Goal: Task Accomplishment & Management: Manage account settings

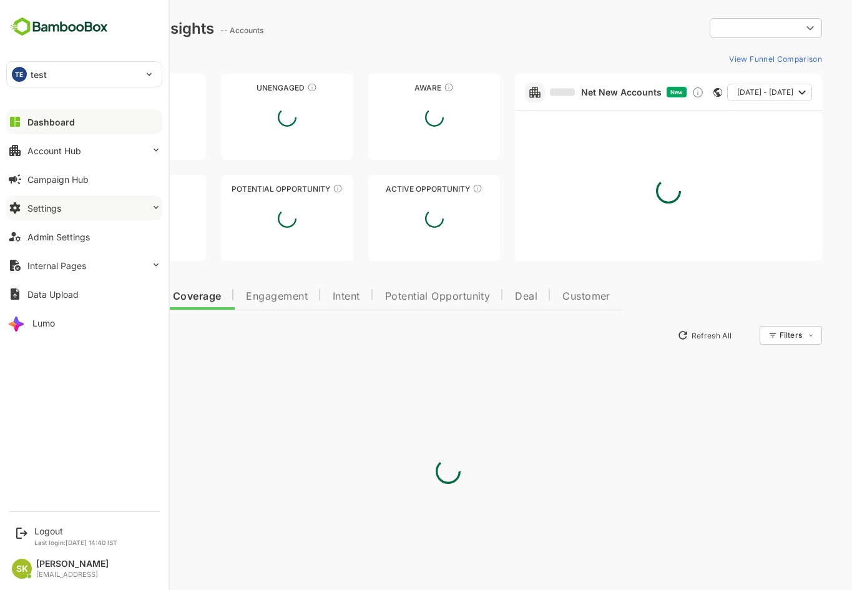
type input "**********"
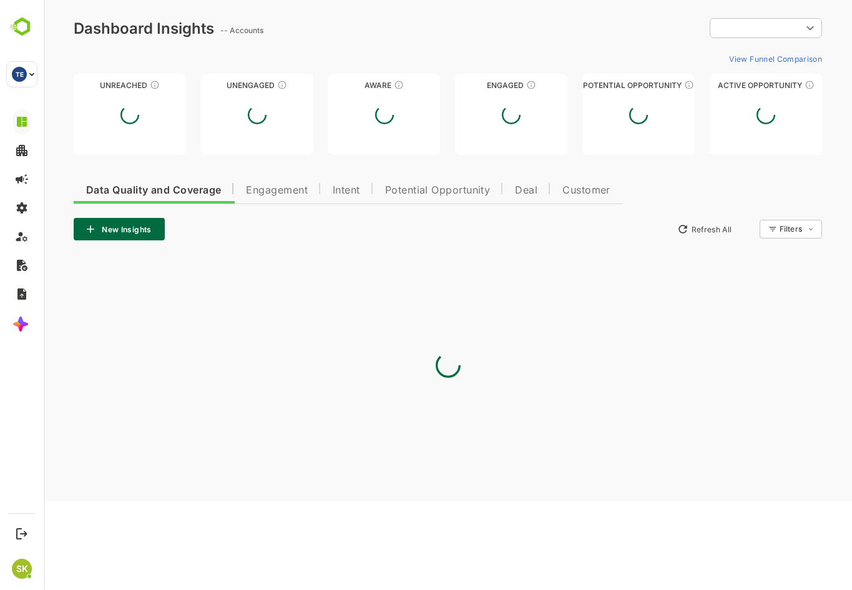
type input "**********"
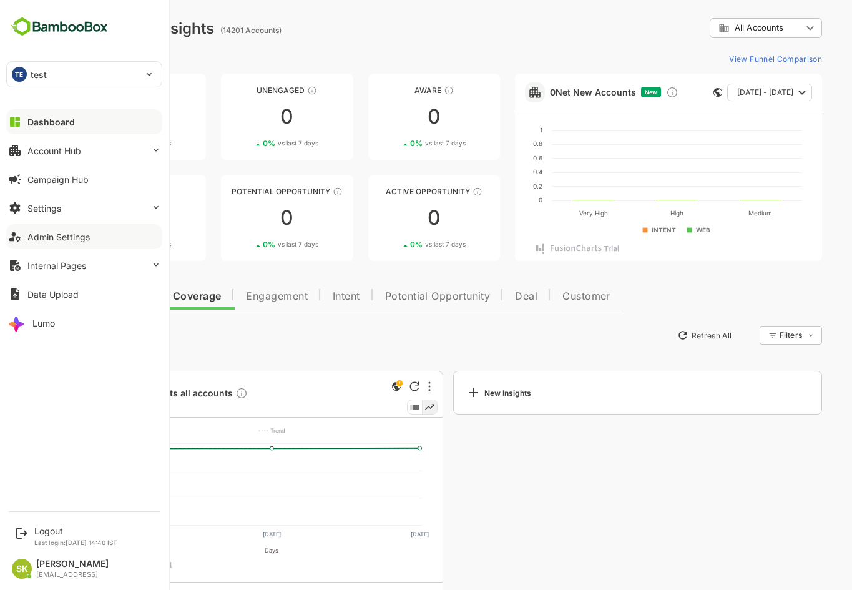
click at [76, 238] on div "Admin Settings" at bounding box center [58, 237] width 62 height 11
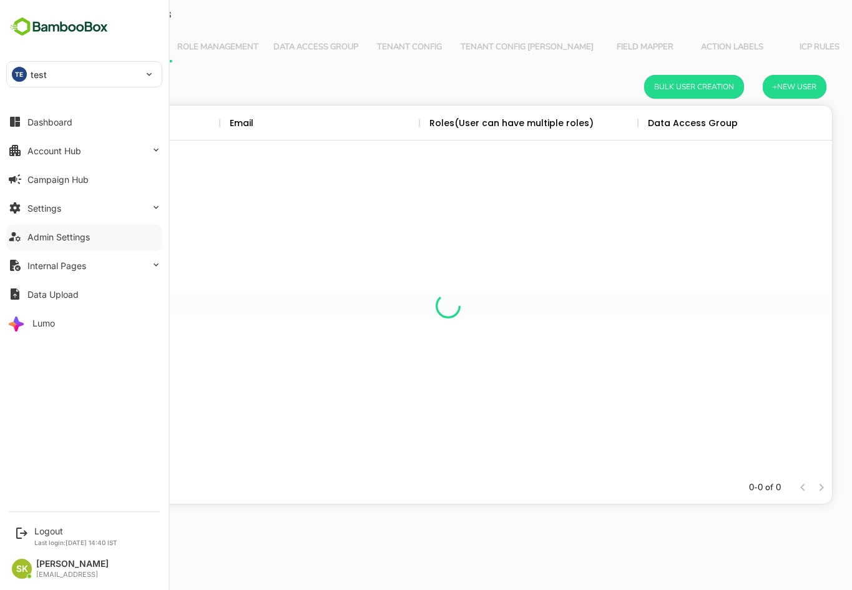
scroll to position [356, 759]
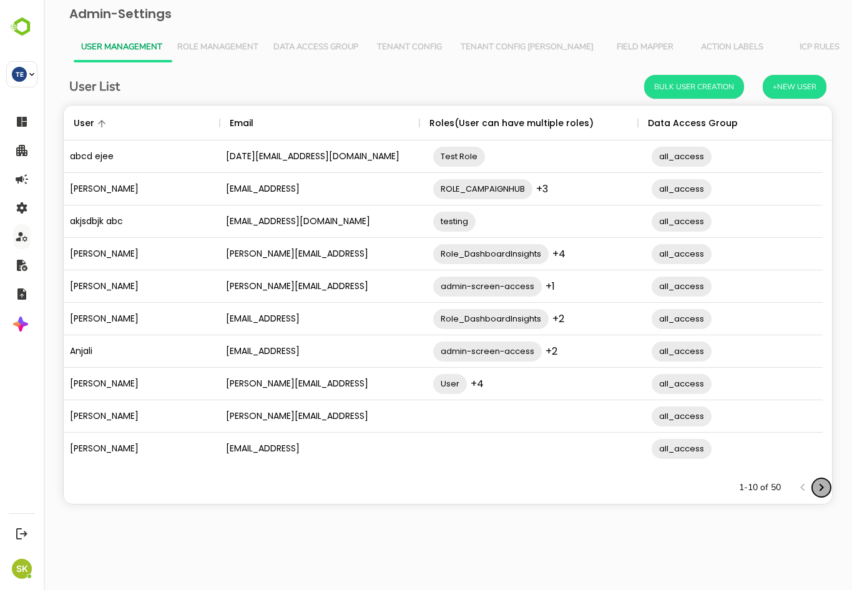
click at [815, 487] on icon "Next page" at bounding box center [821, 487] width 15 height 15
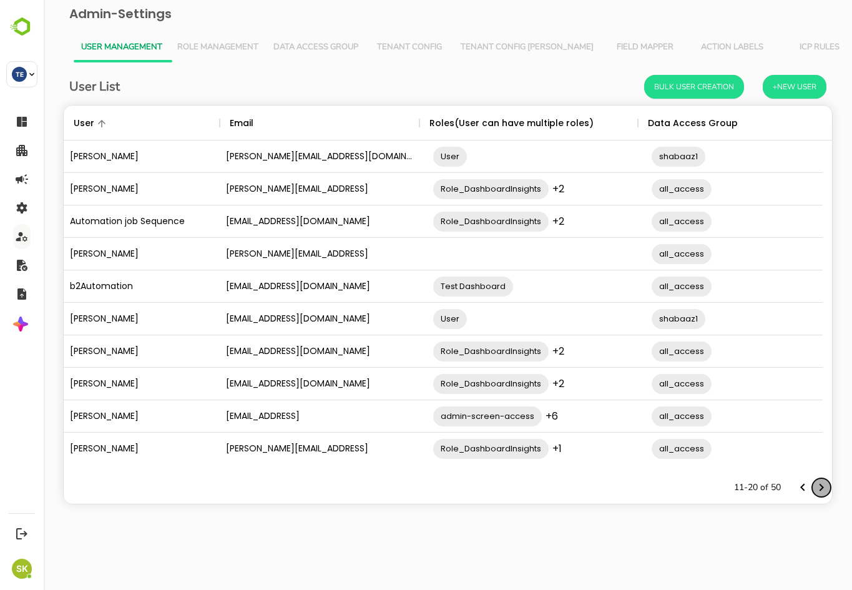
click at [815, 487] on icon "Next page" at bounding box center [821, 487] width 15 height 15
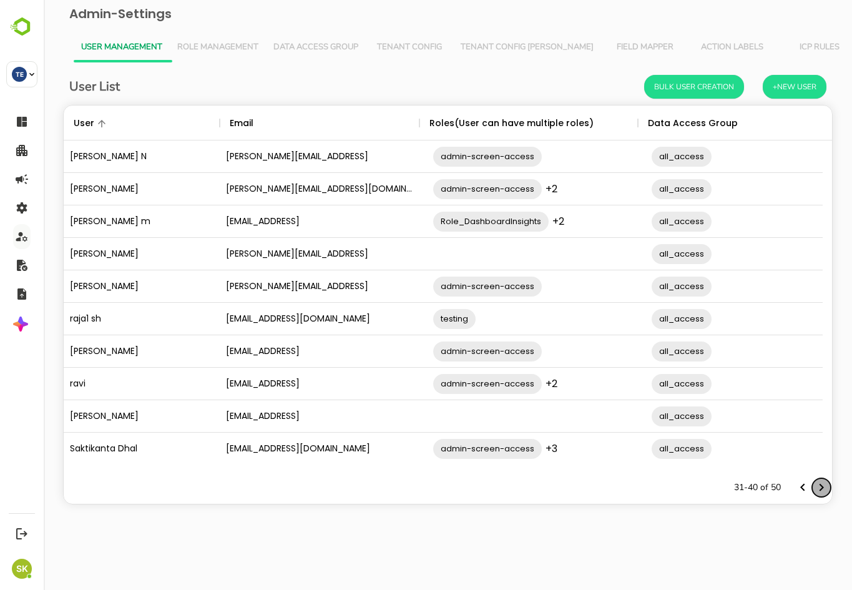
click at [815, 487] on icon "Next page" at bounding box center [821, 487] width 15 height 15
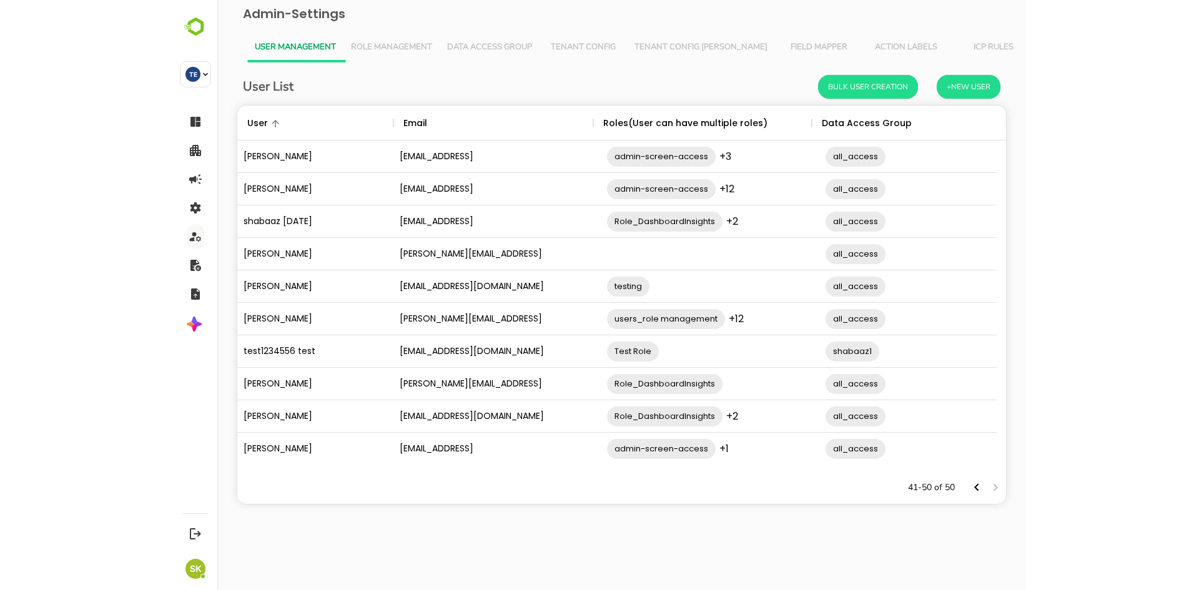
scroll to position [0, 118]
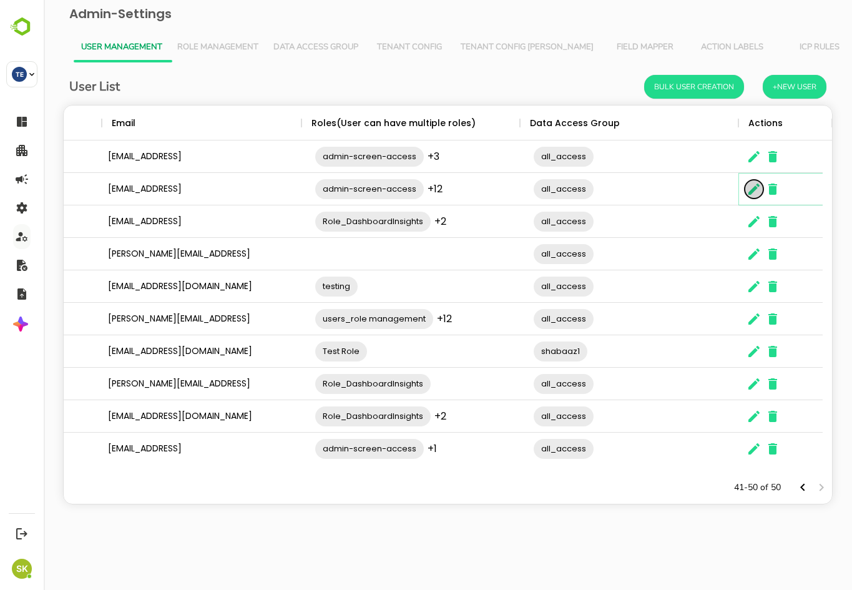
click at [757, 193] on icon "The User Data" at bounding box center [754, 189] width 15 height 15
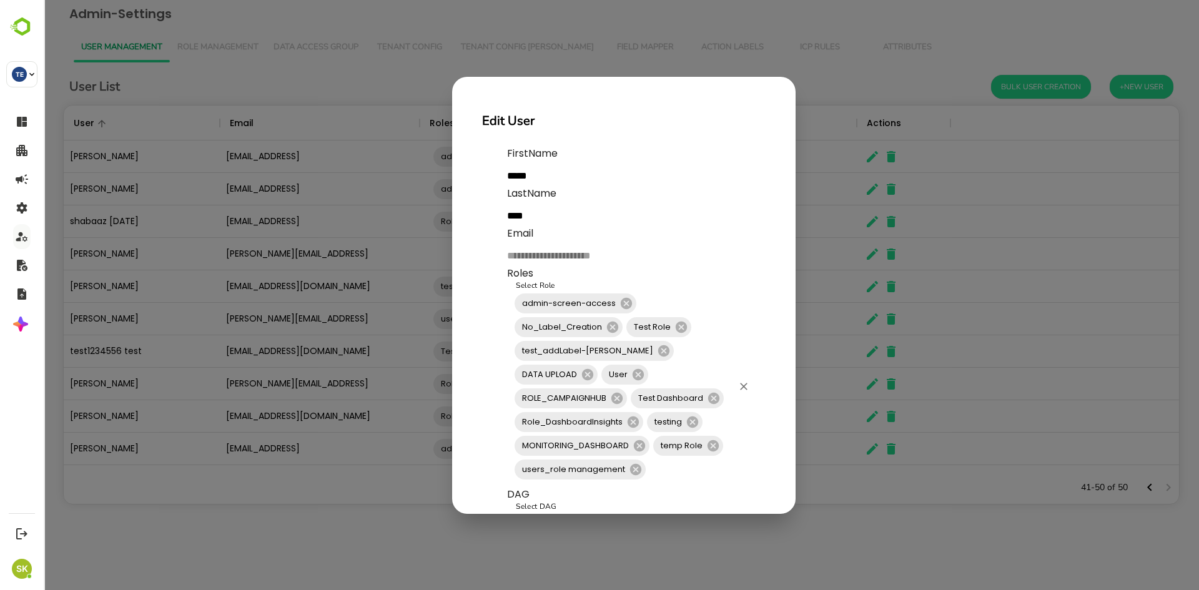
scroll to position [99, 0]
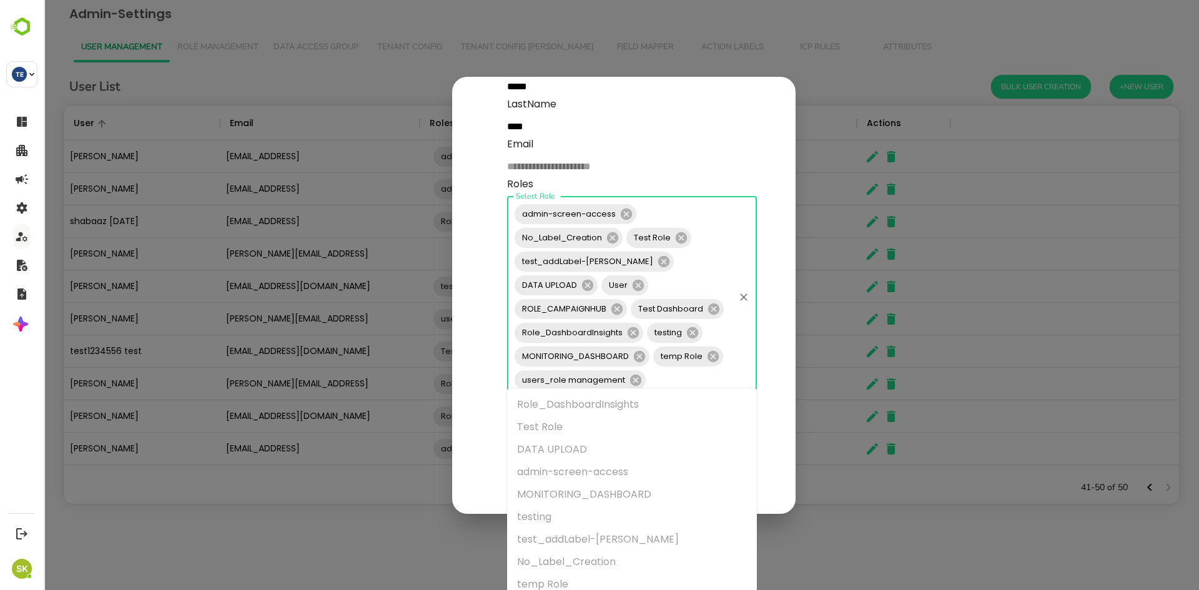
click at [674, 374] on input "Select Role" at bounding box center [689, 380] width 85 height 24
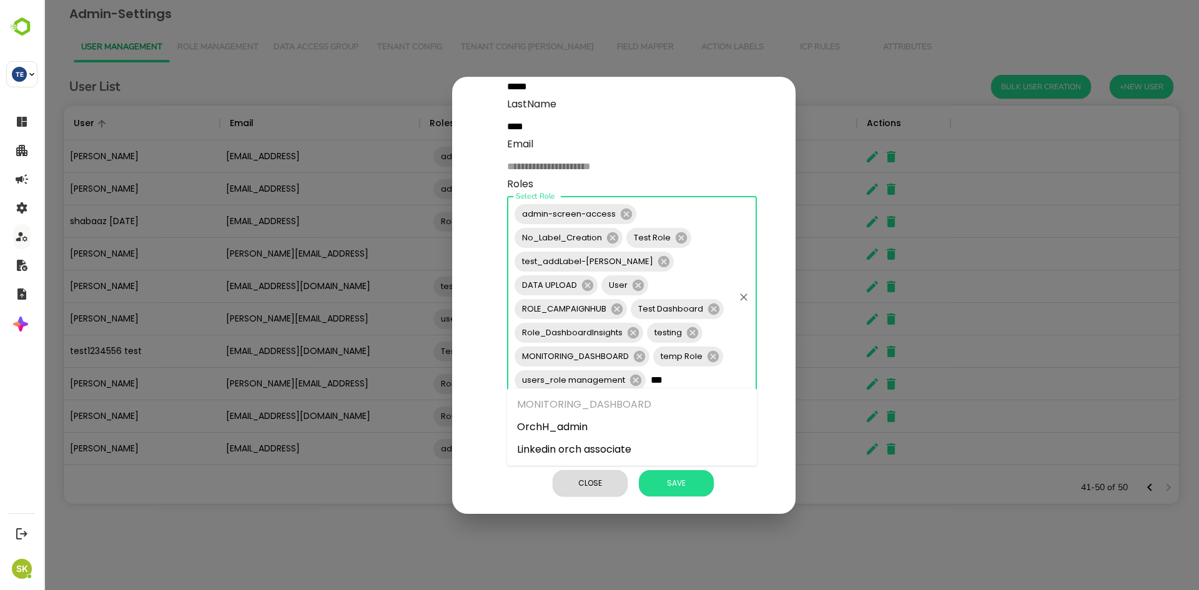
type input "****"
click at [611, 423] on li "Linkedin orch associate" at bounding box center [632, 427] width 250 height 22
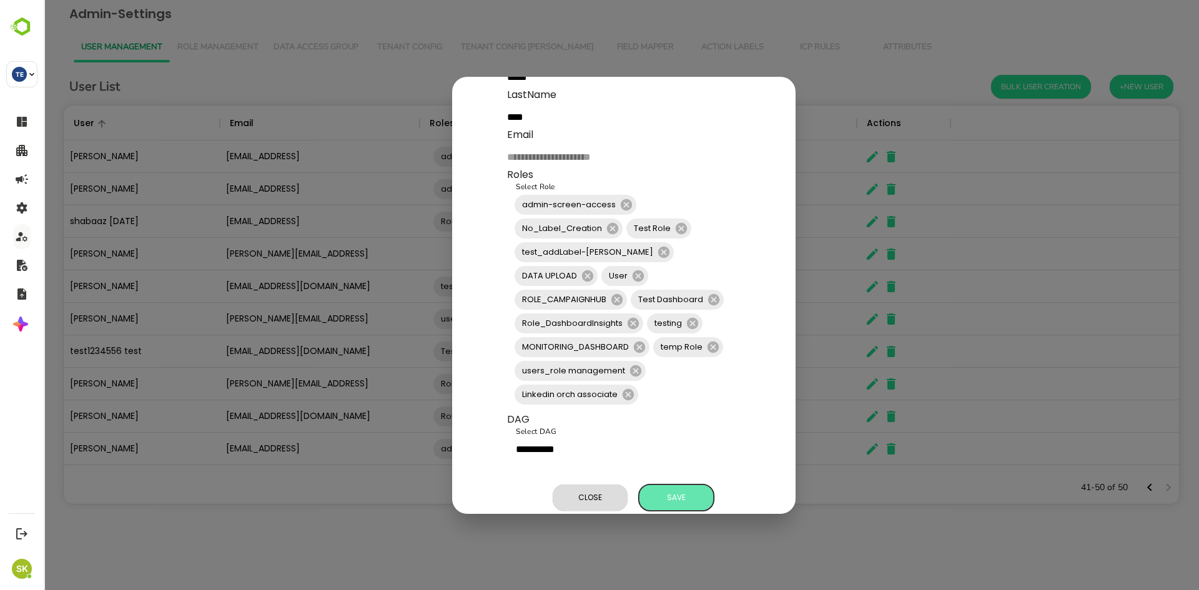
click at [677, 488] on button "Save" at bounding box center [676, 497] width 75 height 26
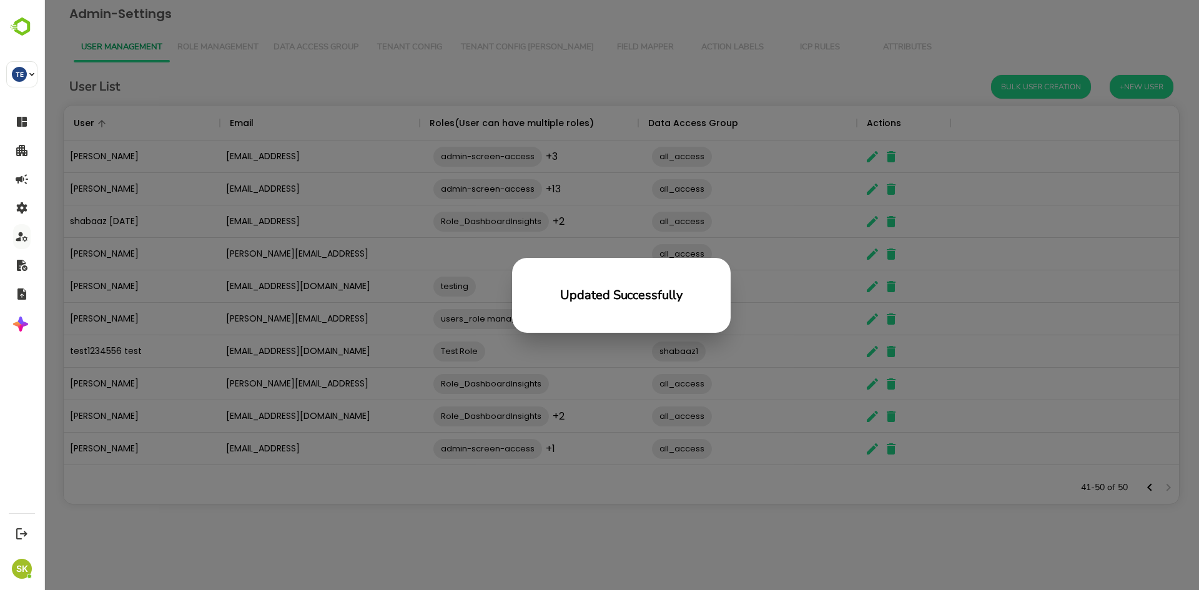
click at [807, 431] on div "Updated Successfully" at bounding box center [621, 295] width 1155 height 590
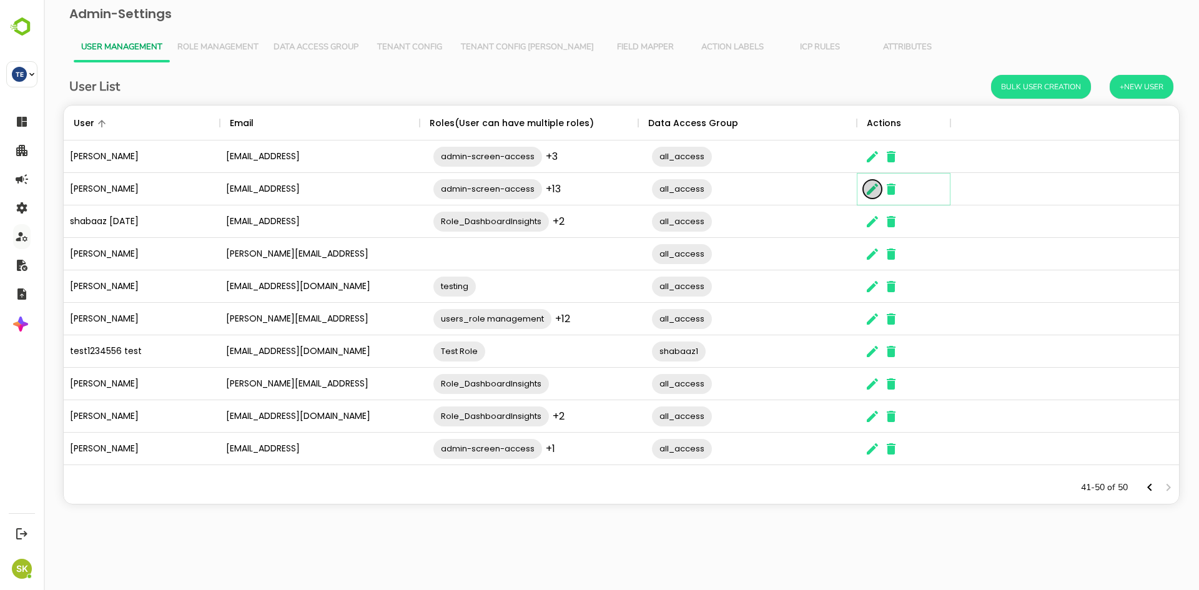
click at [851, 187] on icon "The User Data" at bounding box center [872, 189] width 15 height 15
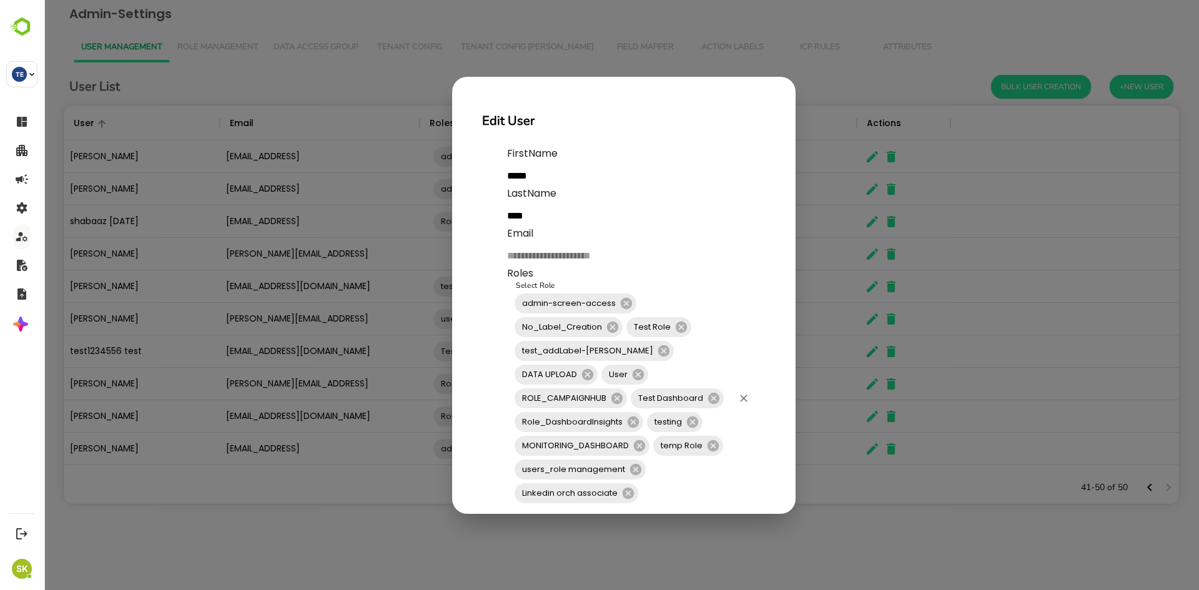
scroll to position [122, 0]
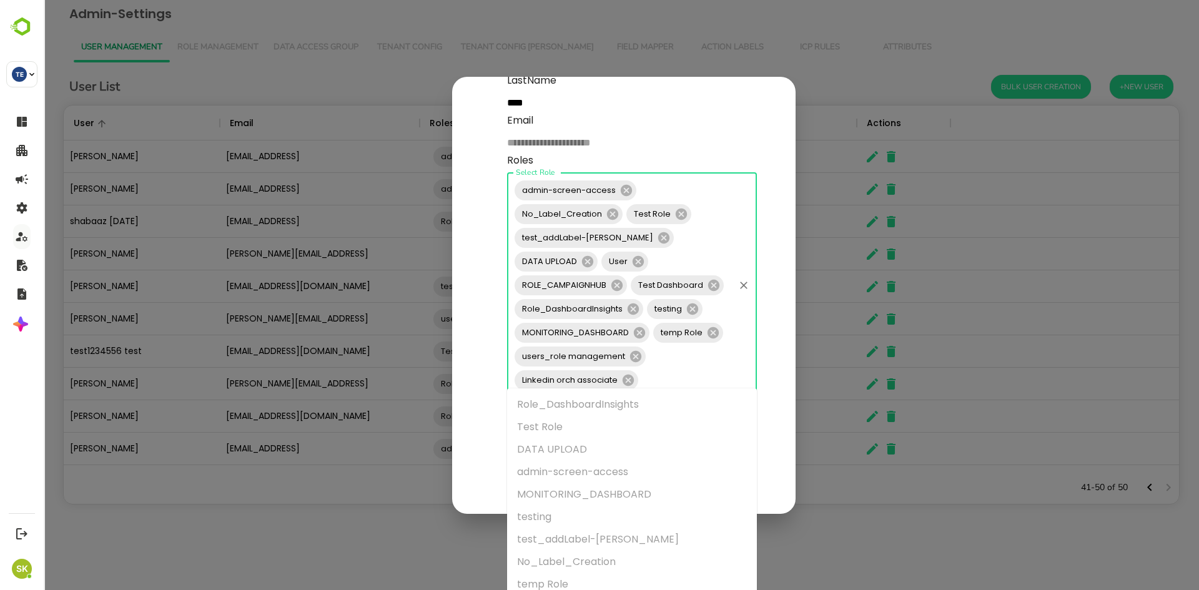
click at [666, 373] on input "Select Role" at bounding box center [686, 380] width 92 height 24
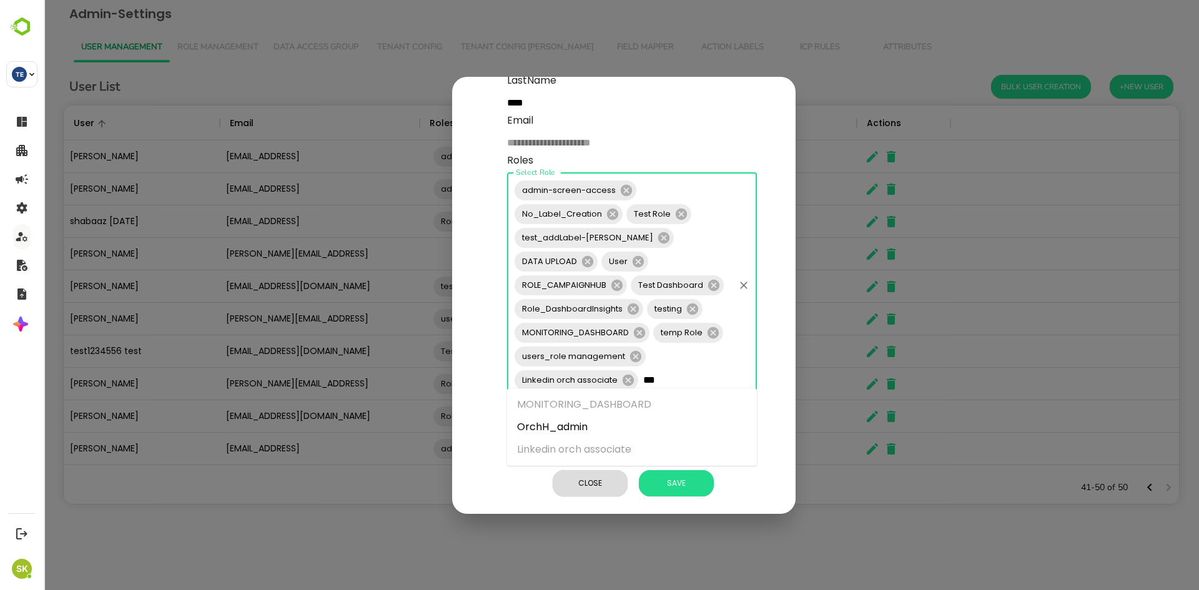
type input "****"
click at [619, 405] on li "OrchH_admin" at bounding box center [632, 404] width 250 height 22
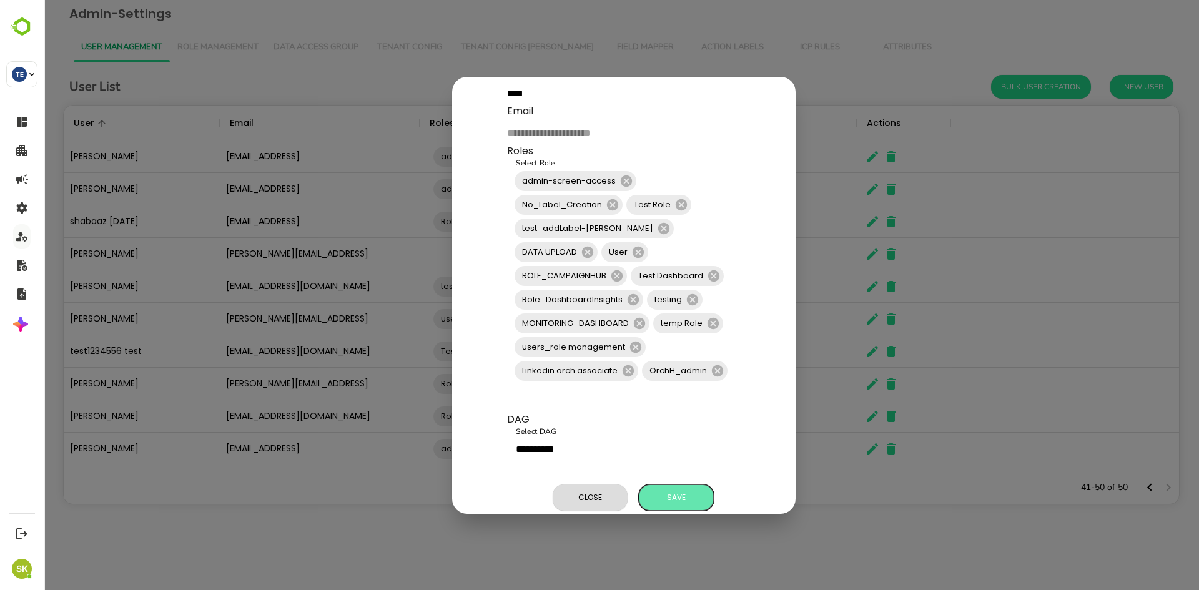
click at [669, 489] on span "Save" at bounding box center [676, 497] width 62 height 16
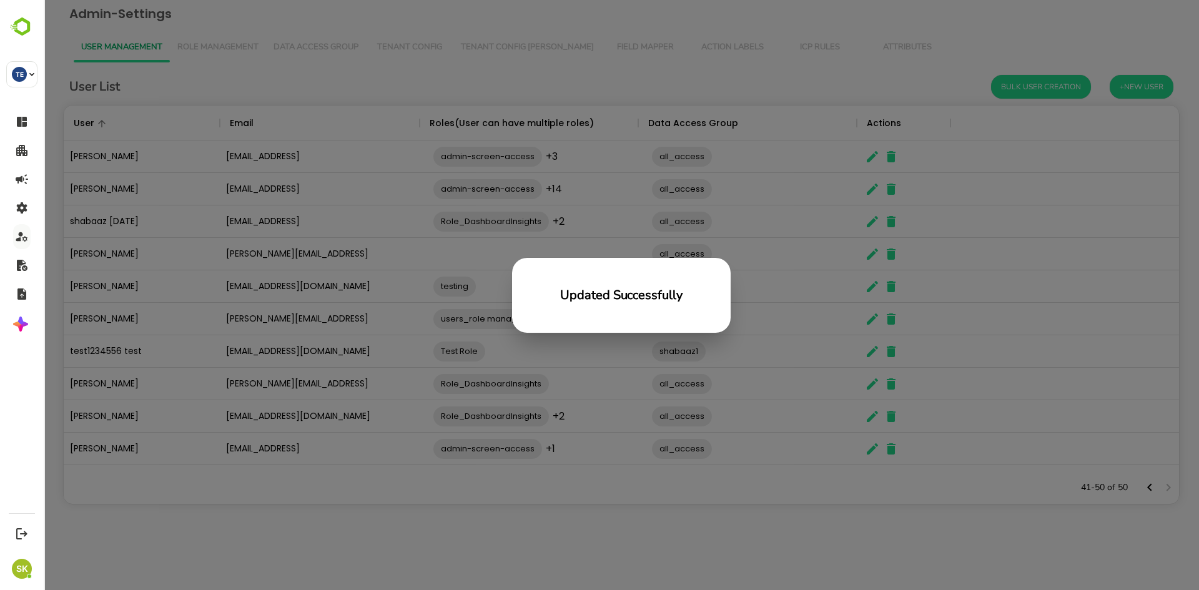
click at [180, 145] on div "Updated Successfully" at bounding box center [621, 295] width 1155 height 590
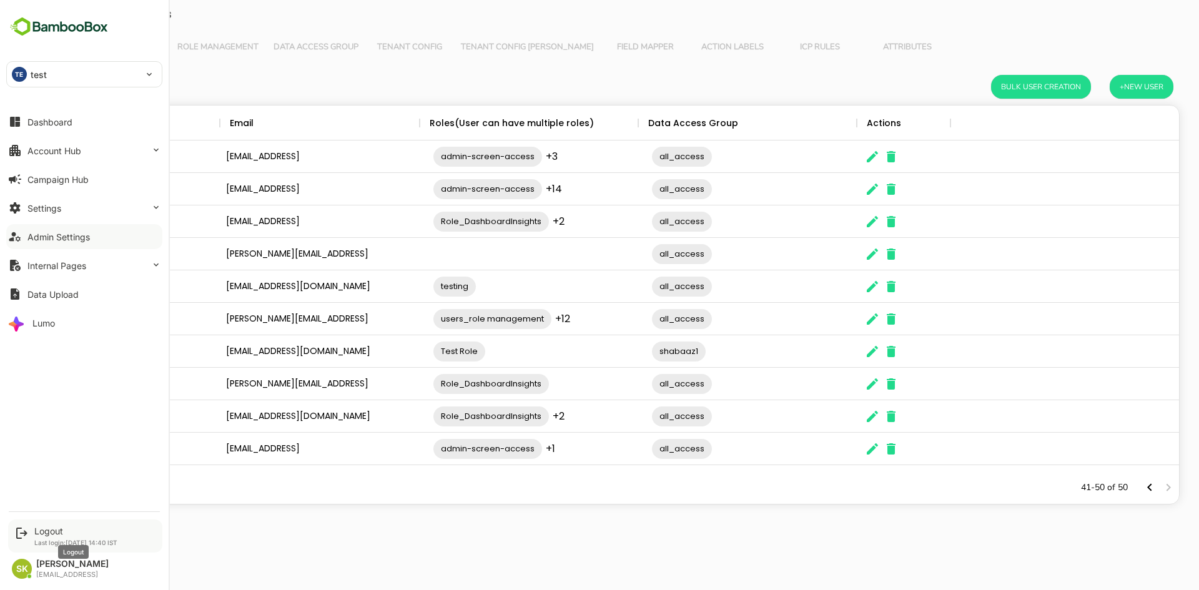
click at [49, 531] on div "Logout" at bounding box center [75, 531] width 83 height 11
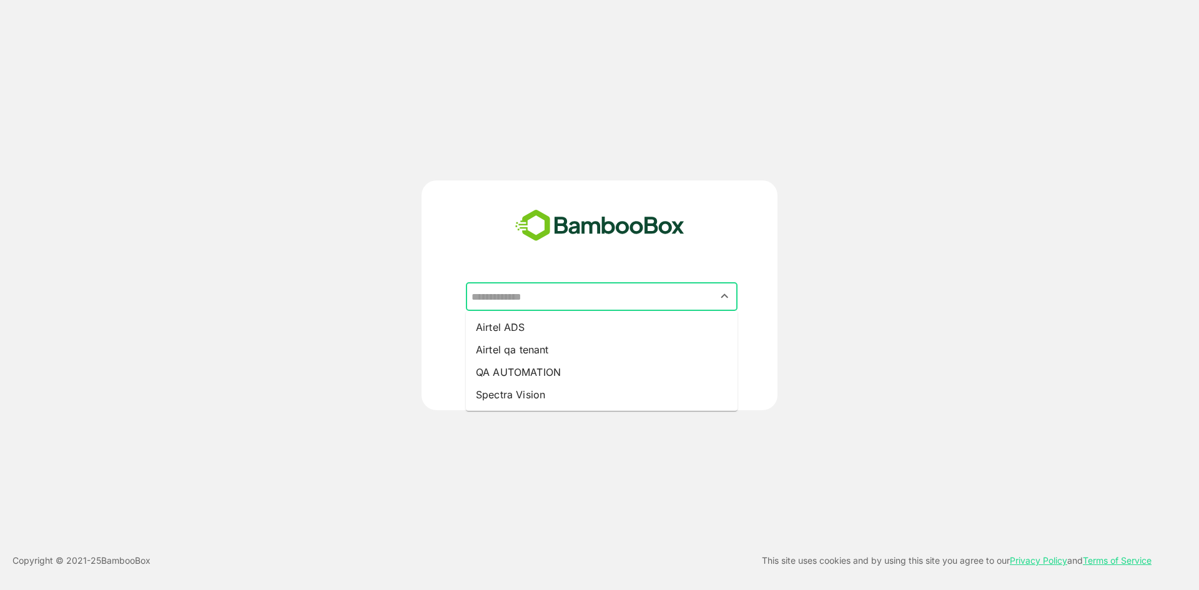
click at [564, 300] on input "text" at bounding box center [601, 297] width 267 height 24
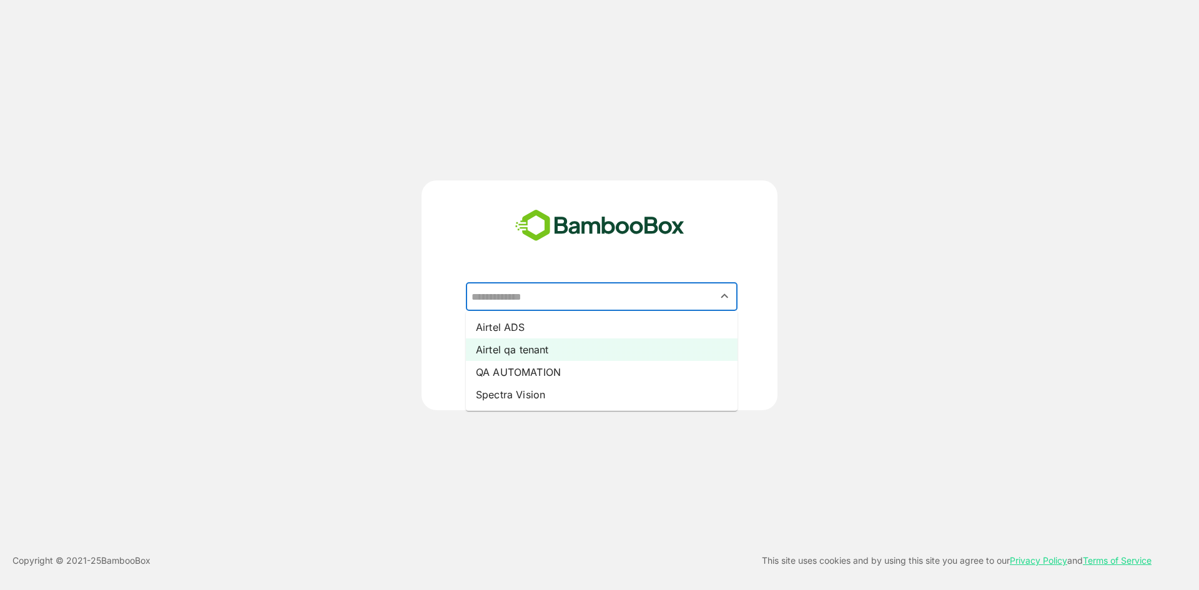
click at [580, 354] on li "Airtel qa tenant" at bounding box center [602, 349] width 272 height 22
type input "**********"
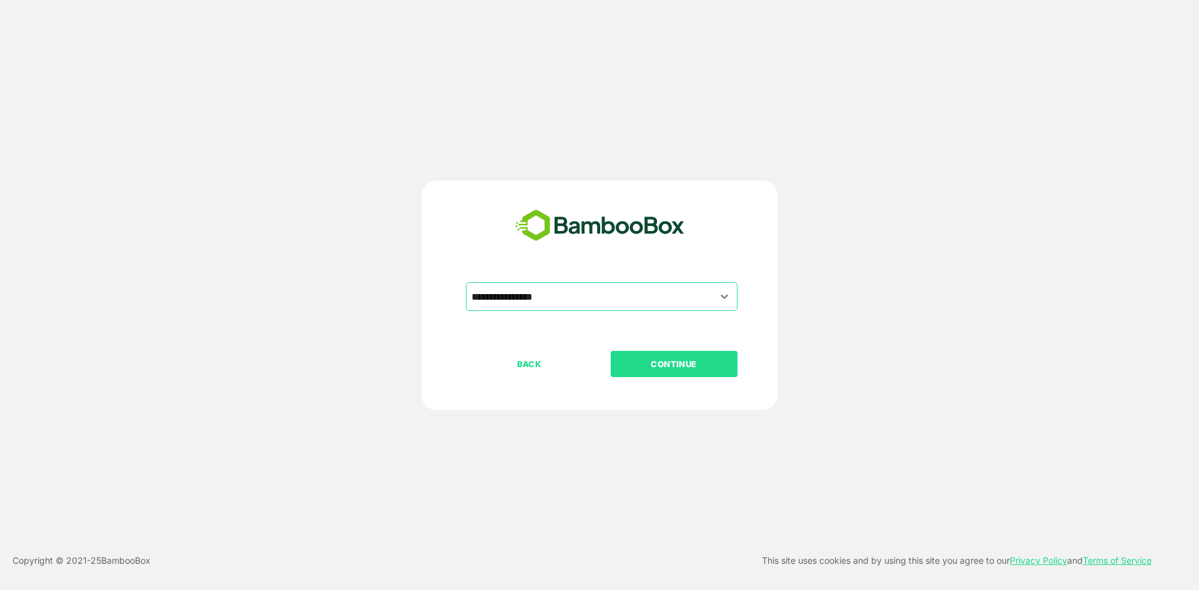
click at [631, 363] on p "CONTINUE" at bounding box center [673, 364] width 125 height 14
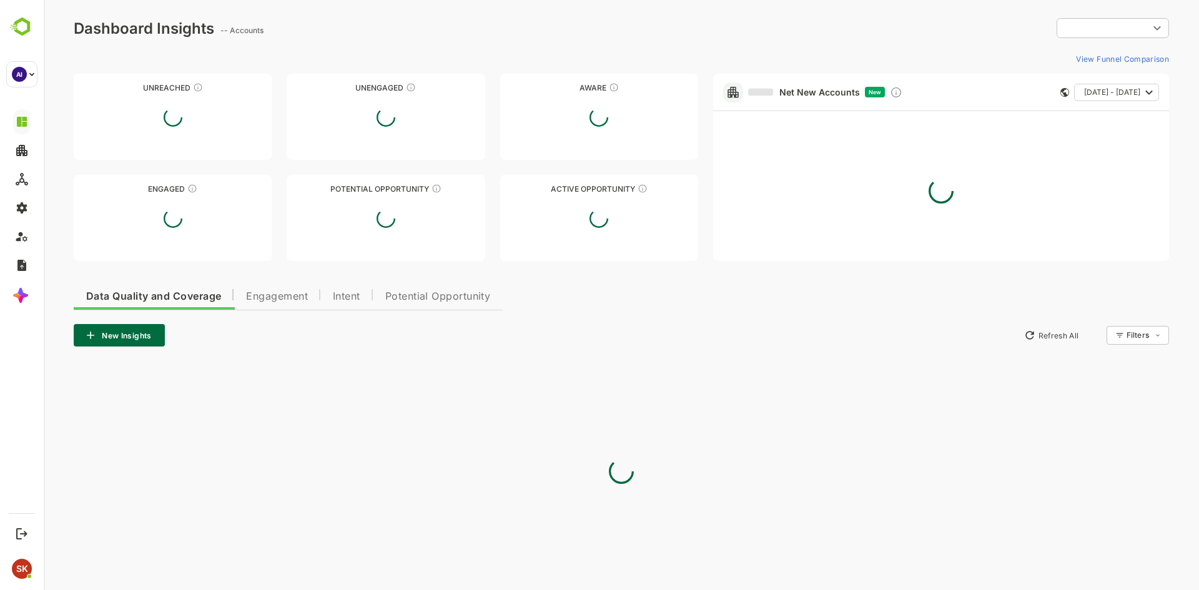
type input "********"
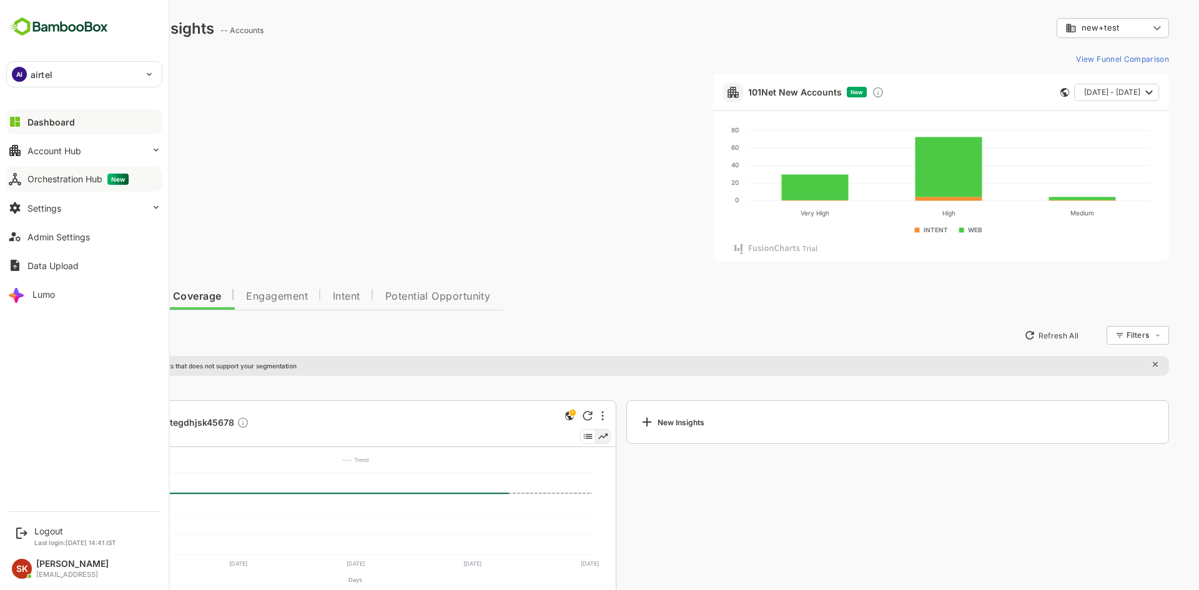
click at [97, 169] on button "Orchestration Hub New" at bounding box center [84, 179] width 156 height 25
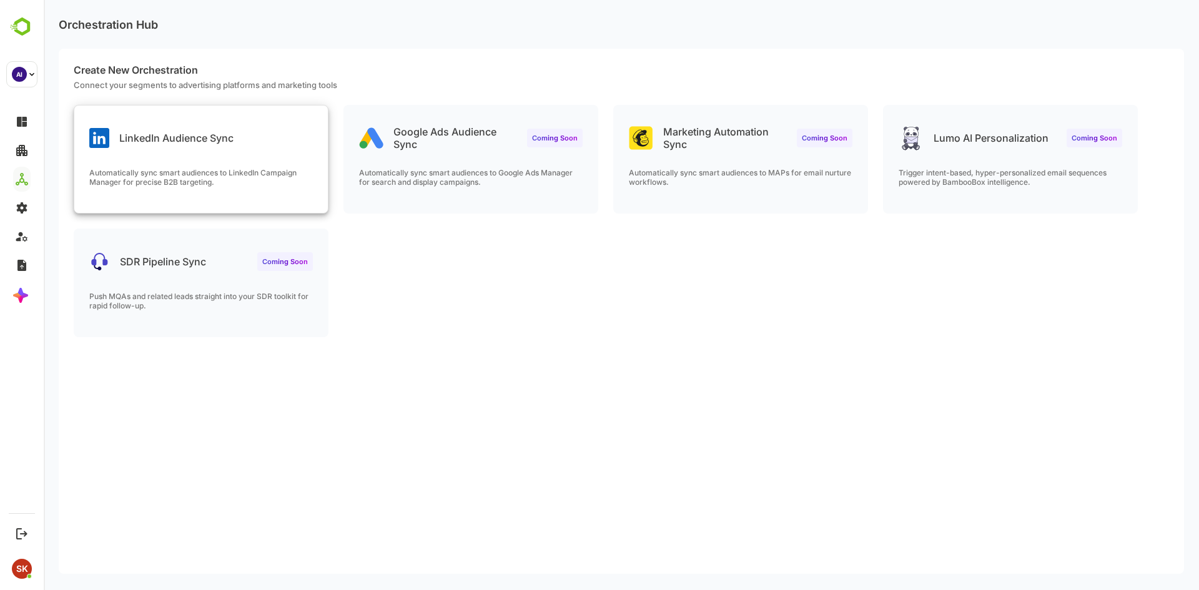
click at [280, 110] on div "LinkedIn Audience Sync" at bounding box center [200, 127] width 253 height 45
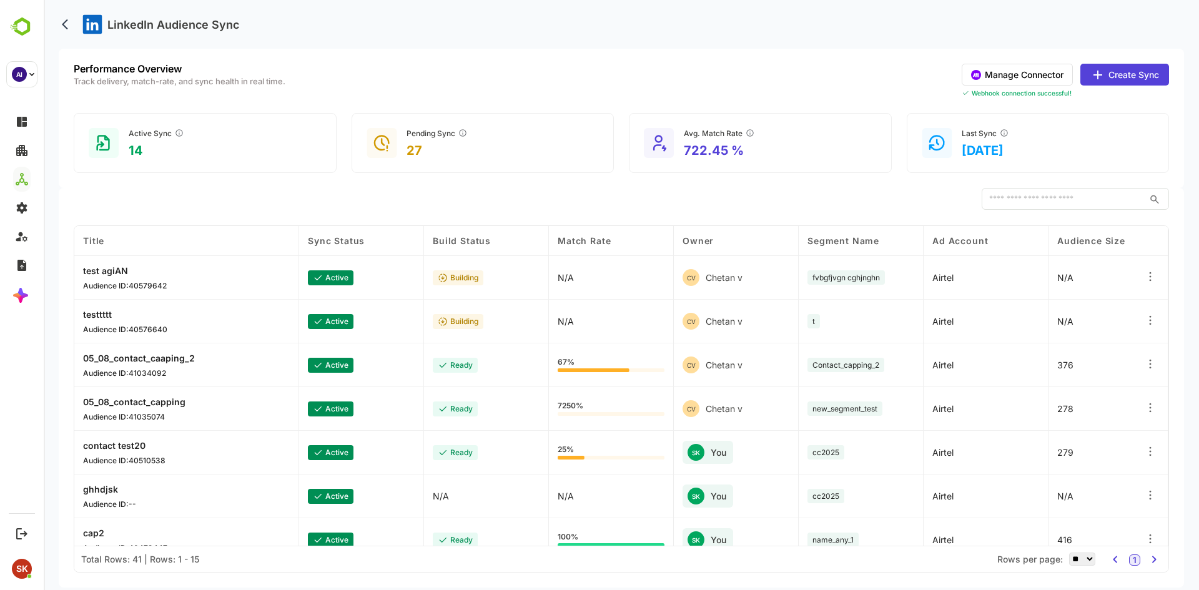
click at [851, 71] on button "Manage Connector" at bounding box center [1016, 75] width 111 height 22
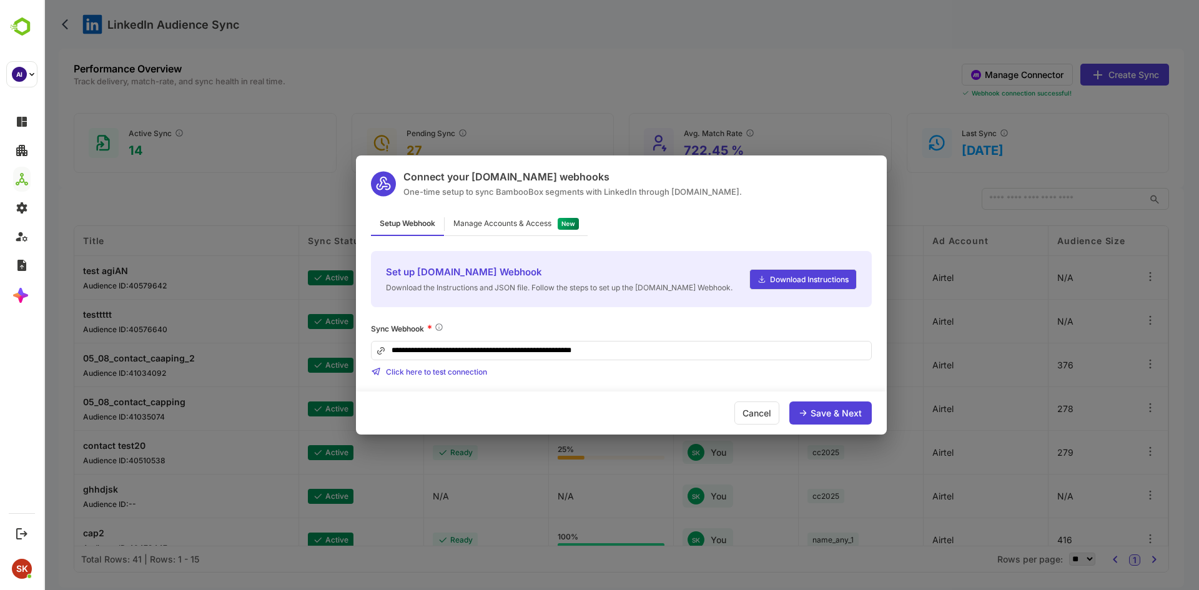
click at [504, 216] on div "Manage Accounts & Access" at bounding box center [515, 224] width 143 height 24
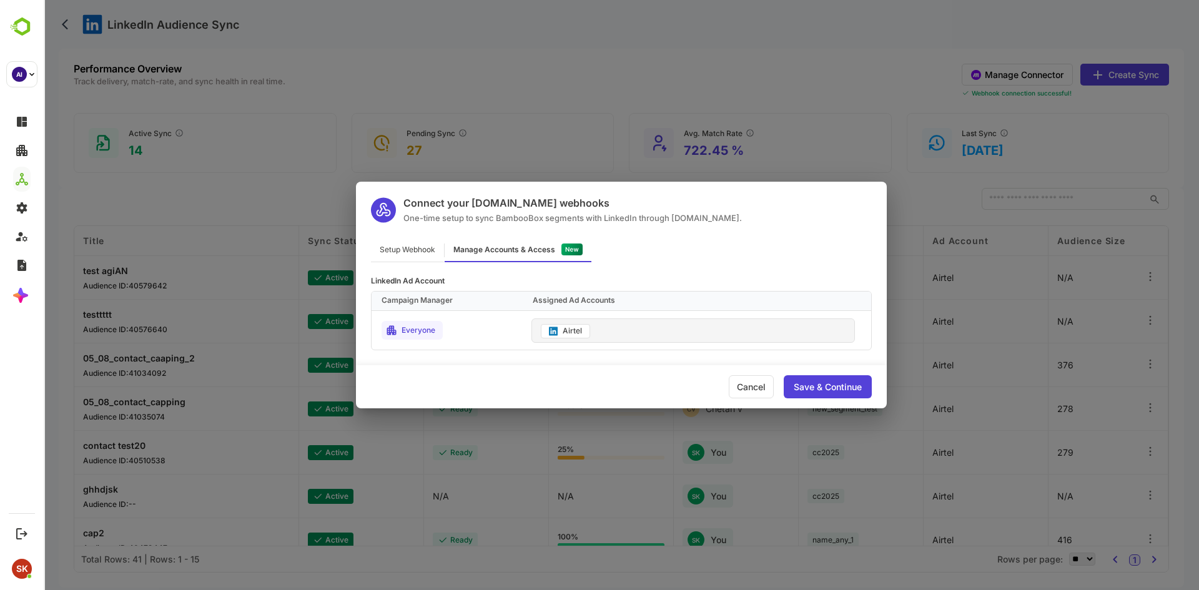
click at [750, 385] on div "Cancel" at bounding box center [751, 386] width 45 height 23
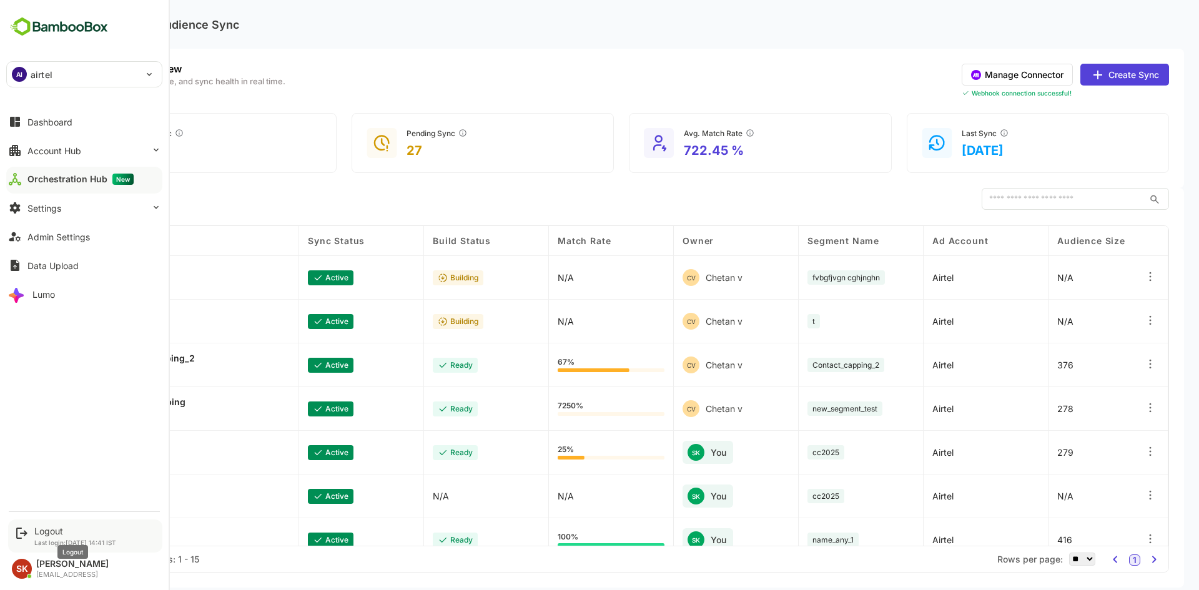
click at [37, 531] on div "Logout" at bounding box center [75, 531] width 82 height 11
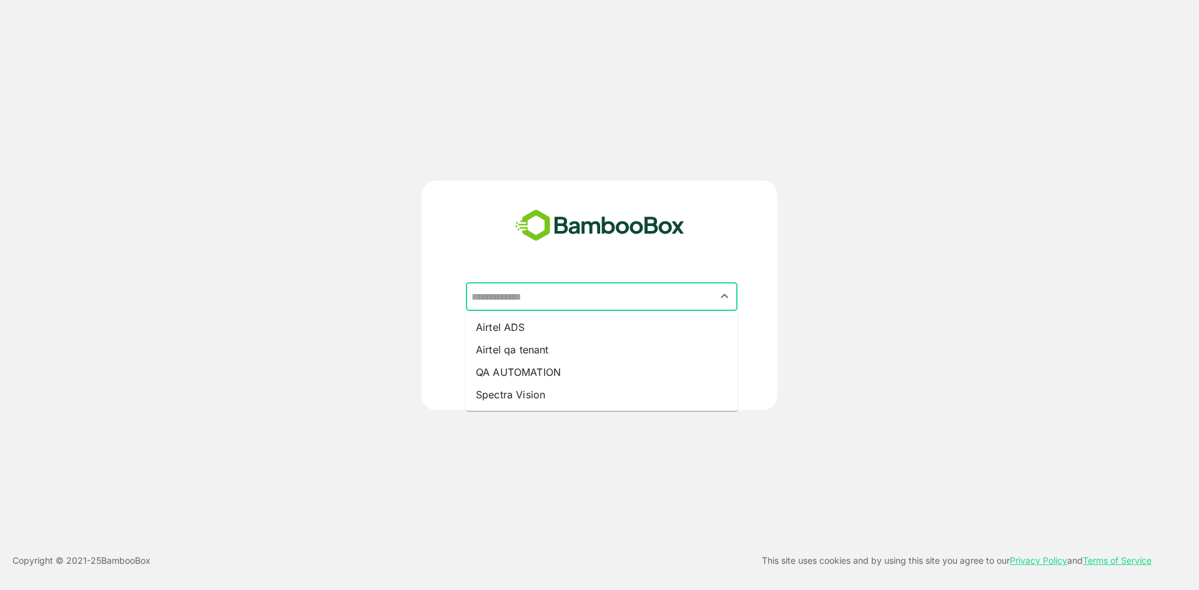
click at [530, 291] on input "text" at bounding box center [601, 297] width 267 height 24
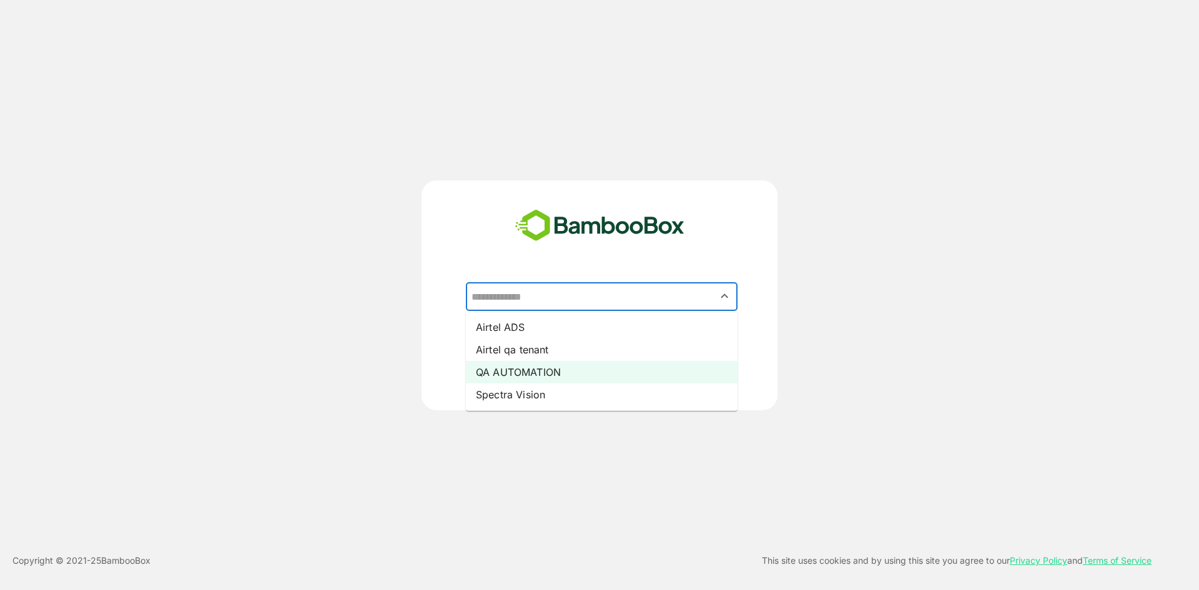
click at [567, 368] on li "QA AUTOMATION" at bounding box center [602, 372] width 272 height 22
type input "**********"
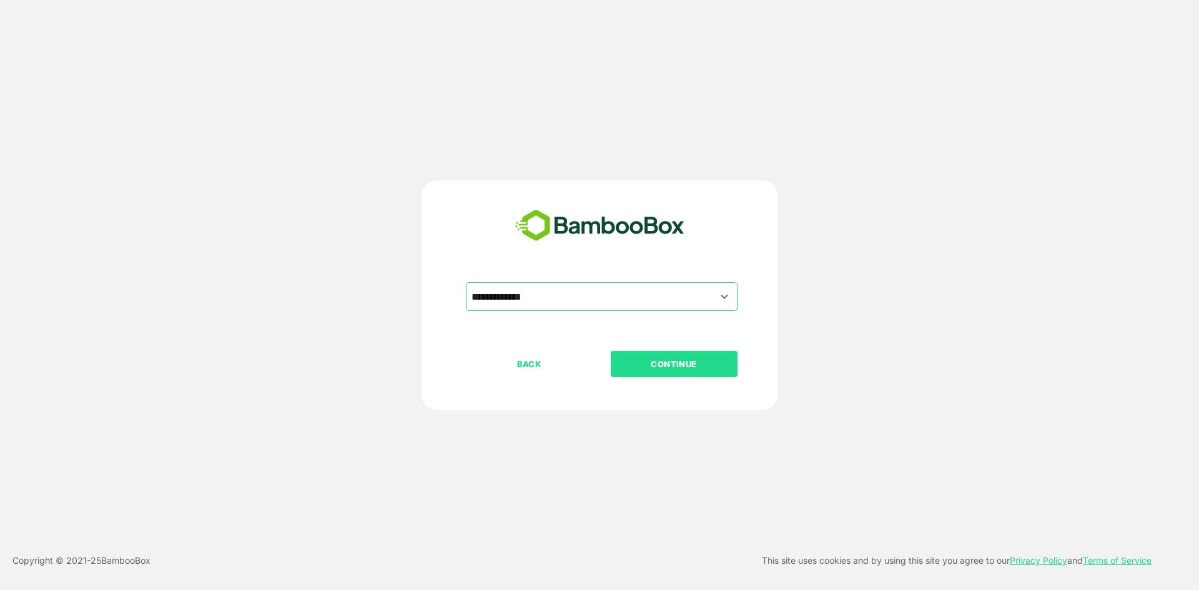
click at [653, 368] on p "CONTINUE" at bounding box center [673, 364] width 125 height 14
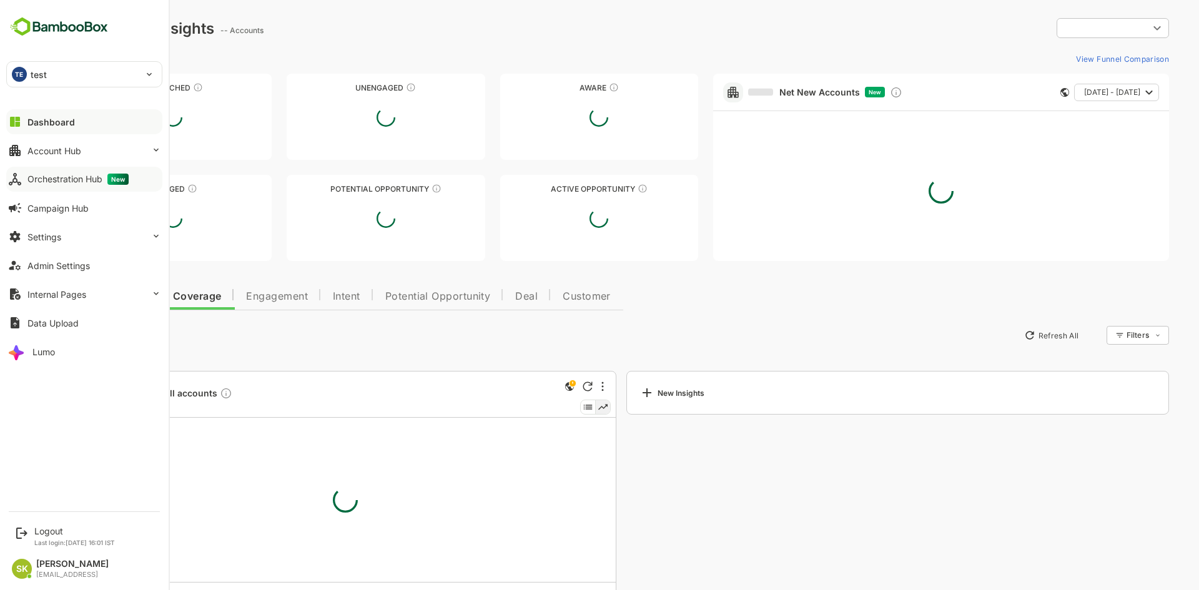
type input "**********"
click at [82, 177] on div "Orchestration Hub New" at bounding box center [77, 179] width 101 height 11
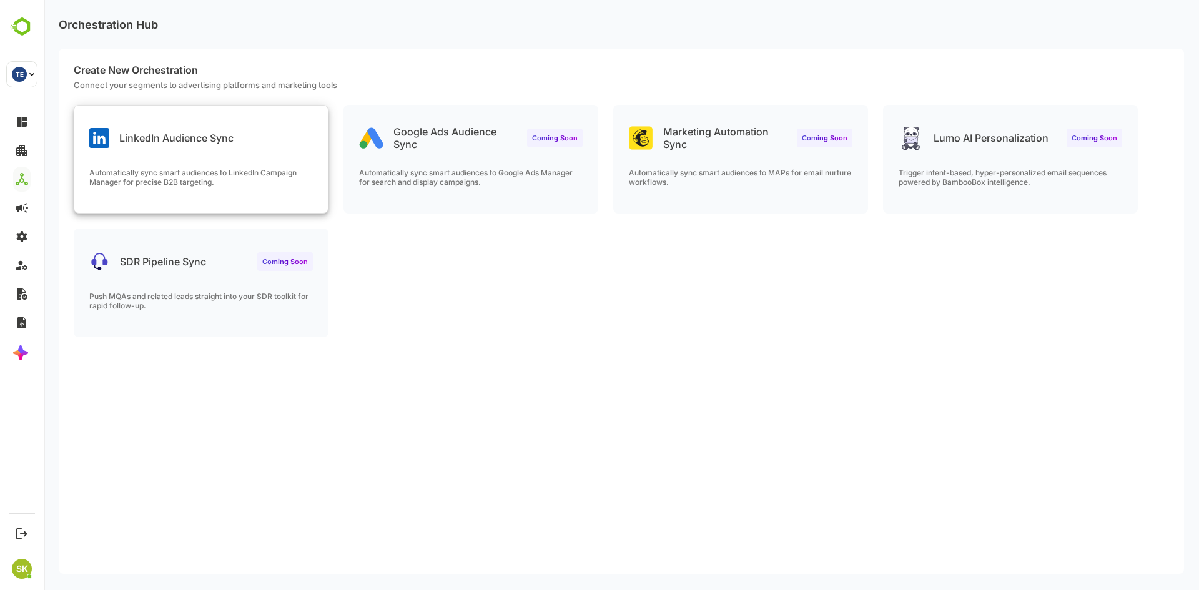
click at [162, 195] on div "Automatically sync smart audiences to LinkedIn Campaign Manager for precise B2B…" at bounding box center [200, 190] width 253 height 45
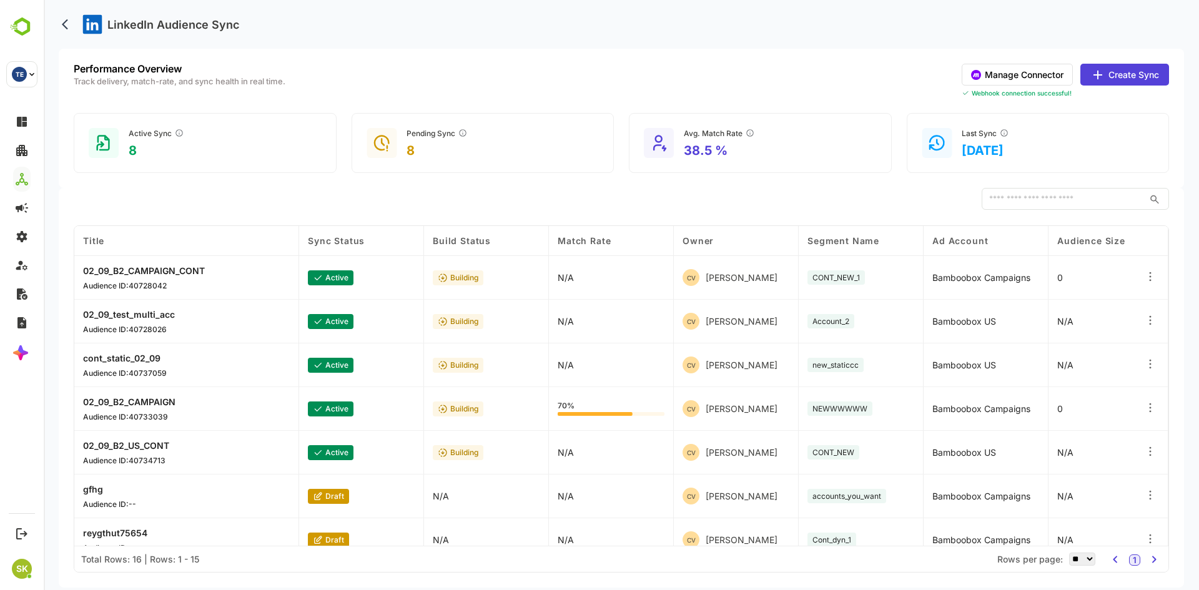
click at [851, 72] on button "Manage Connector" at bounding box center [1016, 75] width 111 height 22
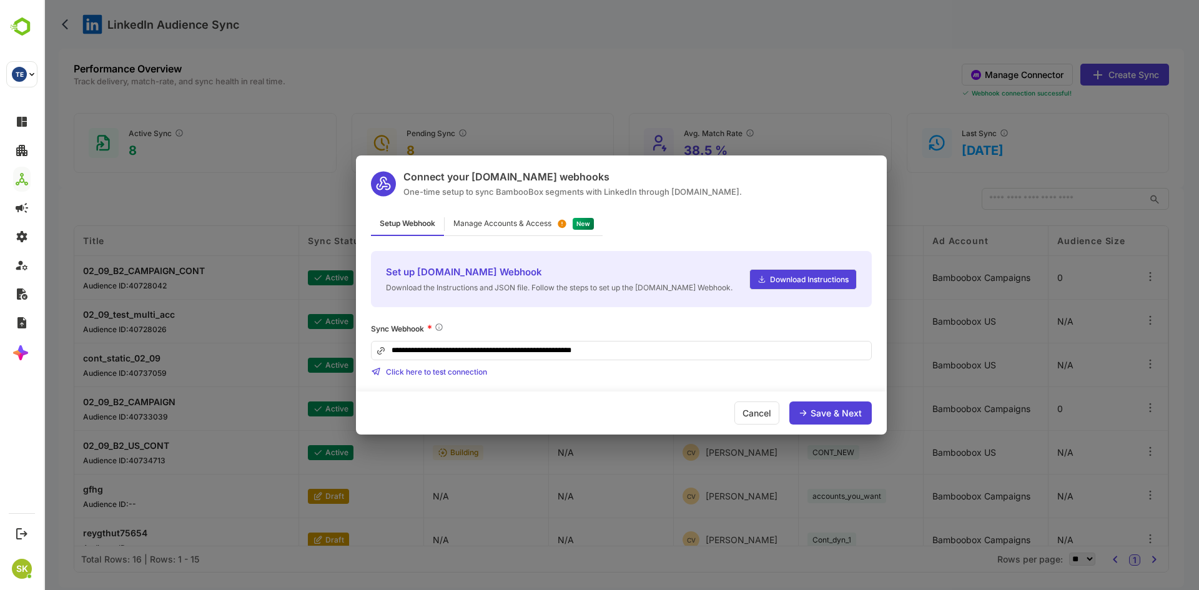
click at [500, 228] on div "Manage Accounts & Access" at bounding box center [523, 224] width 158 height 24
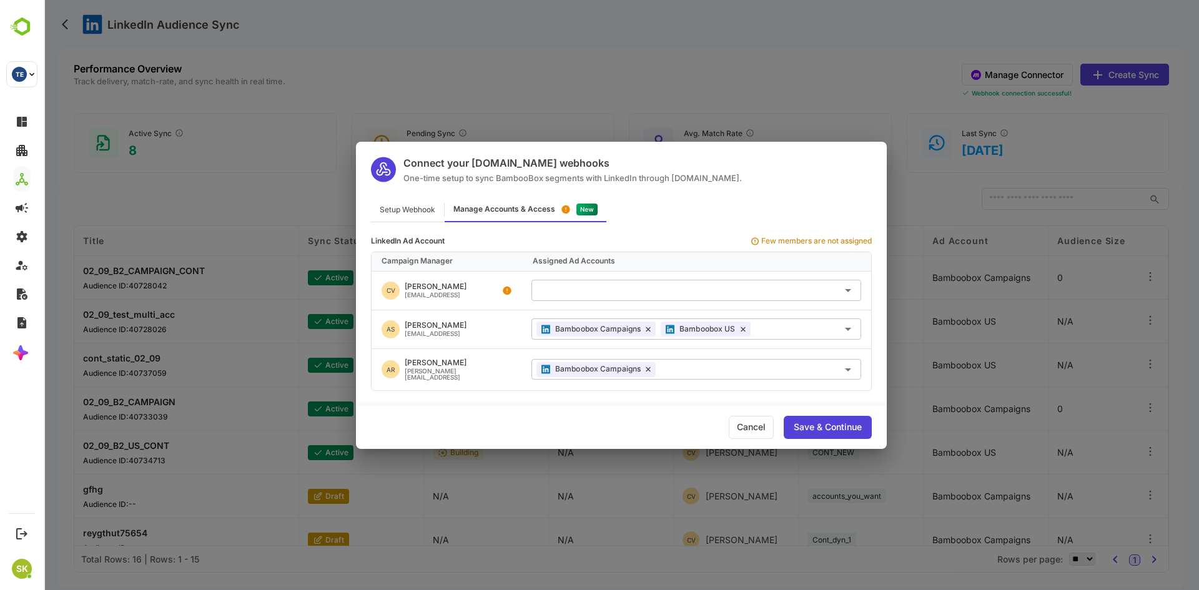
click at [790, 84] on div "Connect your Make.com webhooks One-time setup to sync BambooBox segments with L…" at bounding box center [621, 295] width 1155 height 590
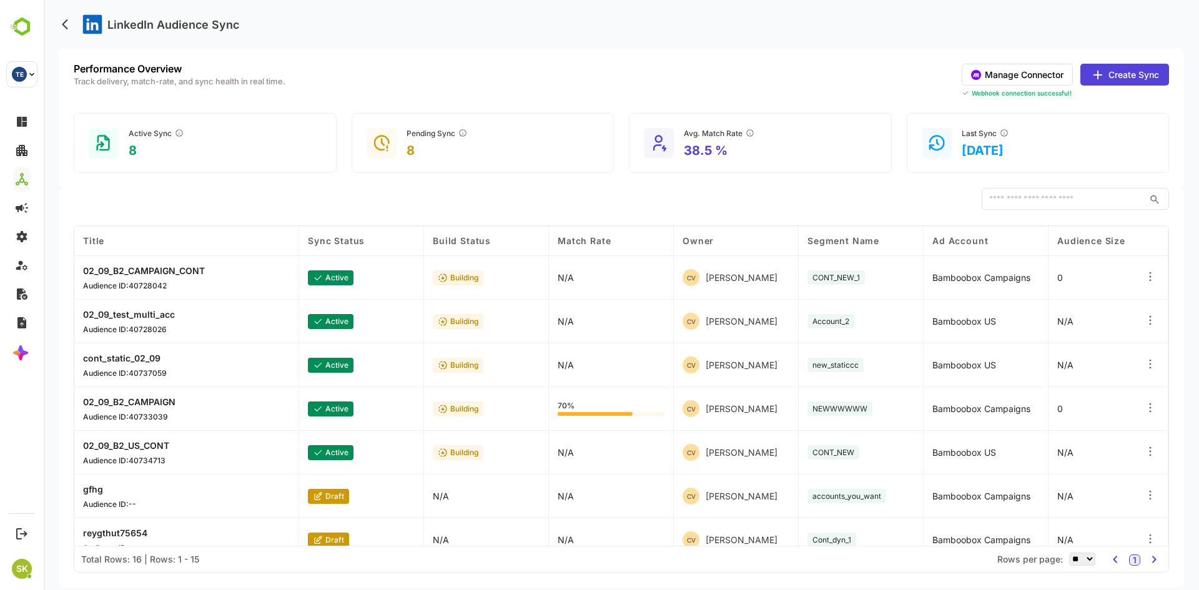
click at [851, 73] on button "Manage Connector" at bounding box center [1016, 75] width 111 height 22
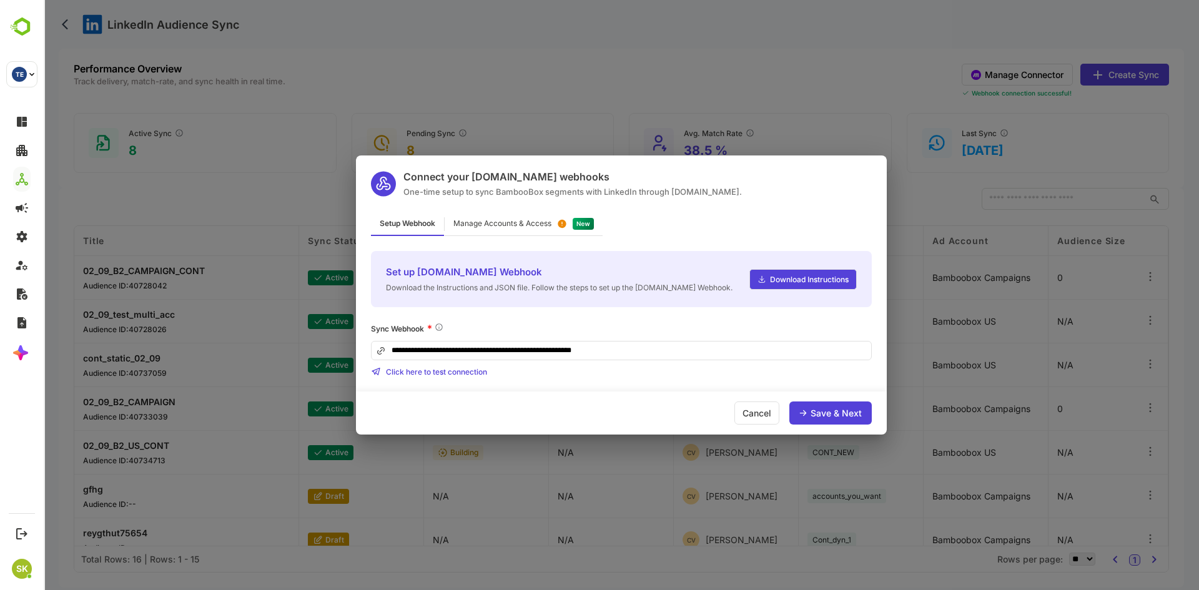
click at [521, 230] on div "Manage Accounts & Access" at bounding box center [523, 224] width 158 height 24
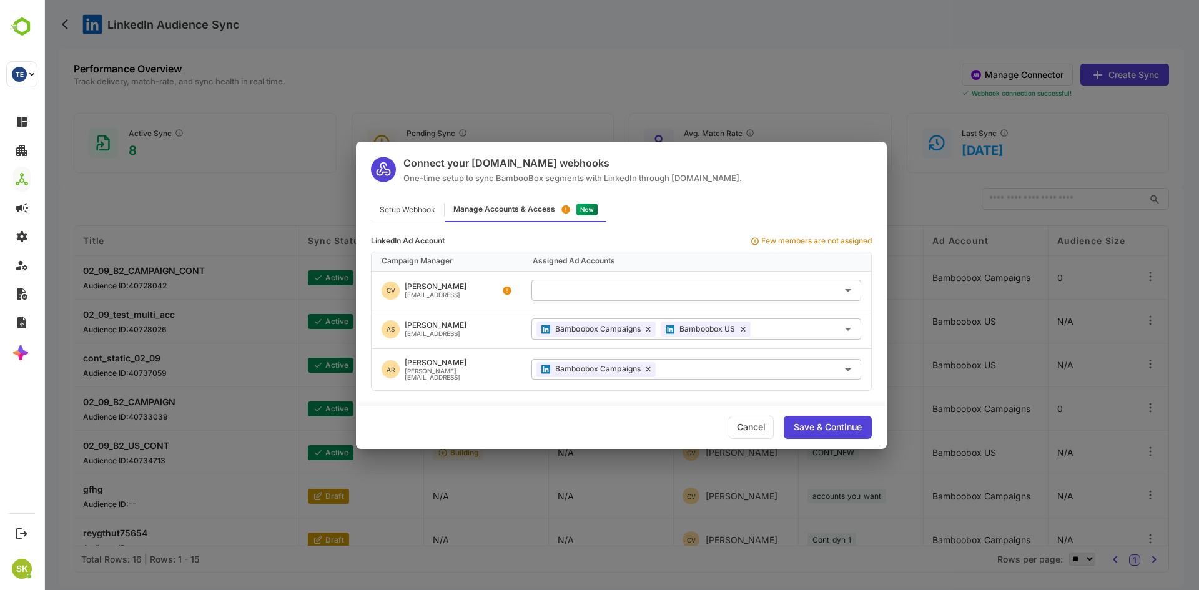
click at [705, 115] on div "Connect your Make.com webhooks One-time setup to sync BambooBox segments with L…" at bounding box center [621, 295] width 1155 height 590
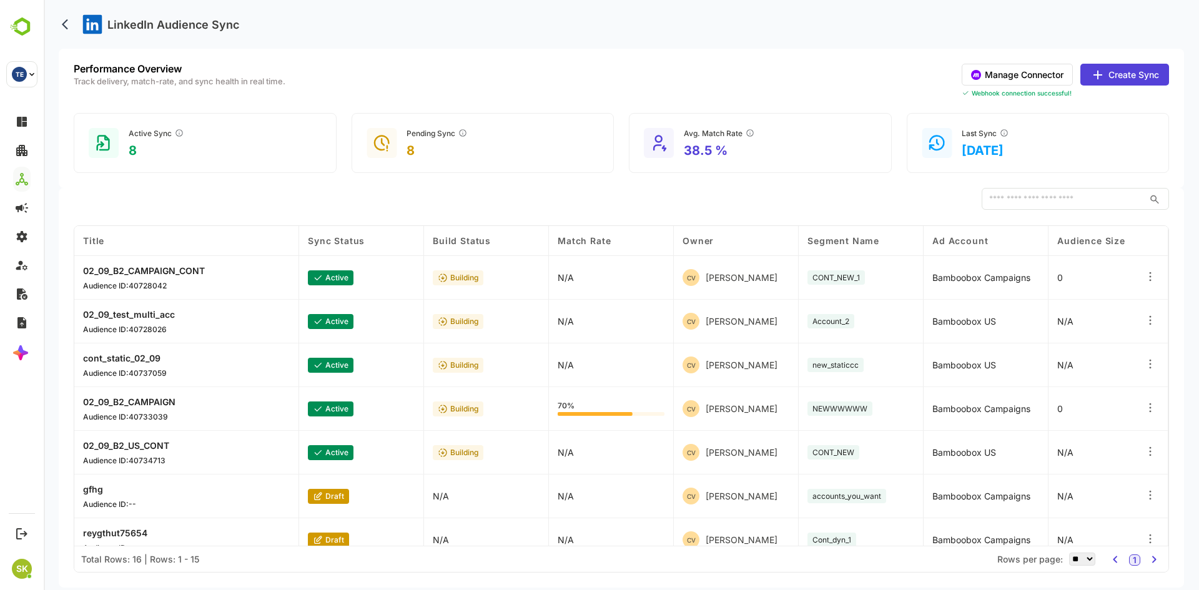
click at [598, 62] on div "Performance Overview Track delivery, match-rate, and sync health in real time. …" at bounding box center [621, 118] width 1125 height 139
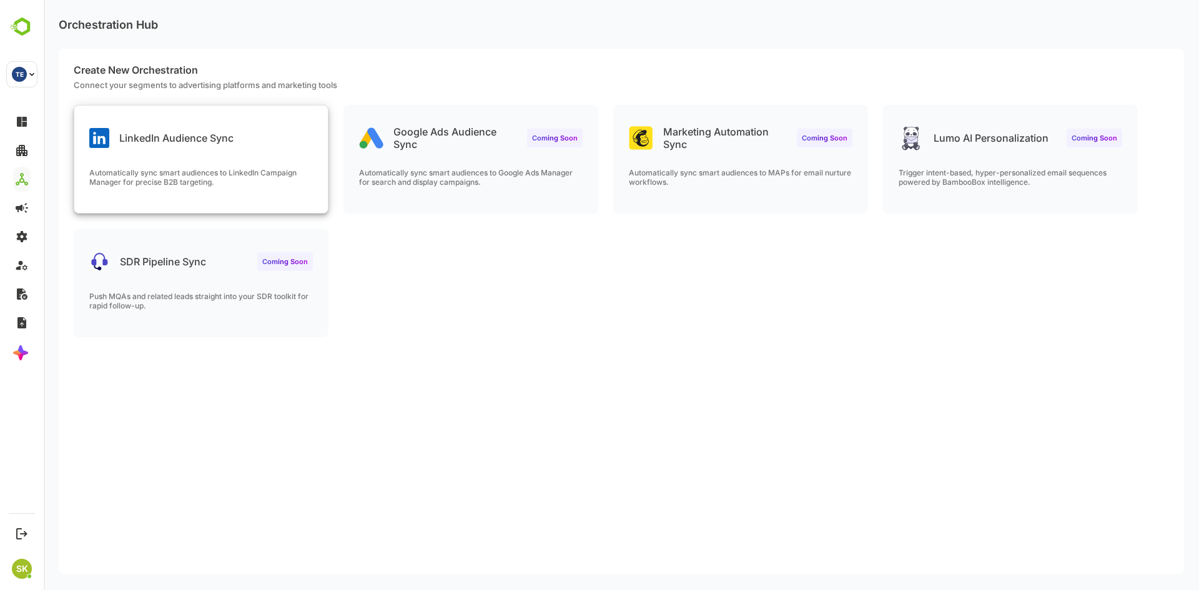
click at [187, 125] on div "LinkedIn Audience Sync" at bounding box center [200, 127] width 253 height 45
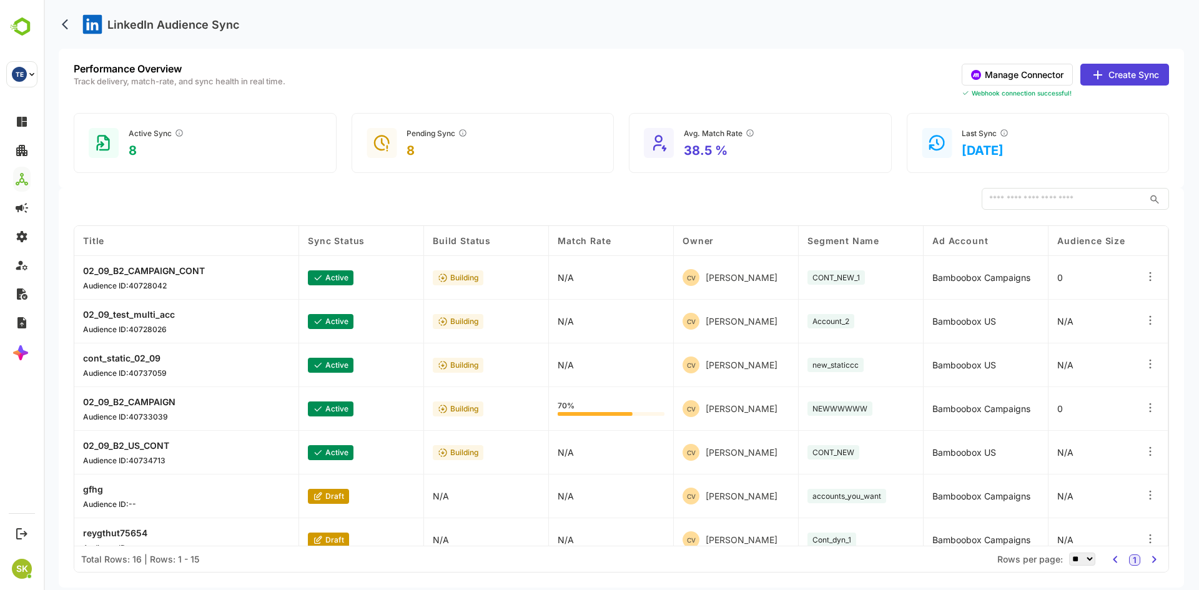
click at [1110, 81] on button "Create Sync" at bounding box center [1124, 75] width 89 height 22
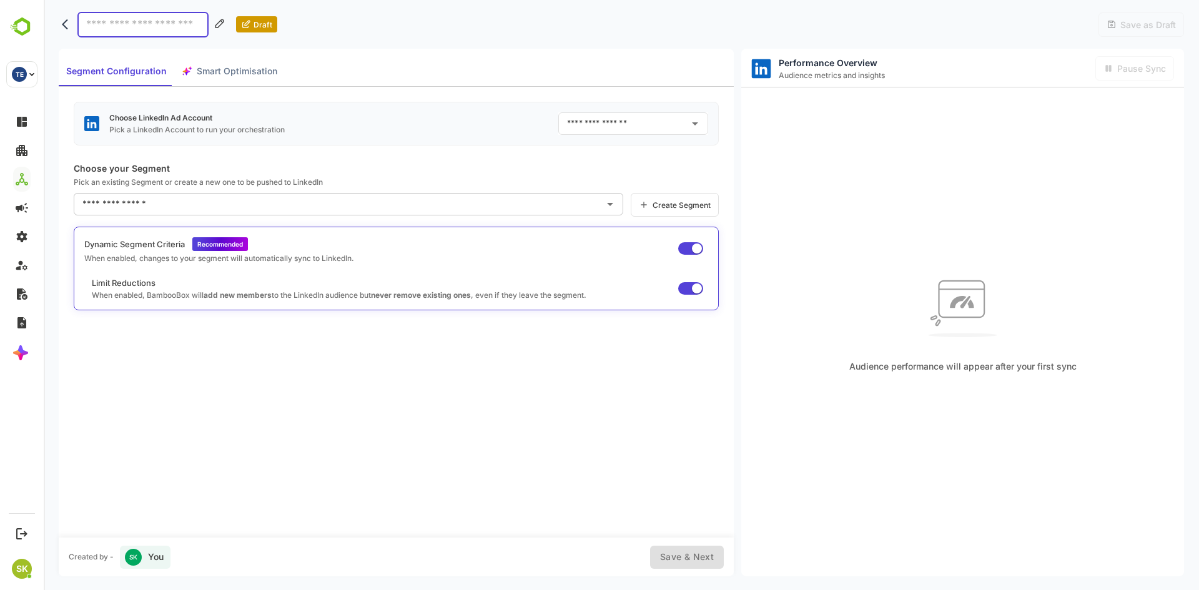
click at [63, 21] on icon "back" at bounding box center [68, 24] width 12 height 12
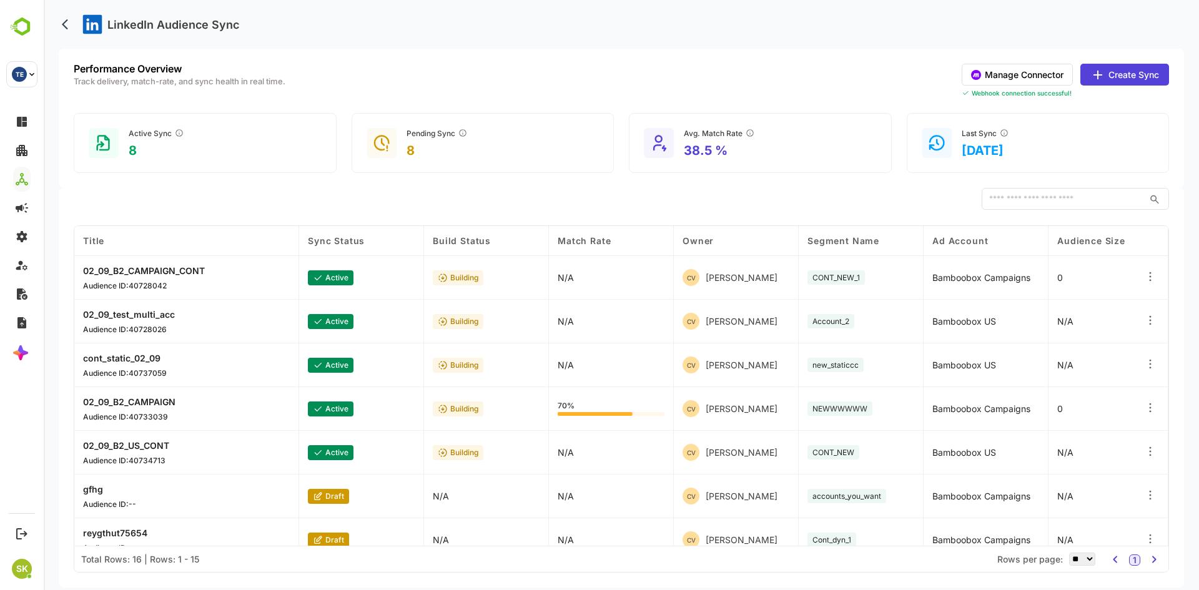
click at [1007, 72] on button "Manage Connector" at bounding box center [1016, 75] width 111 height 22
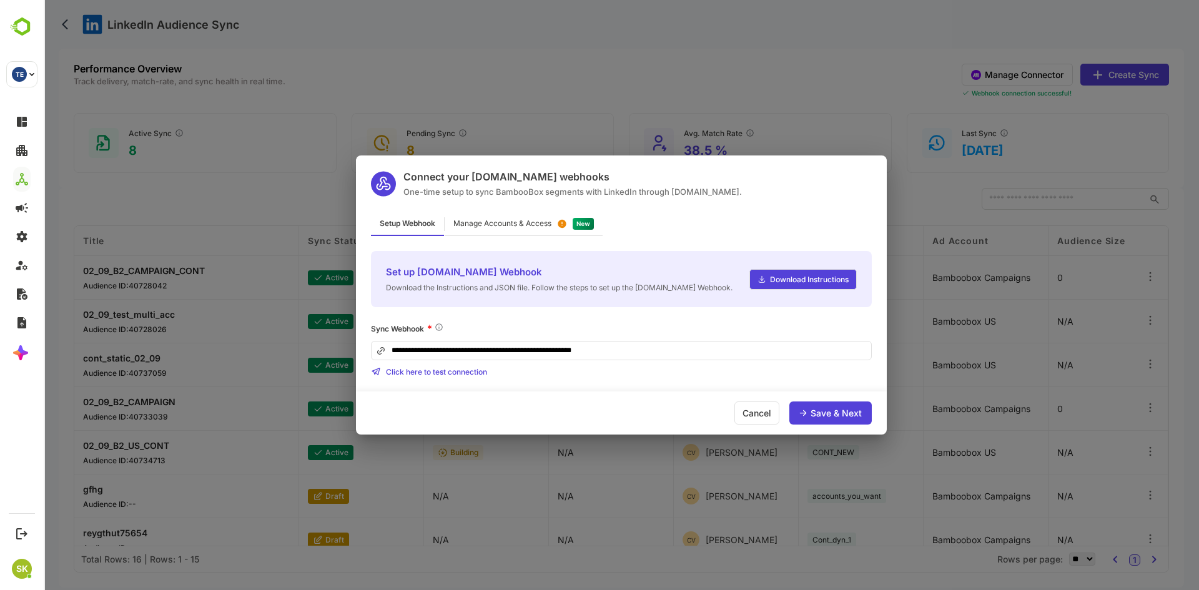
click at [524, 225] on div "Manage Accounts & Access" at bounding box center [502, 223] width 98 height 7
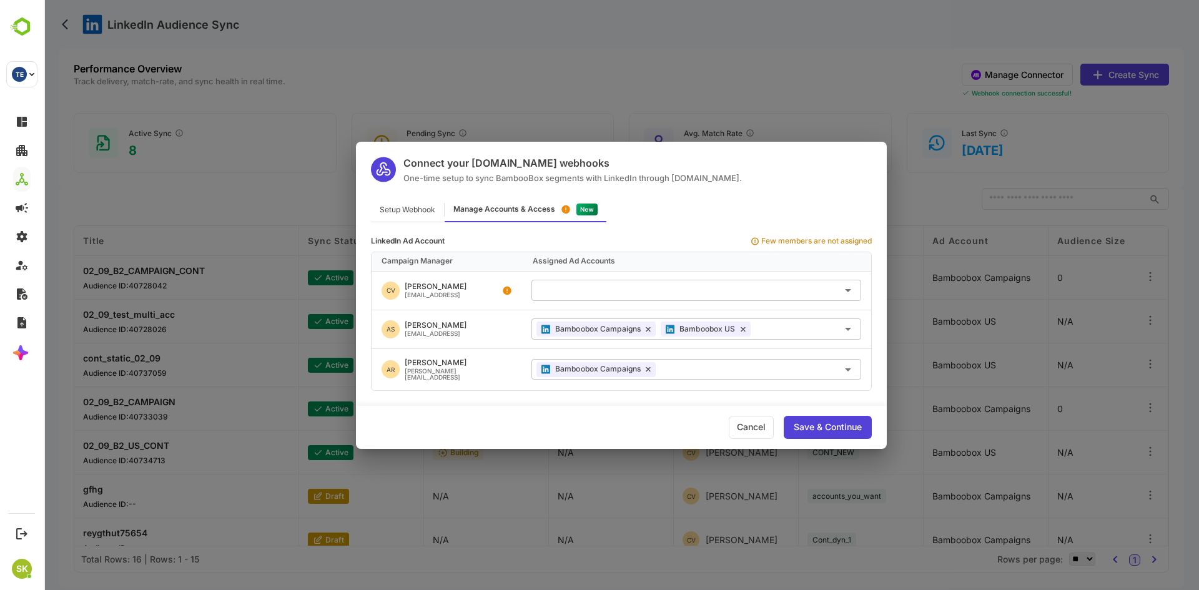
click at [741, 428] on div "Cancel" at bounding box center [751, 427] width 45 height 23
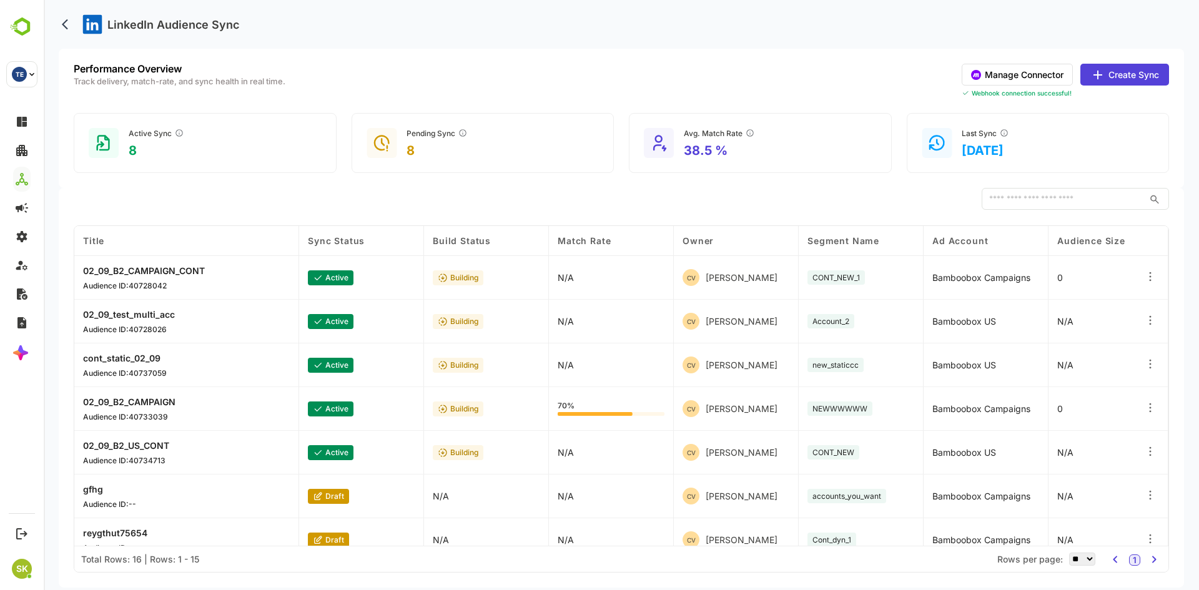
click at [1026, 72] on button "Manage Connector" at bounding box center [1016, 75] width 111 height 22
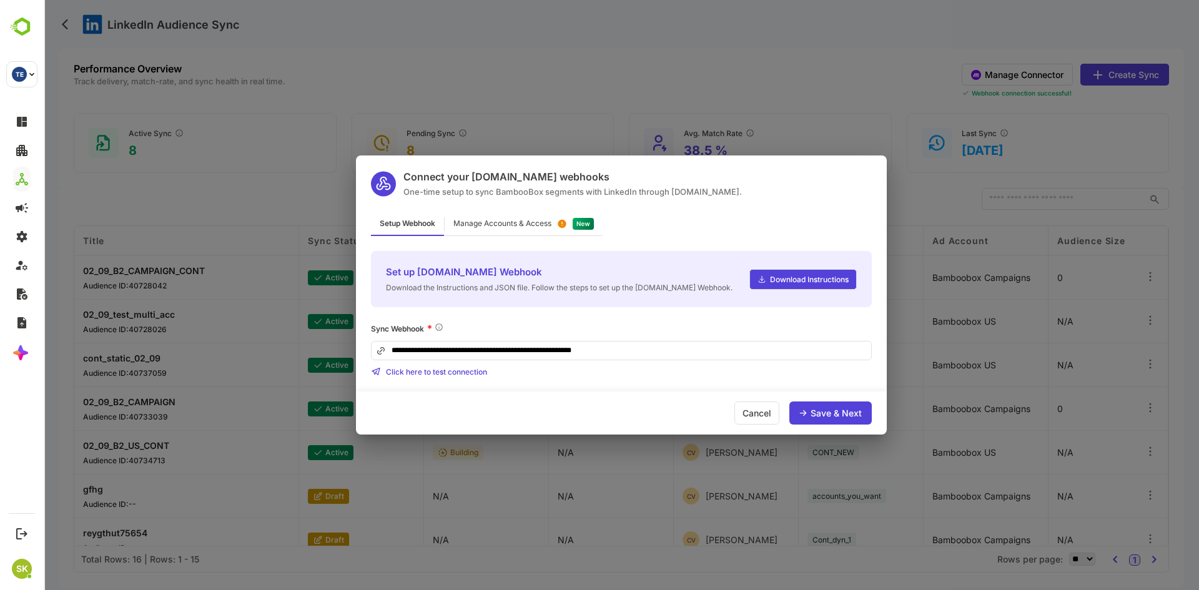
click at [732, 69] on div "**********" at bounding box center [621, 295] width 1155 height 590
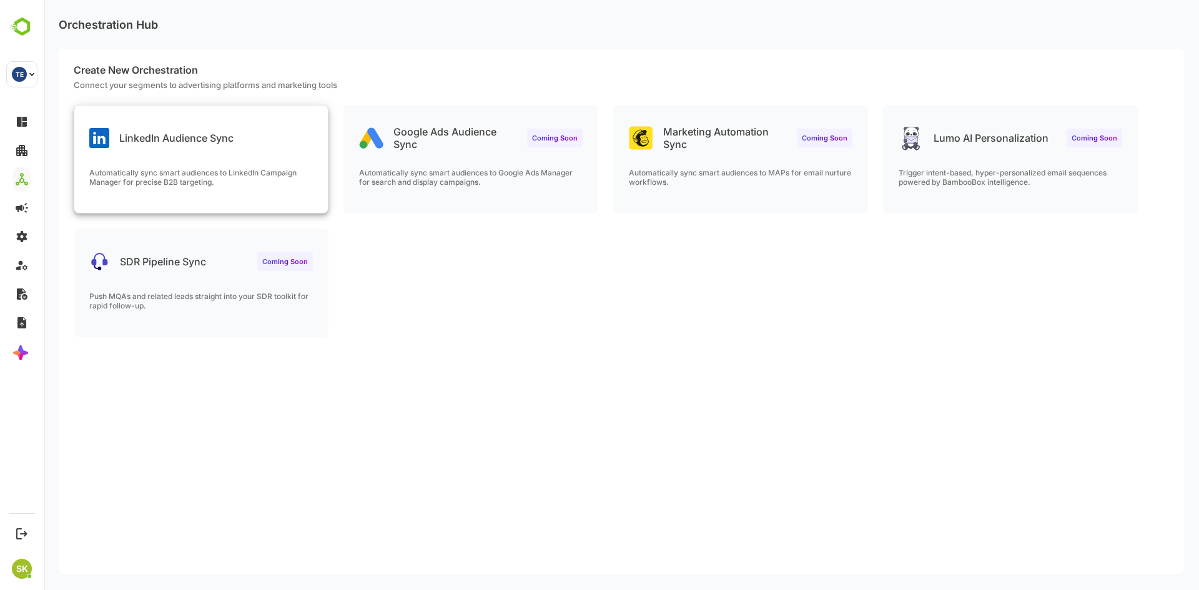
click at [227, 129] on div "LinkedIn Audience Sync" at bounding box center [161, 138] width 144 height 20
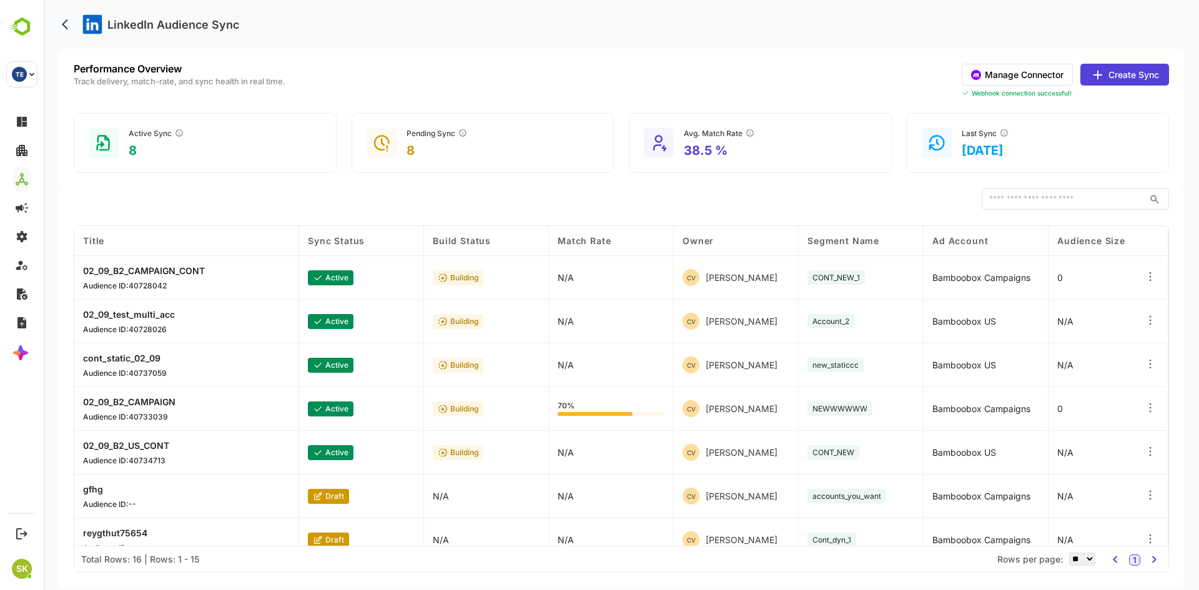
click at [1039, 71] on button "Manage Connector" at bounding box center [1016, 75] width 111 height 22
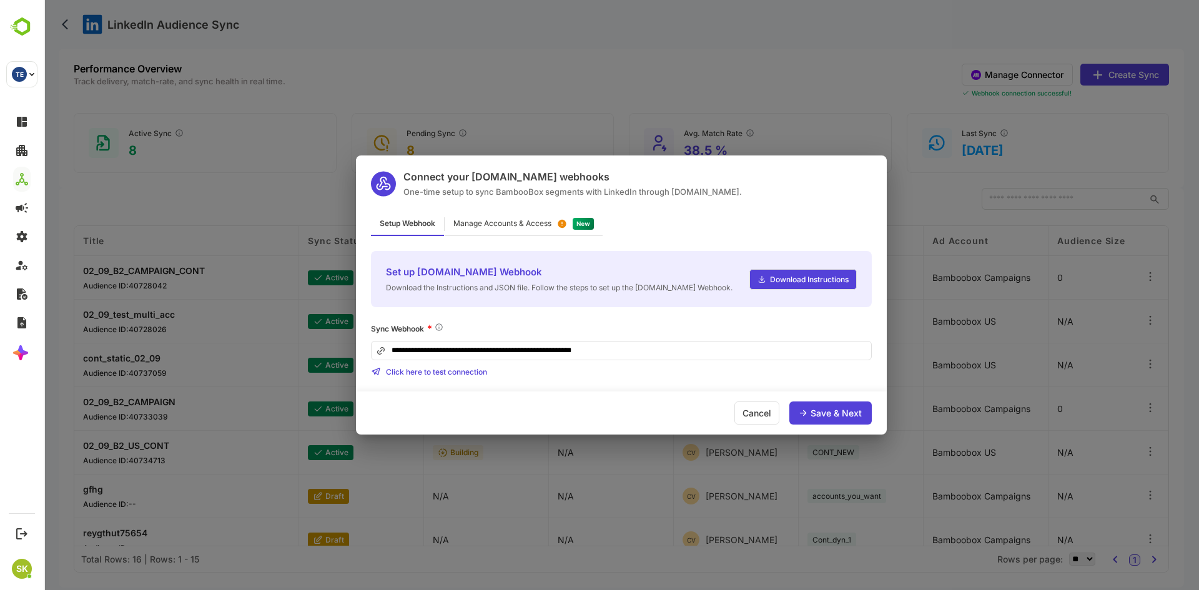
click at [547, 94] on div "**********" at bounding box center [621, 295] width 1155 height 590
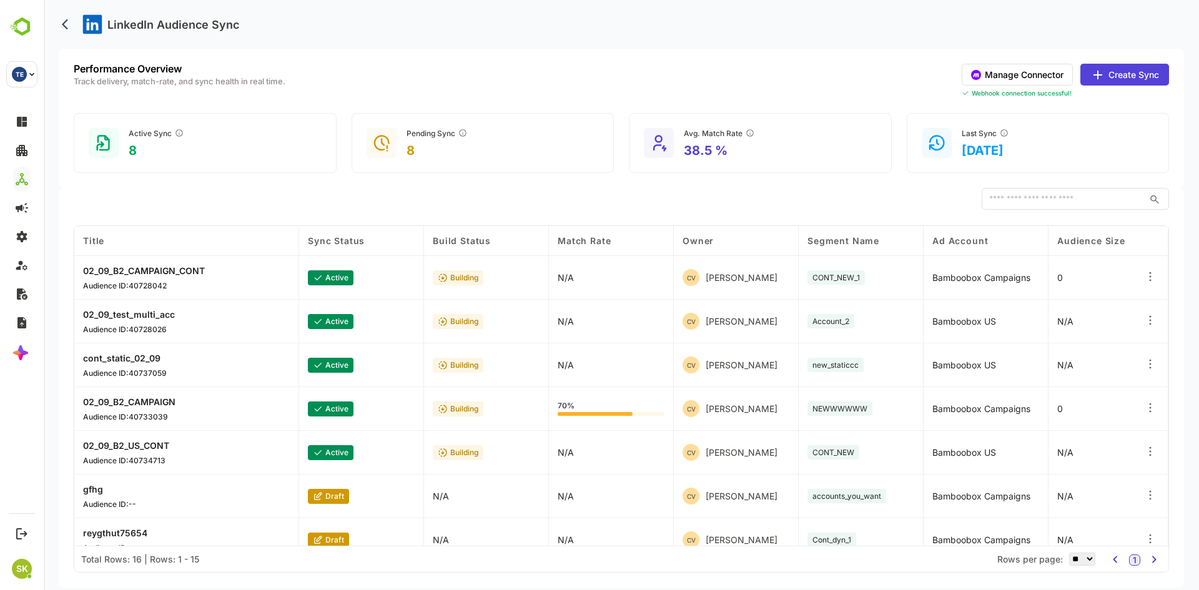
click at [784, 190] on div "​" at bounding box center [621, 199] width 1095 height 22
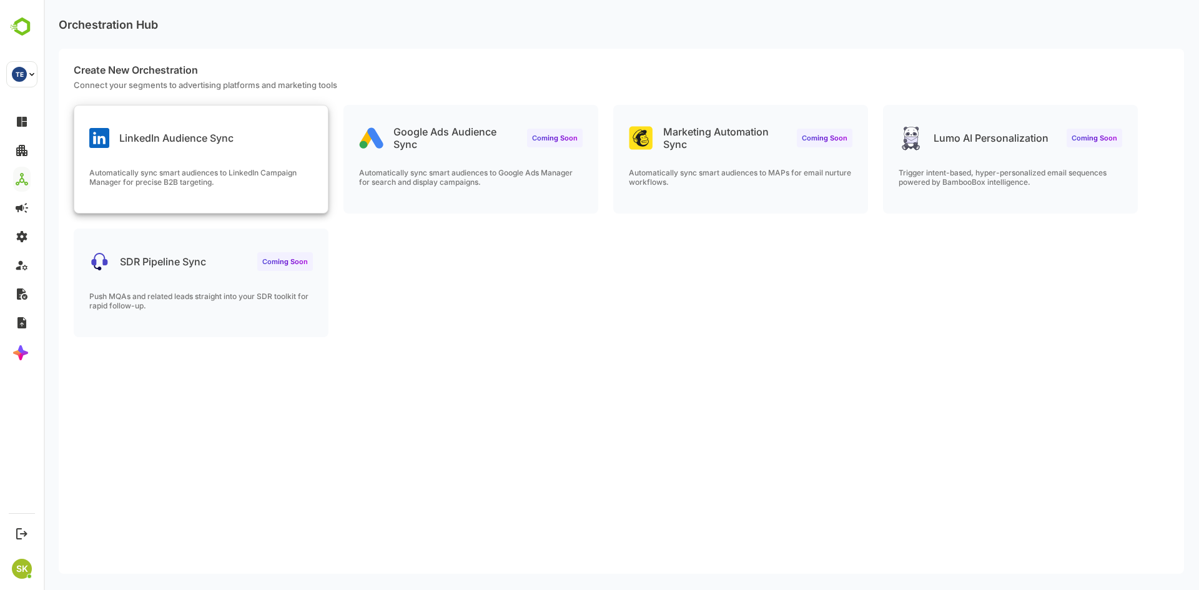
click at [267, 162] on div "LinkedIn Audience Sync Automatically sync smart audiences to LinkedIn Campaign …" at bounding box center [200, 158] width 253 height 107
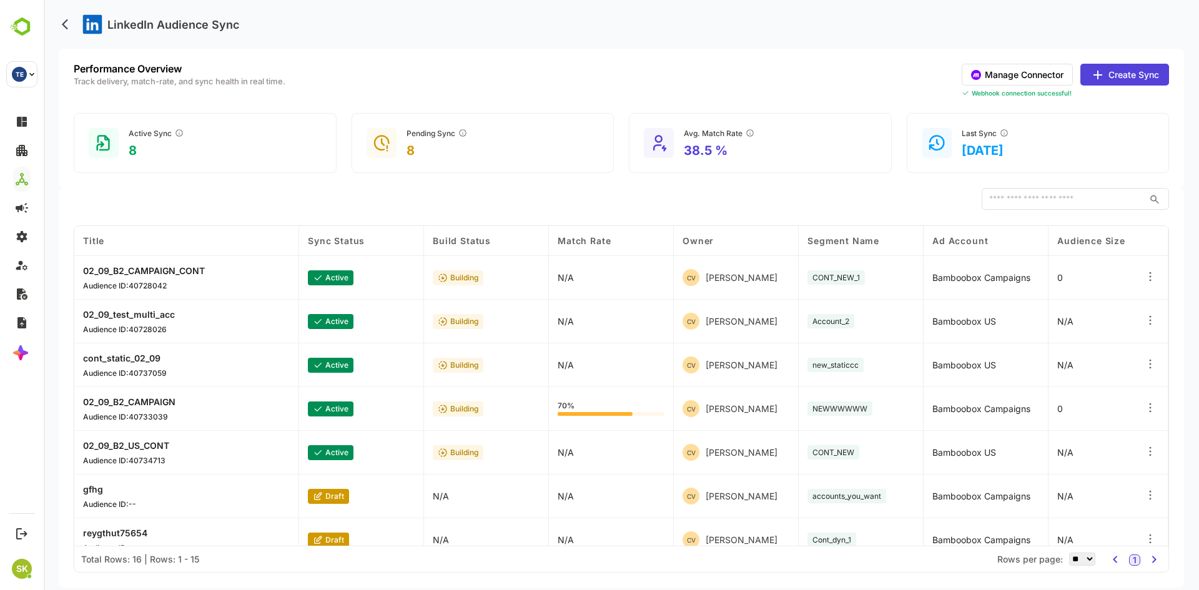
click at [300, 200] on div "​" at bounding box center [621, 199] width 1095 height 22
click at [1134, 80] on button "Create Sync" at bounding box center [1124, 75] width 89 height 22
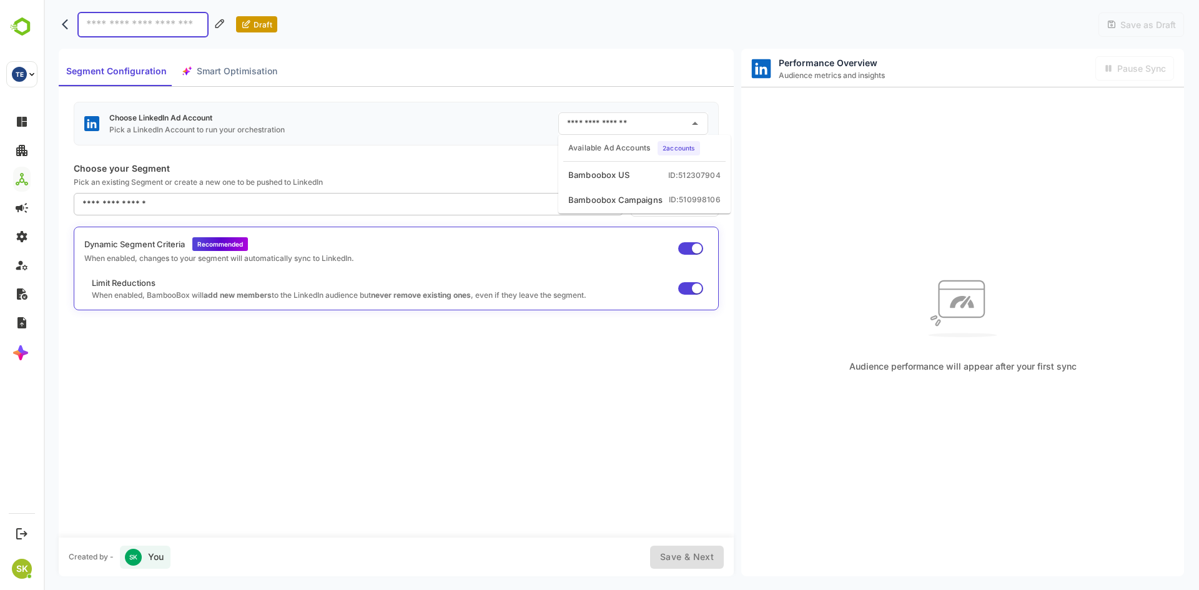
click at [629, 121] on input "text" at bounding box center [624, 124] width 120 height 20
click at [843, 153] on div "Audience performance will appear after your first sync" at bounding box center [962, 319] width 443 height 465
click at [58, 28] on body "Draft Save as Draft Segment Configuration Smart Optimisation Choose LinkedIn Ad…" at bounding box center [621, 295] width 1155 height 590
click at [67, 28] on icon "back" at bounding box center [68, 24] width 12 height 12
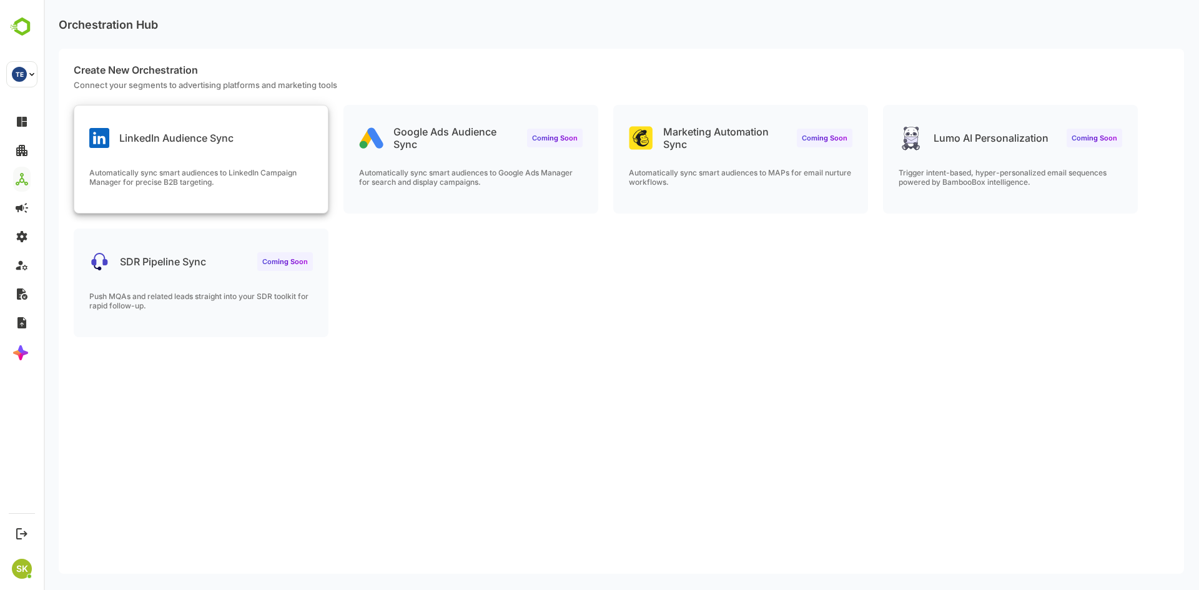
click at [206, 144] on div "LinkedIn Audience Sync" at bounding box center [161, 138] width 144 height 20
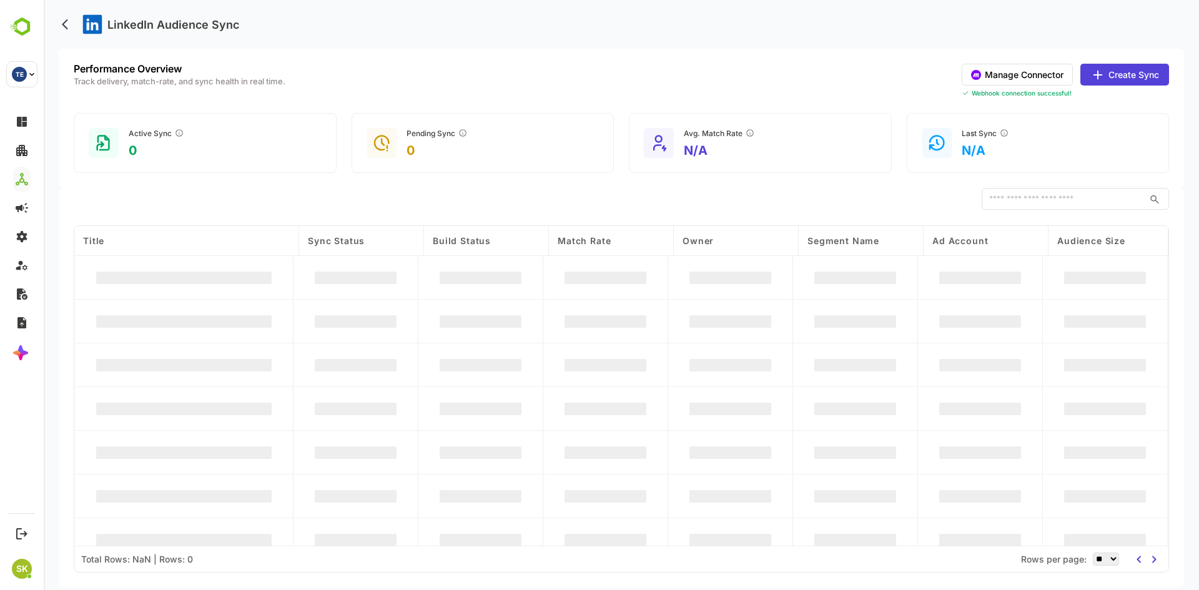
click at [1031, 79] on button "Manage Connector" at bounding box center [1016, 75] width 111 height 22
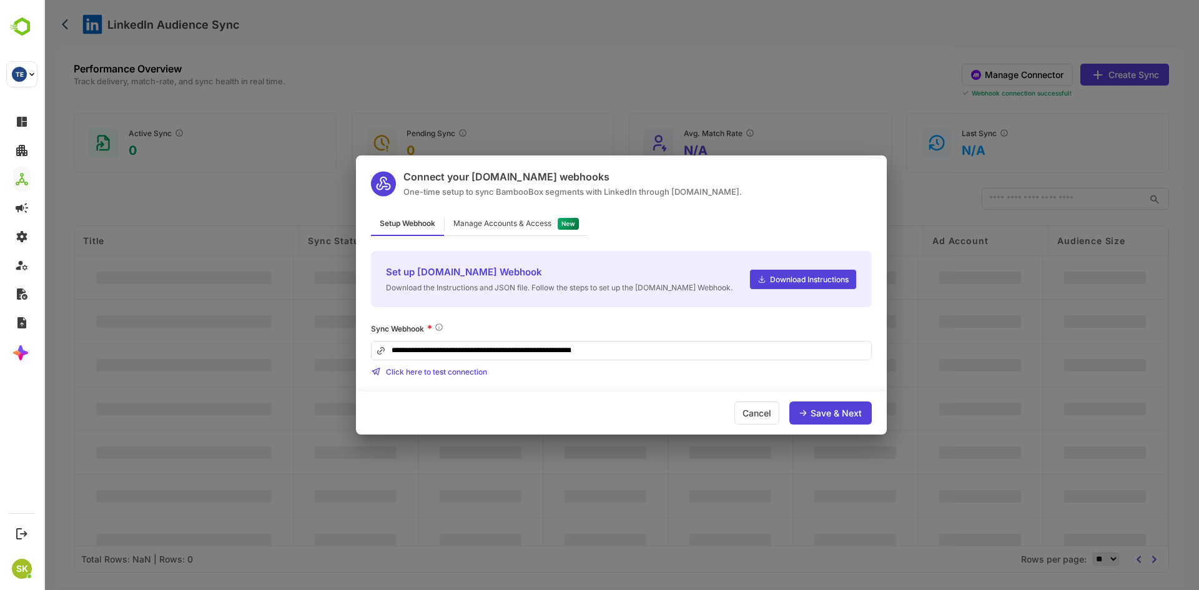
click at [500, 220] on div "Manage Accounts & Access" at bounding box center [502, 223] width 98 height 7
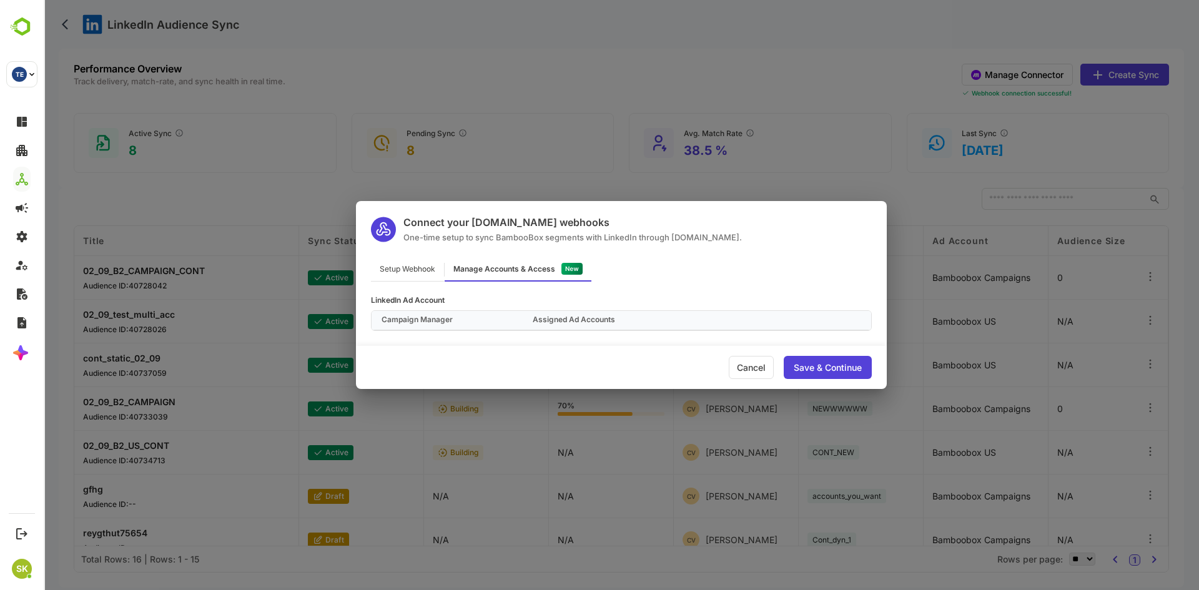
click at [382, 148] on div "Connect your Make.com webhooks One-time setup to sync BambooBox segments with L…" at bounding box center [621, 295] width 1155 height 590
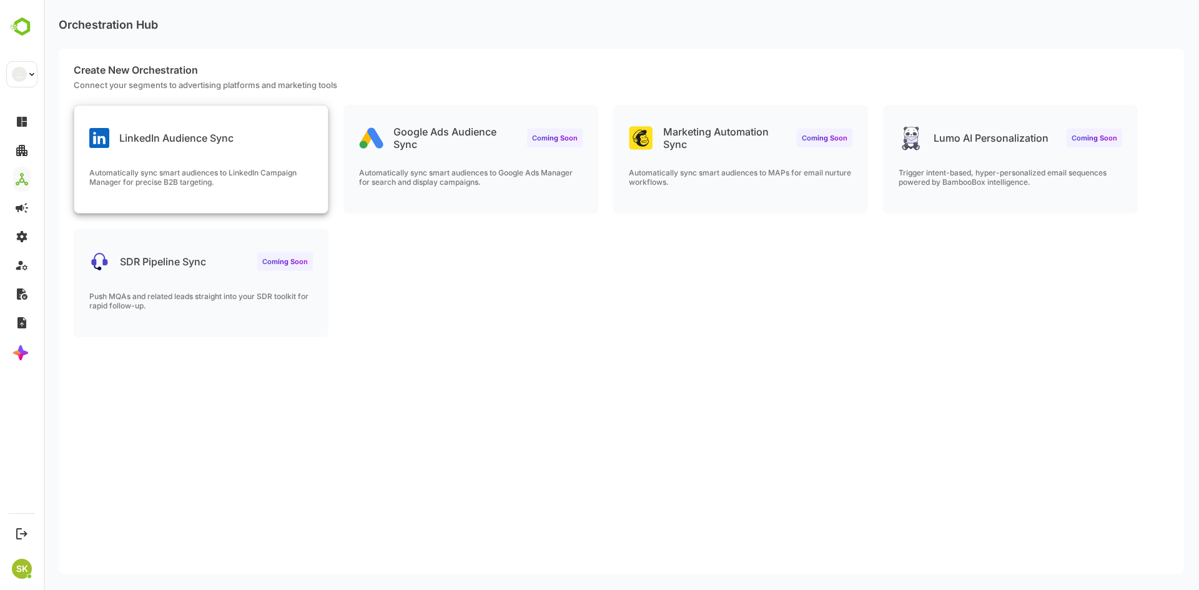
click at [283, 155] on div "LinkedIn Audience Sync Automatically sync smart audiences to LinkedIn Campaign …" at bounding box center [200, 158] width 253 height 107
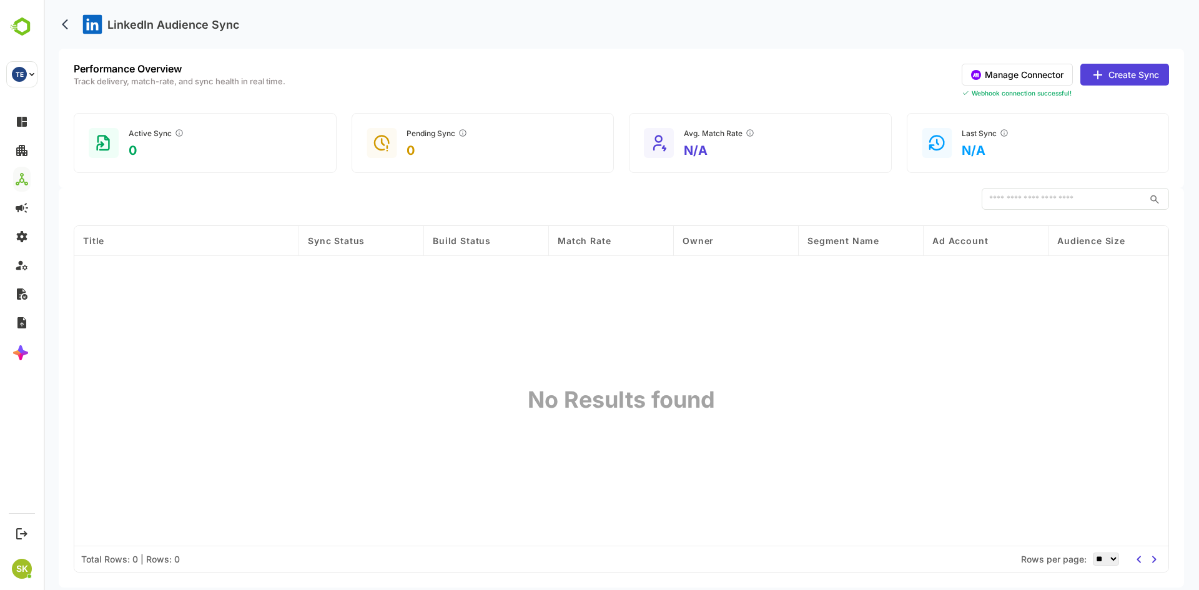
click at [1017, 72] on button "Manage Connector" at bounding box center [1016, 75] width 111 height 22
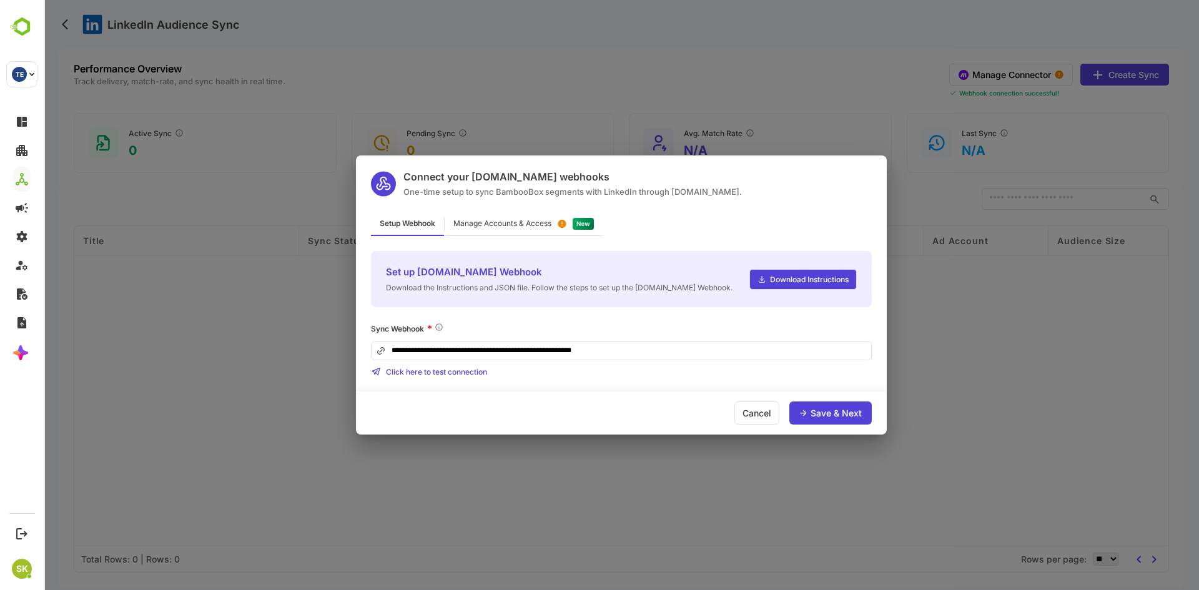
click at [720, 46] on div "**********" at bounding box center [621, 295] width 1155 height 590
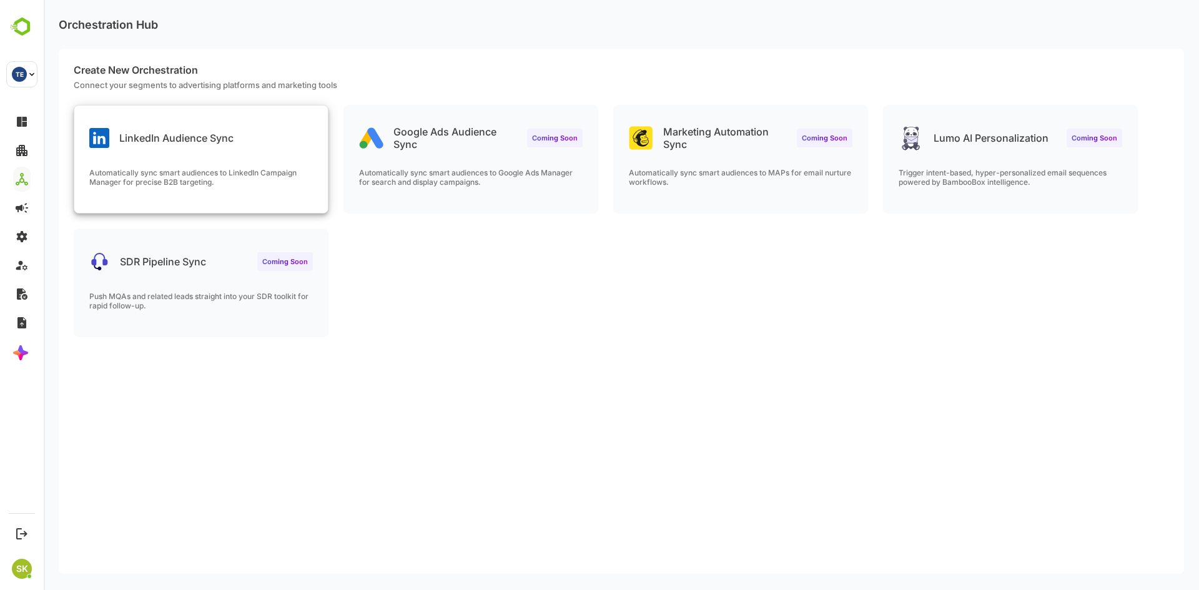
click at [208, 194] on div "Automatically sync smart audiences to LinkedIn Campaign Manager for precise B2B…" at bounding box center [200, 190] width 253 height 45
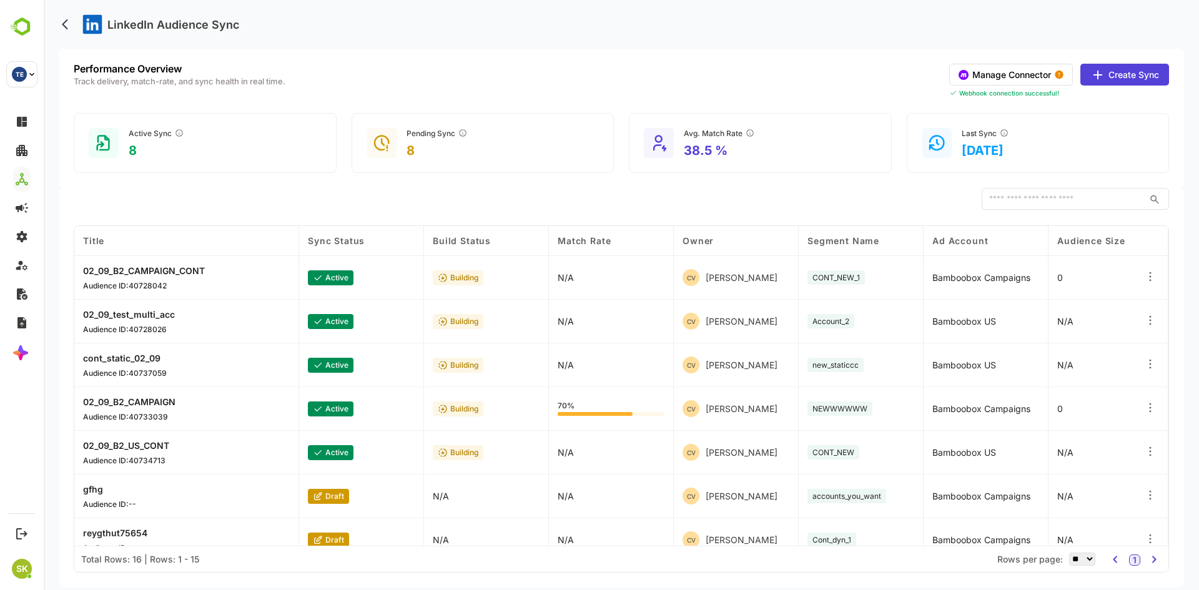
click at [1011, 74] on button "Manage Connector" at bounding box center [1011, 75] width 124 height 22
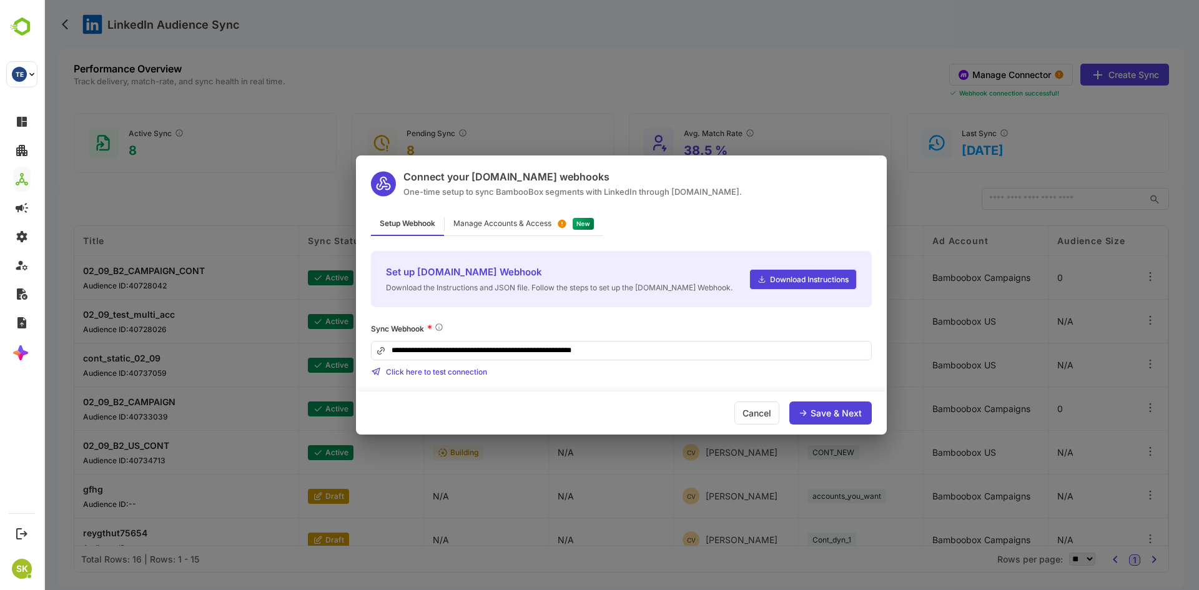
click at [469, 98] on div "**********" at bounding box center [621, 295] width 1155 height 590
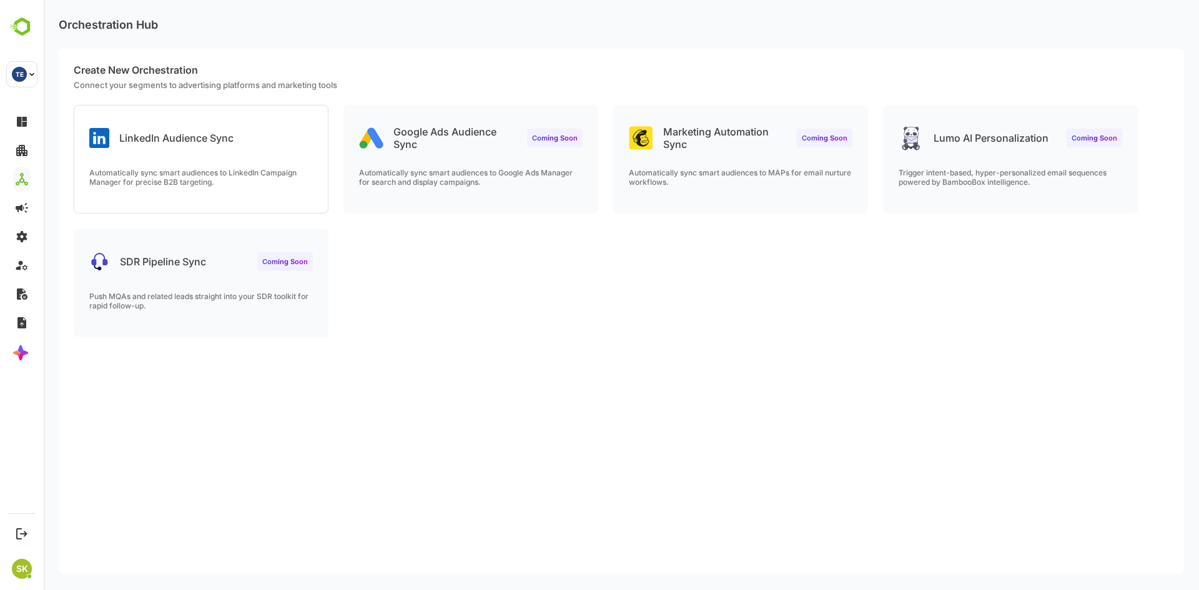
click at [164, 111] on div "LinkedIn Audience Sync" at bounding box center [200, 127] width 253 height 45
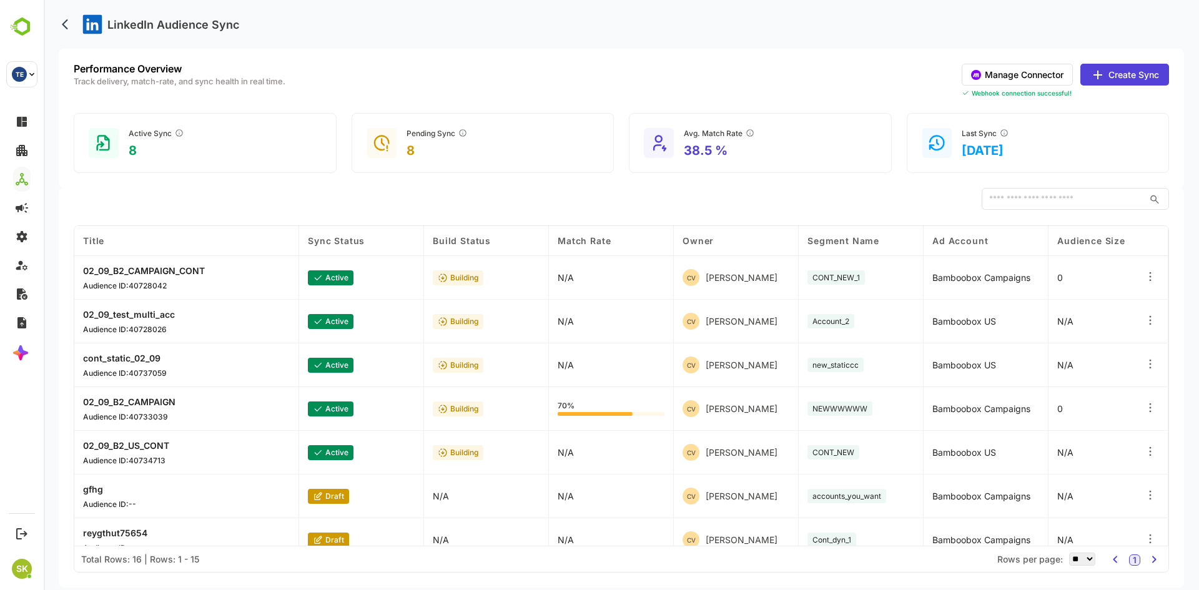
click at [561, 103] on div "Performance Overview Track delivery, match-rate, and sync health in real time. …" at bounding box center [621, 118] width 1125 height 139
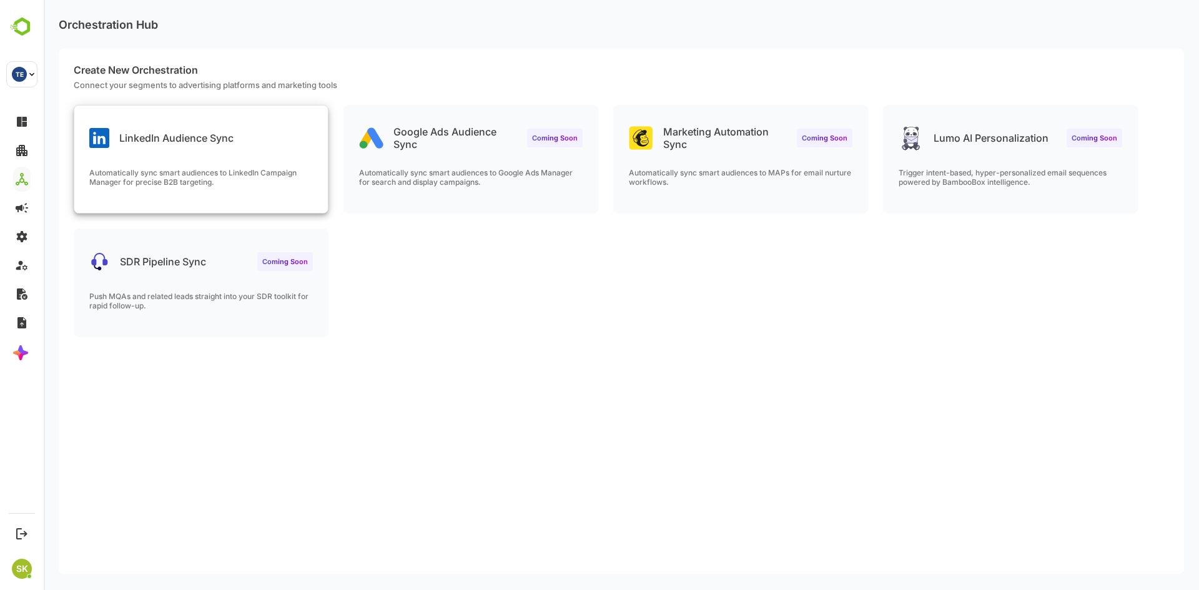
click at [180, 160] on div "LinkedIn Audience Sync Automatically sync smart audiences to LinkedIn Campaign …" at bounding box center [200, 158] width 253 height 107
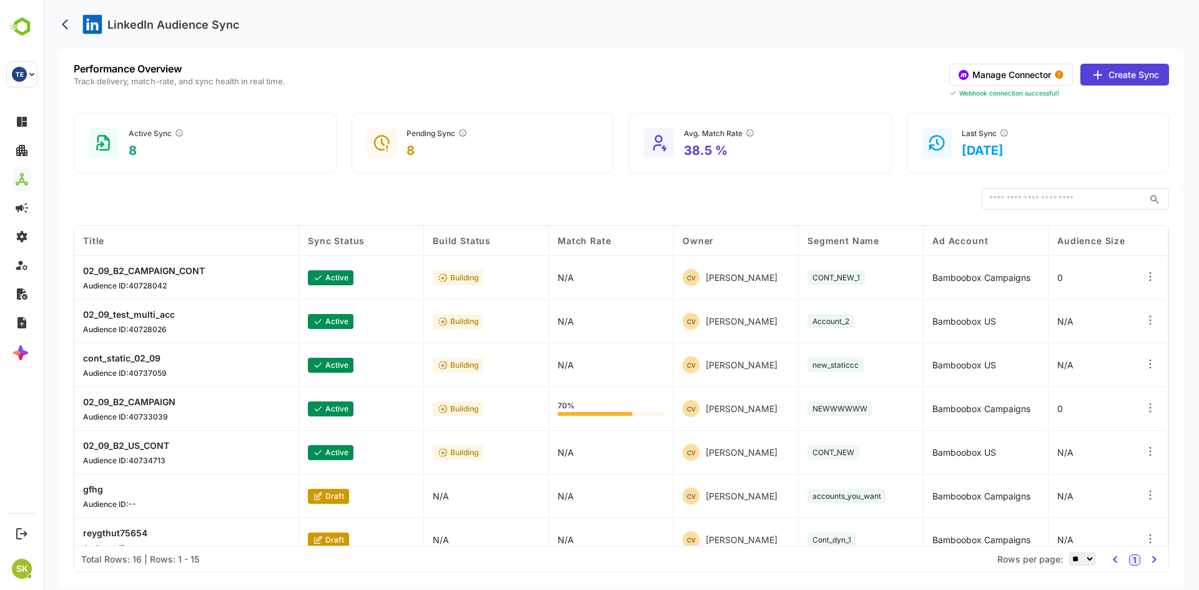
click at [727, 212] on div "​ COLUMN VISIBILITY Title Title Sync Status Build Status Match Rate Owner Segme…" at bounding box center [621, 388] width 1125 height 400
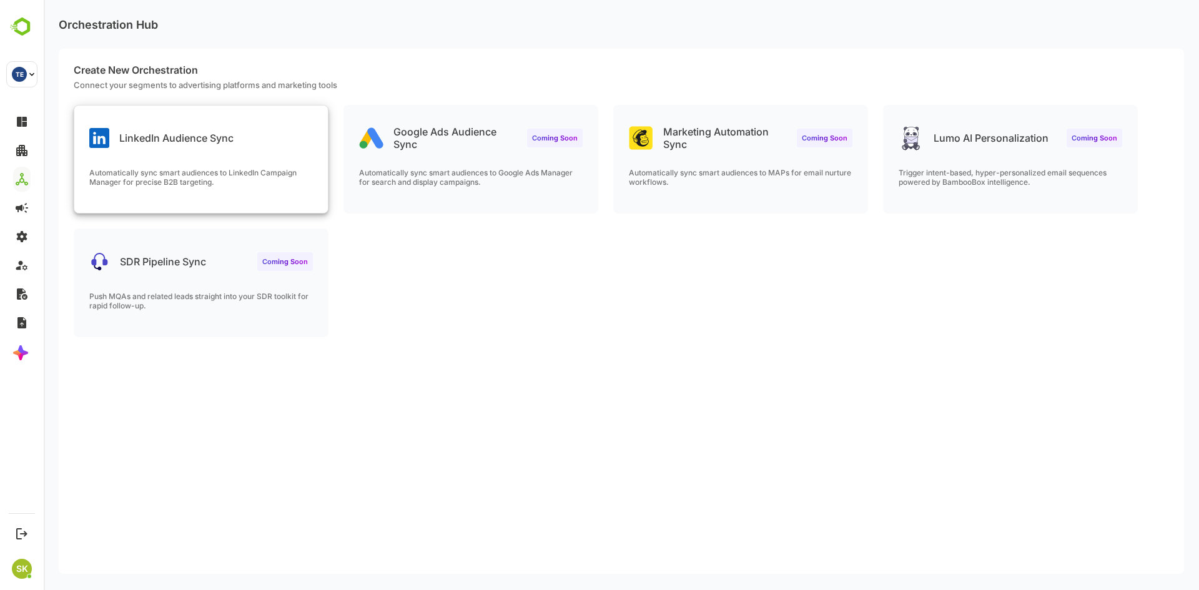
click at [215, 125] on div "LinkedIn Audience Sync" at bounding box center [200, 127] width 253 height 45
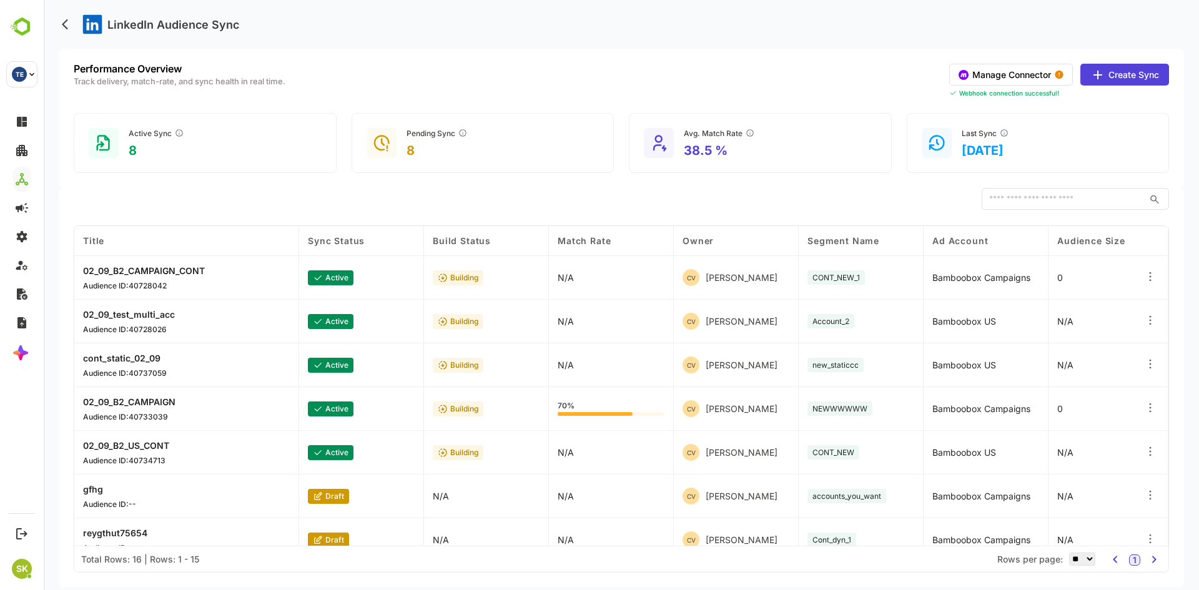
click at [539, 210] on div "​" at bounding box center [621, 199] width 1095 height 22
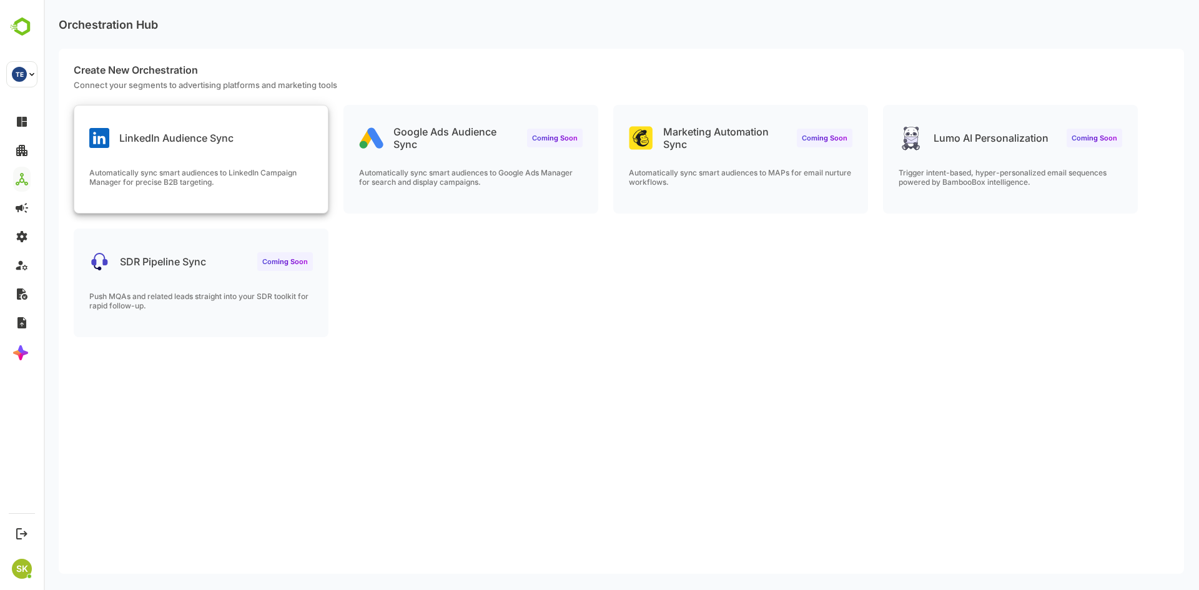
click at [189, 121] on div "LinkedIn Audience Sync" at bounding box center [200, 127] width 253 height 45
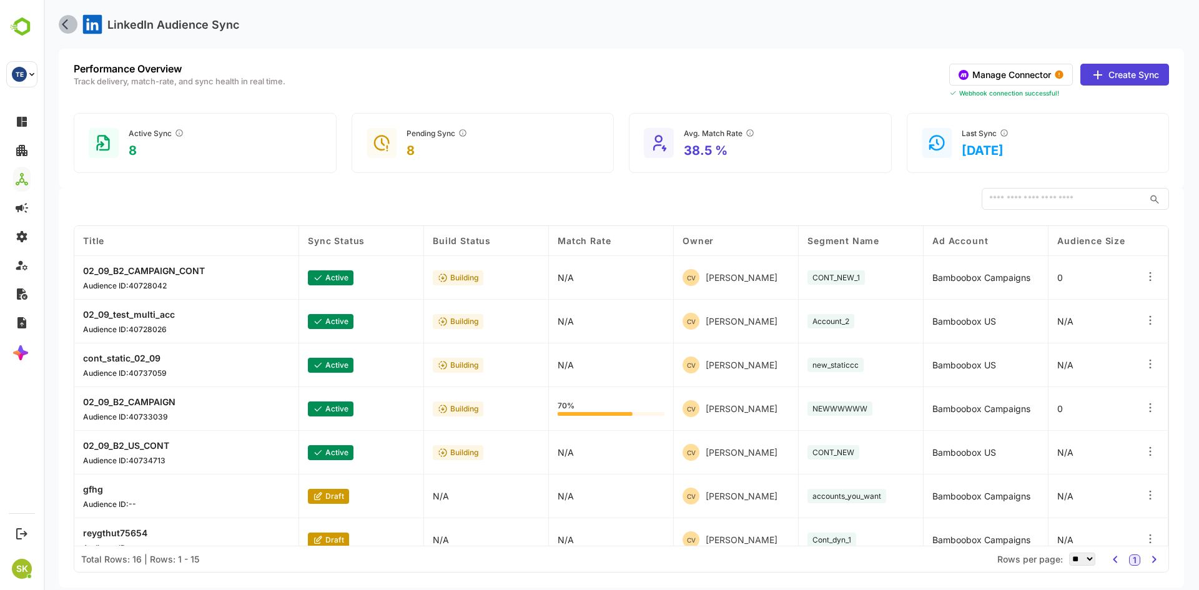
click at [66, 29] on icon "back" at bounding box center [68, 24] width 12 height 12
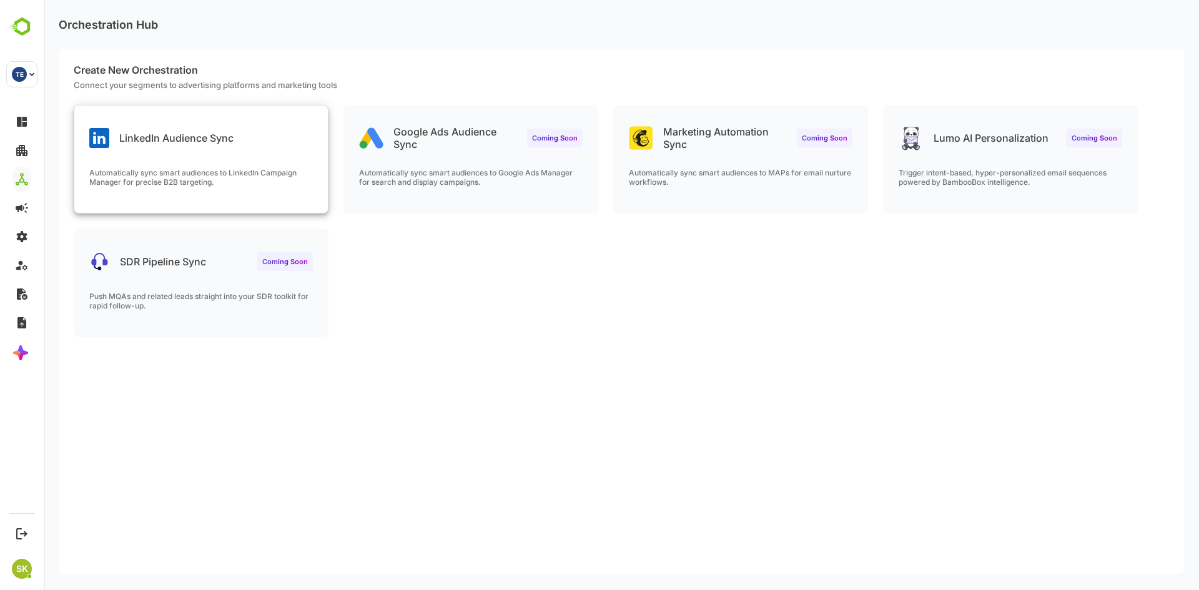
click at [273, 167] on div "LinkedIn Audience Sync Automatically sync smart audiences to LinkedIn Campaign …" at bounding box center [200, 158] width 253 height 107
click at [152, 139] on p "LinkedIn Audience Sync" at bounding box center [176, 138] width 114 height 12
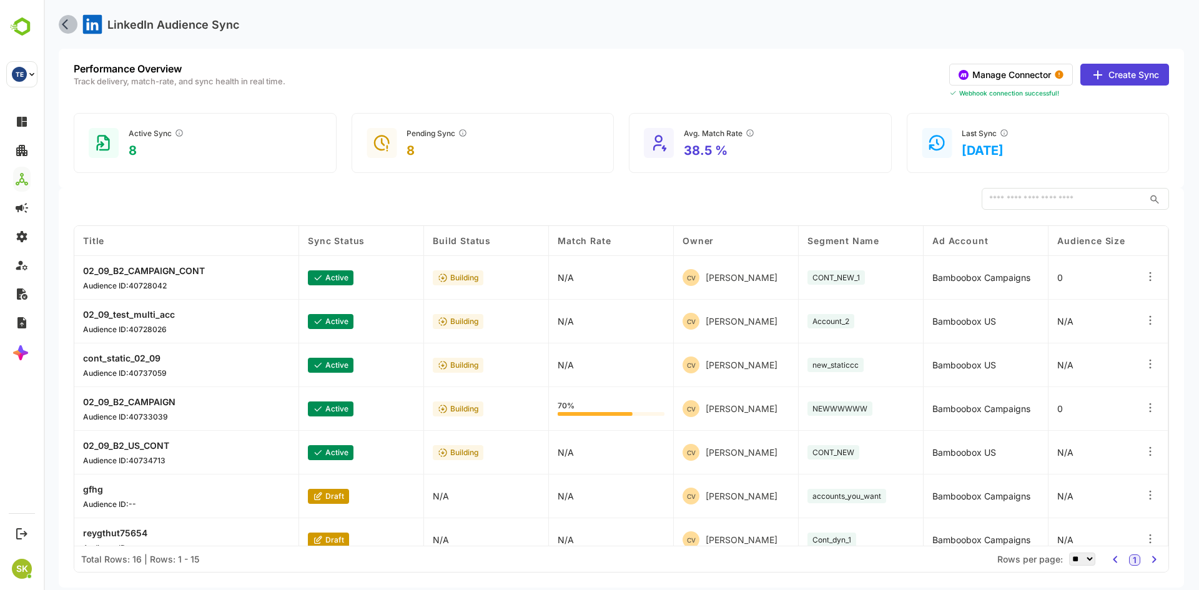
click at [61, 22] on button "back" at bounding box center [68, 24] width 19 height 19
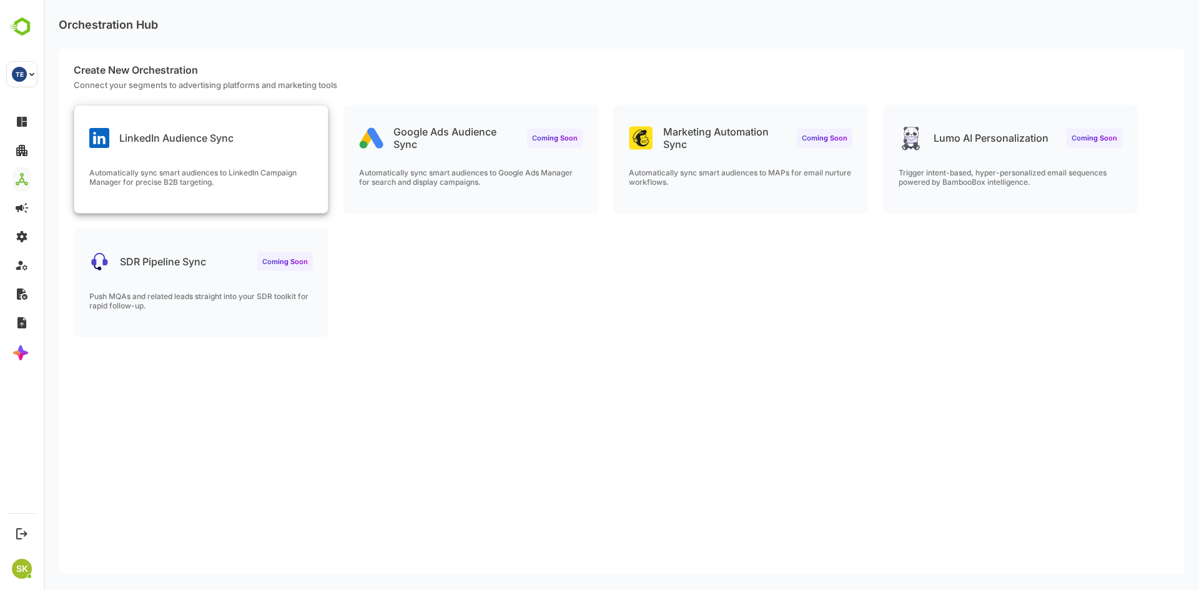
click at [237, 145] on div "LinkedIn Audience Sync" at bounding box center [200, 127] width 253 height 45
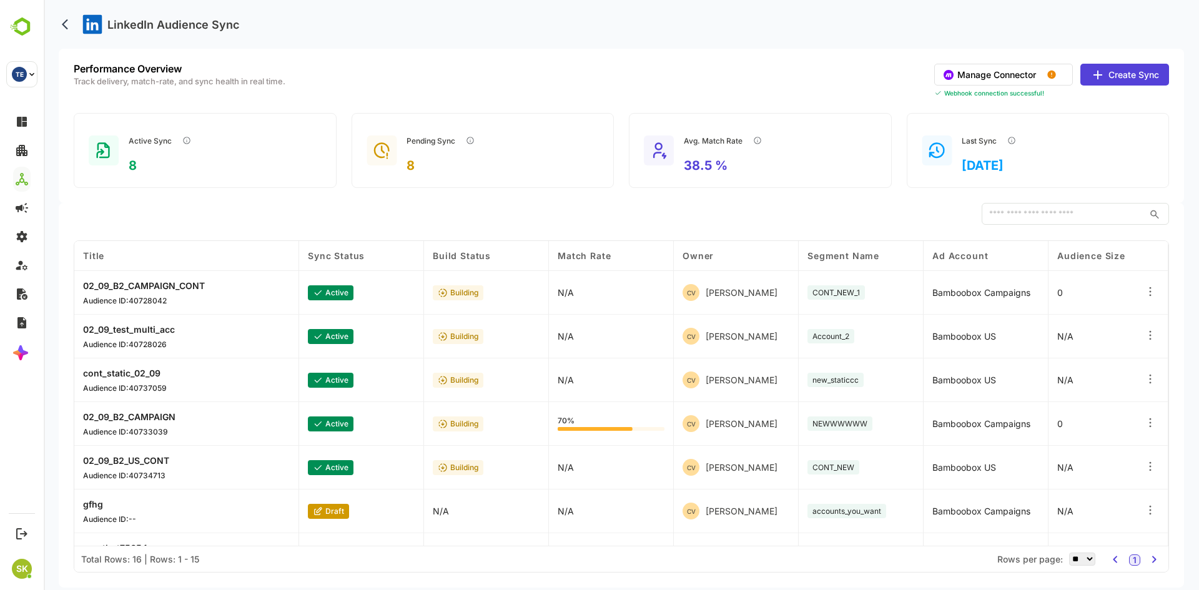
click at [66, 25] on icon "back" at bounding box center [68, 24] width 12 height 12
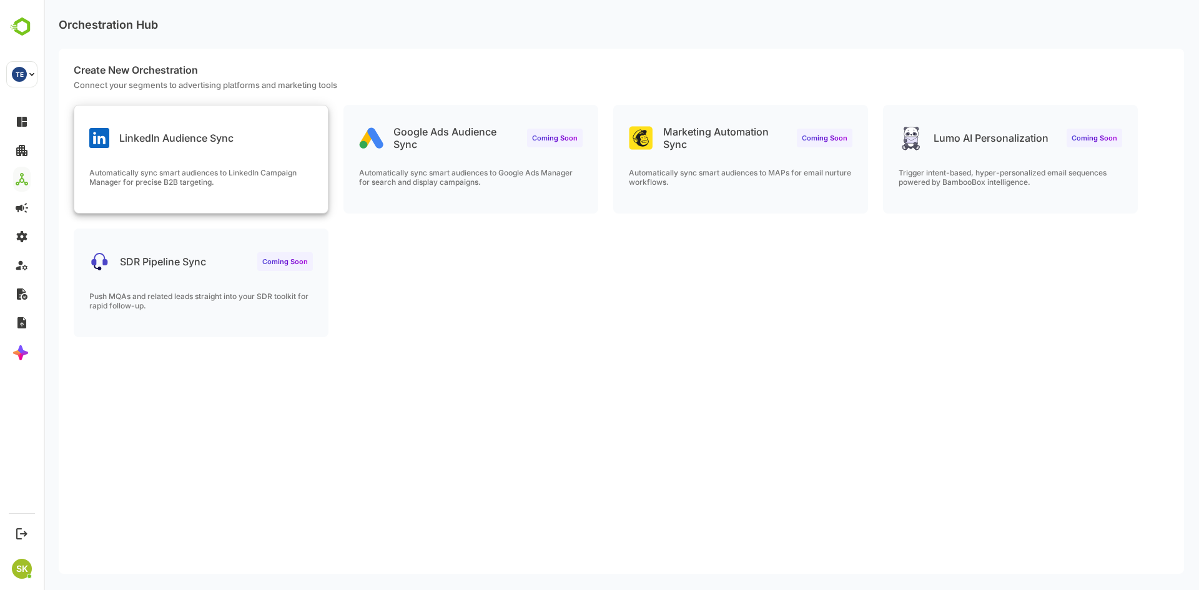
click at [132, 159] on div "LinkedIn Audience Sync Automatically sync smart audiences to LinkedIn Campaign …" at bounding box center [200, 158] width 253 height 107
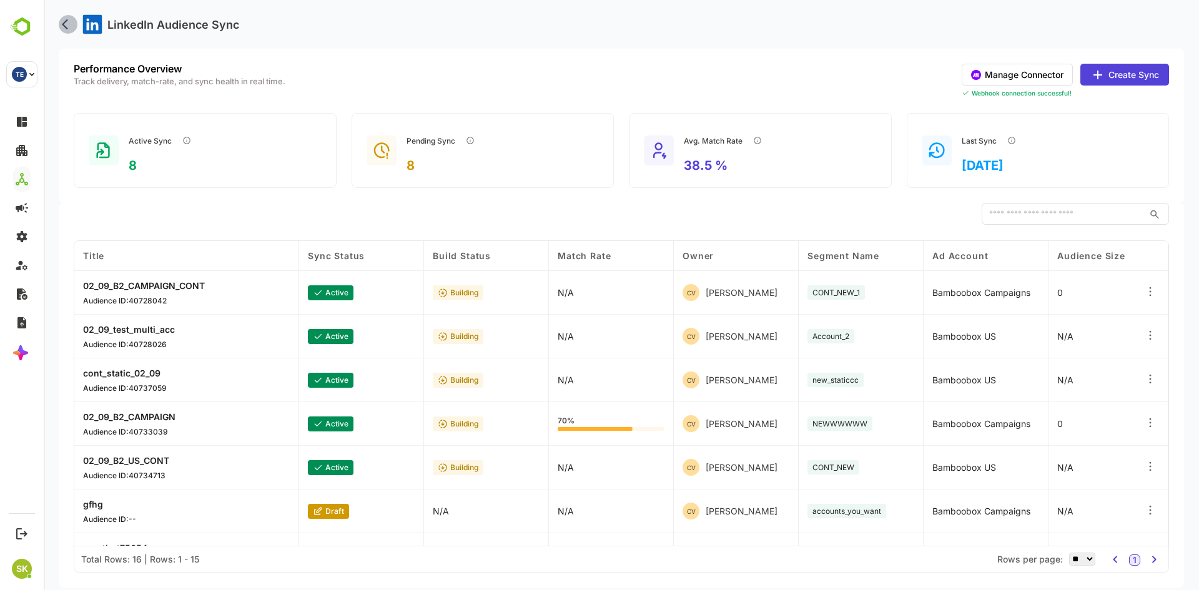
click at [62, 20] on icon "back" at bounding box center [68, 24] width 12 height 12
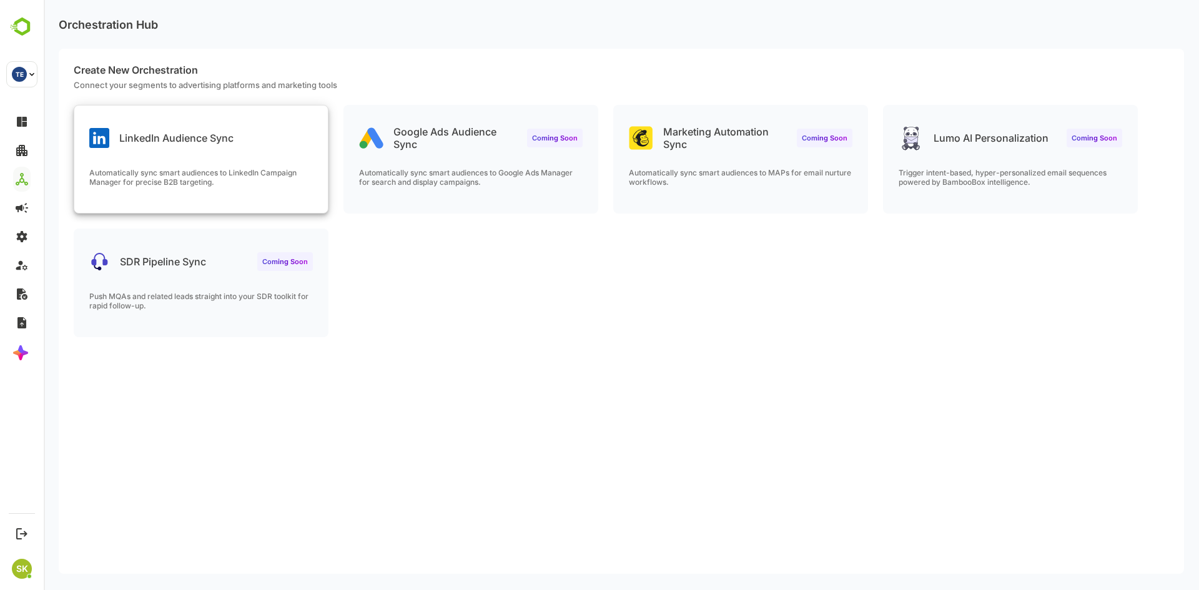
click at [152, 143] on p "LinkedIn Audience Sync" at bounding box center [176, 138] width 114 height 12
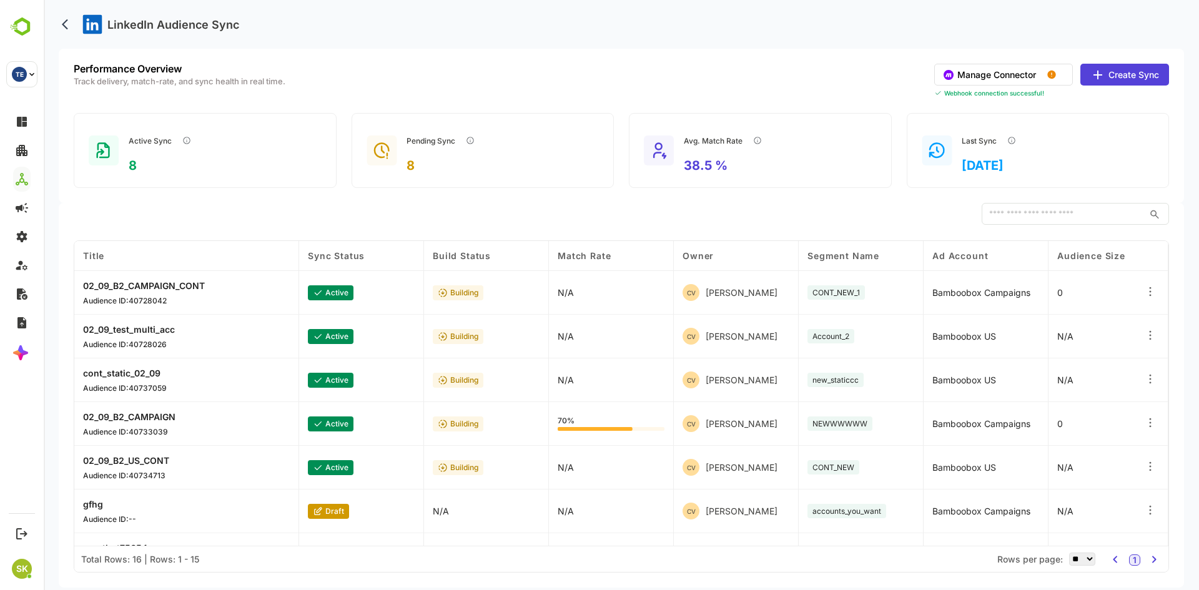
click at [1001, 77] on button "Manage Connector" at bounding box center [1003, 75] width 139 height 22
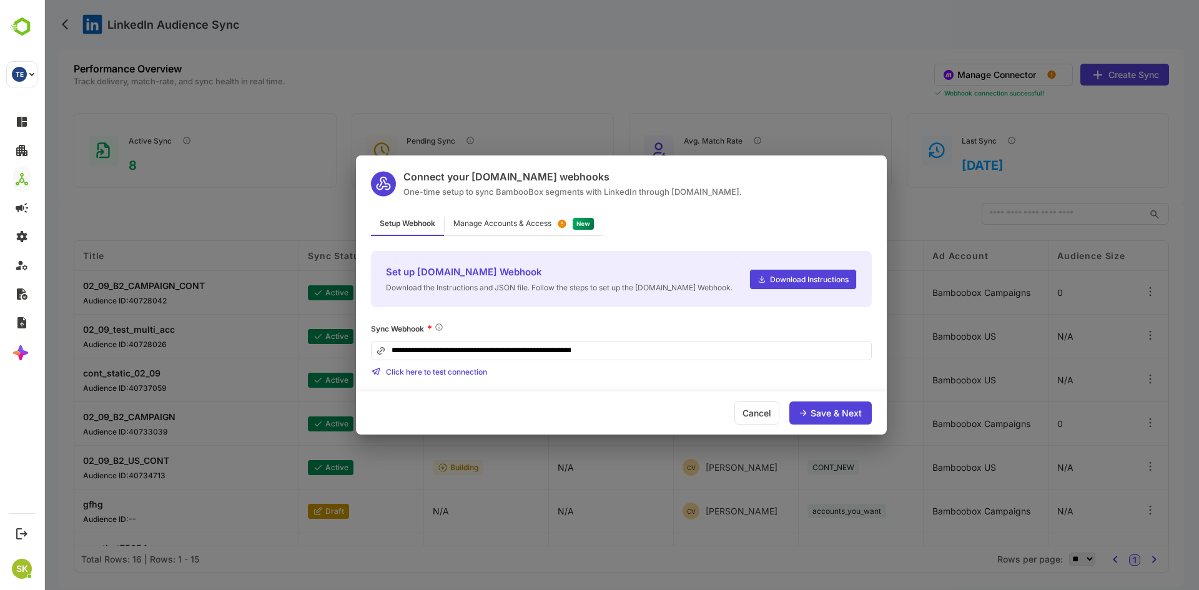
click at [1075, 268] on div "**********" at bounding box center [621, 295] width 1155 height 590
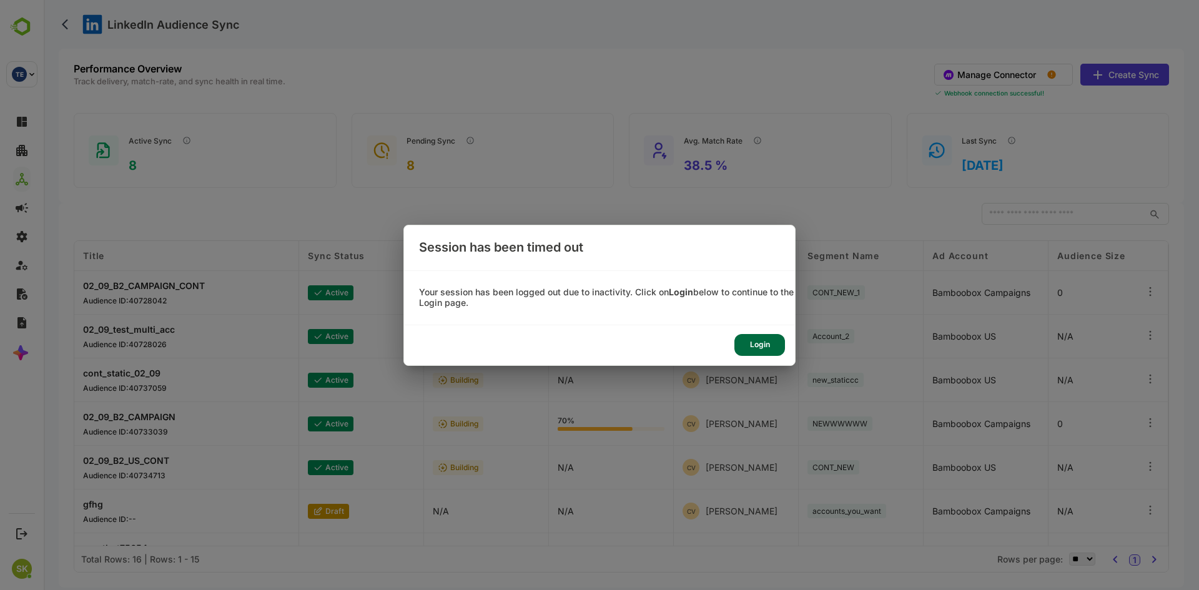
click at [337, 161] on div "Session has been timed out Your session has been logged out due to inactivity. …" at bounding box center [599, 295] width 1199 height 590
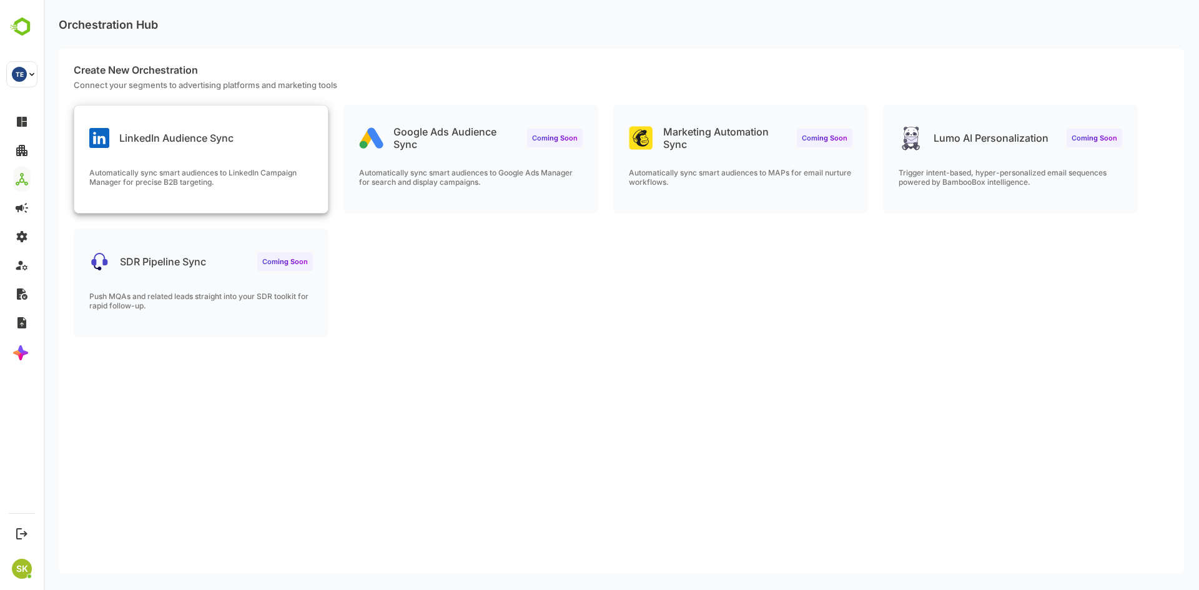
click at [213, 114] on div "LinkedIn Audience Sync" at bounding box center [200, 127] width 253 height 45
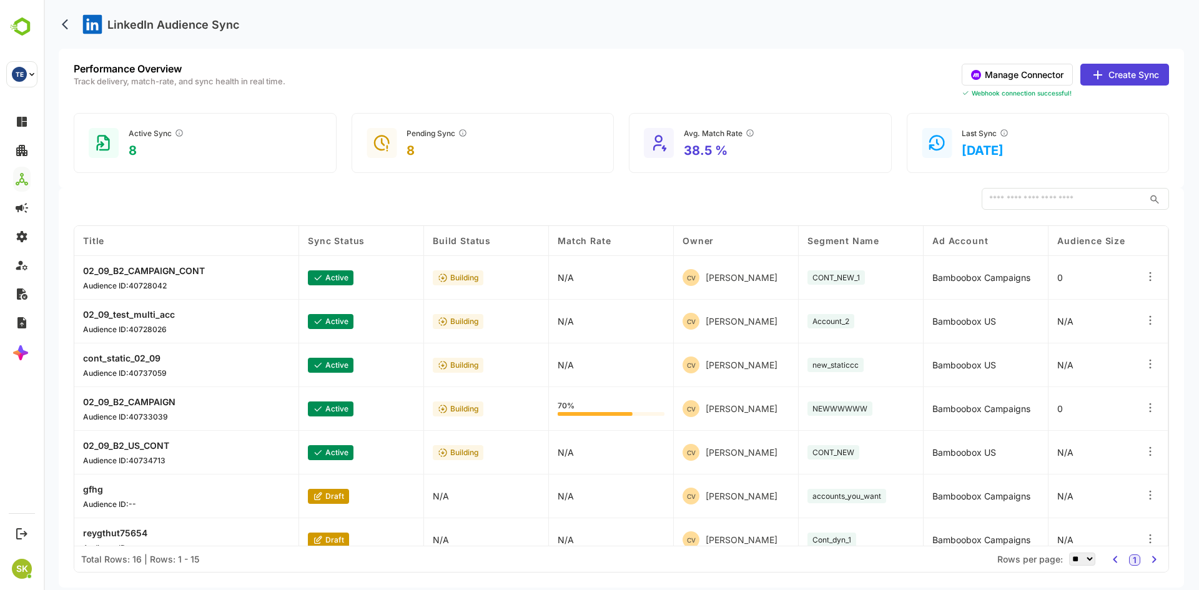
click at [1040, 70] on button "Manage Connector" at bounding box center [1016, 75] width 111 height 22
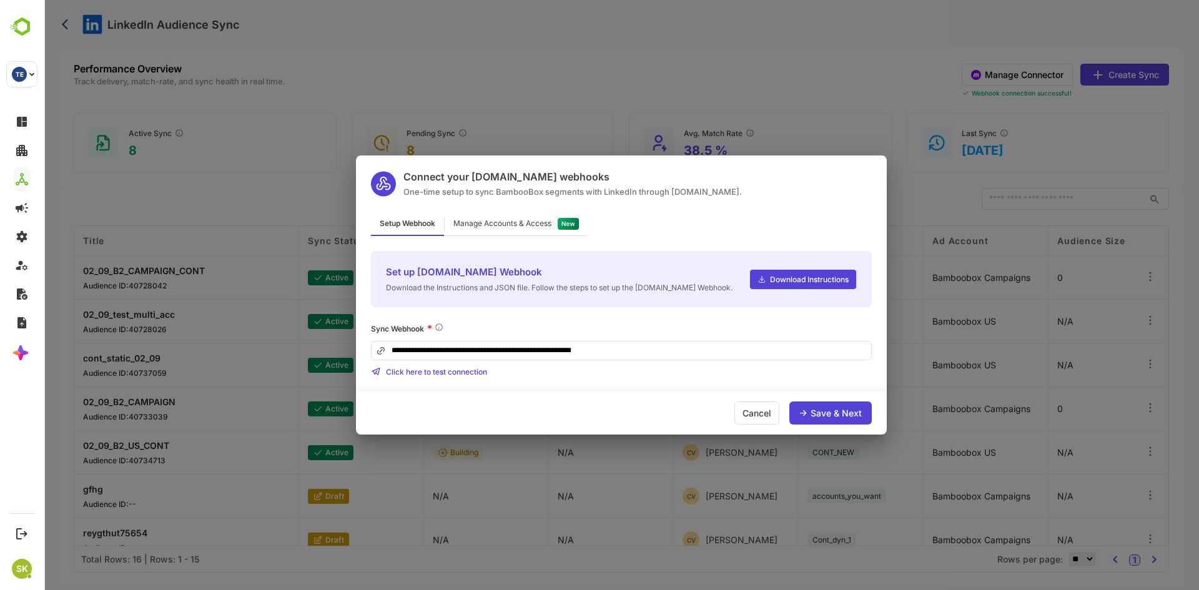
click at [532, 213] on div "Manage Accounts & Access" at bounding box center [515, 224] width 143 height 24
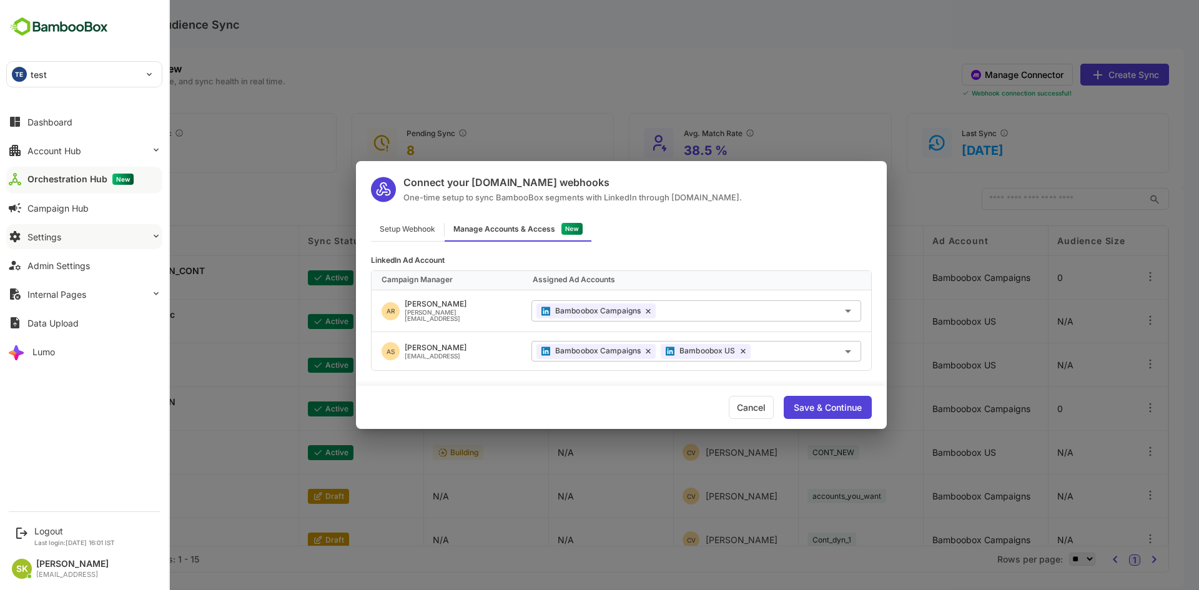
click at [89, 237] on button "Settings" at bounding box center [84, 236] width 156 height 25
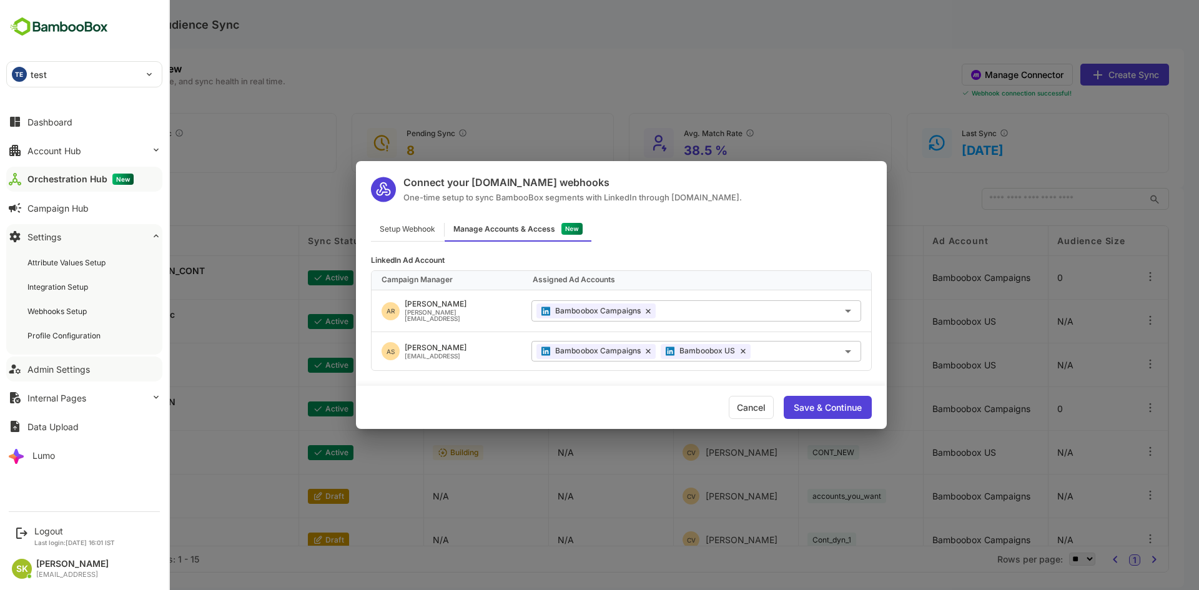
click at [72, 365] on div "Admin Settings" at bounding box center [58, 369] width 62 height 11
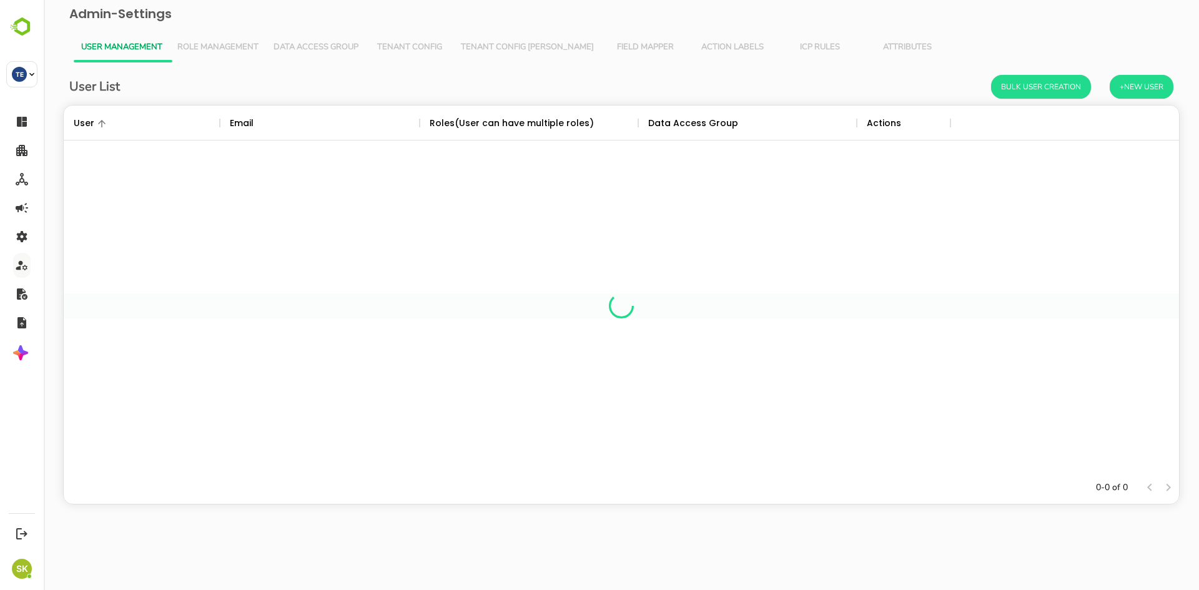
scroll to position [356, 1106]
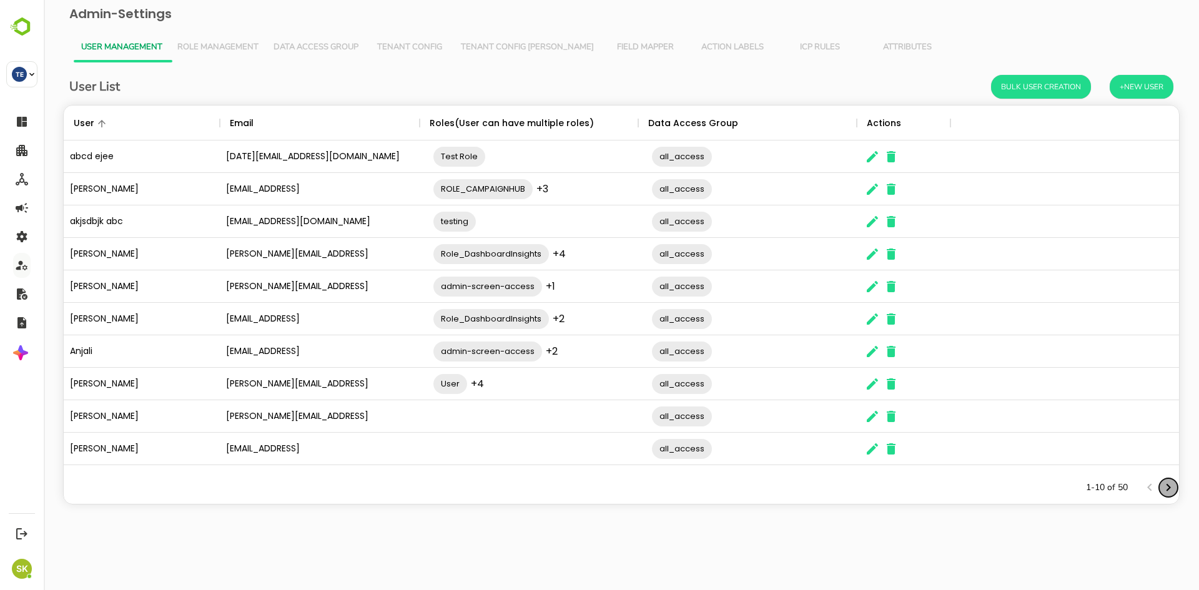
click at [1172, 491] on icon "Next page" at bounding box center [1167, 487] width 15 height 15
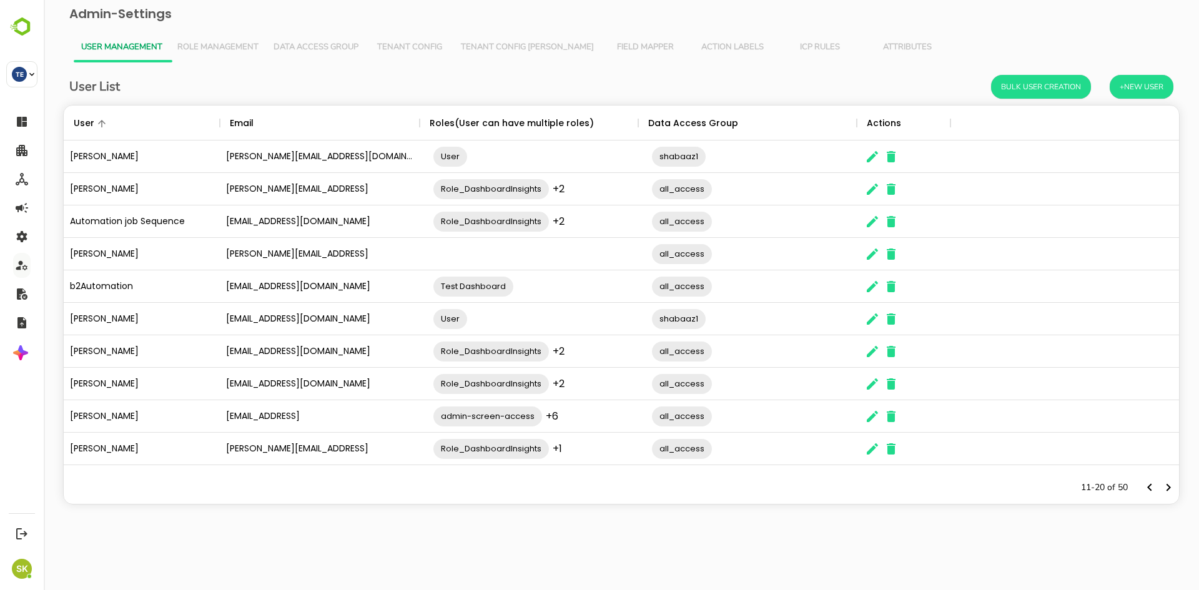
click at [1177, 488] on div "11-20 of 50" at bounding box center [1122, 487] width 113 height 32
click at [1169, 488] on icon "Next page" at bounding box center [1168, 487] width 4 height 7
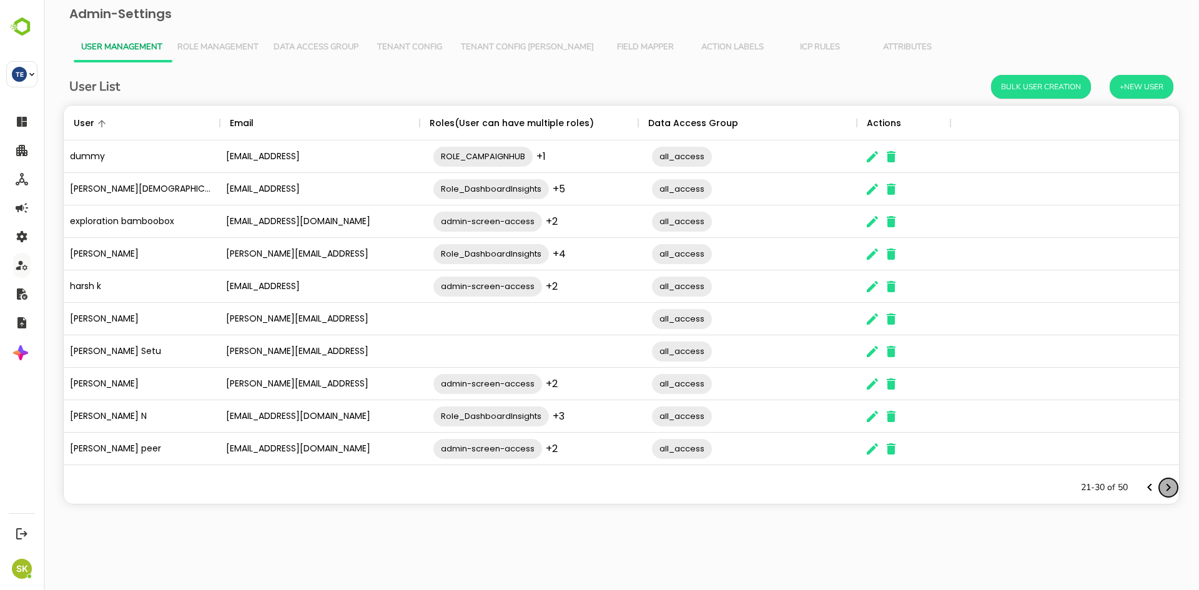
click at [1169, 488] on icon "Next page" at bounding box center [1168, 487] width 4 height 7
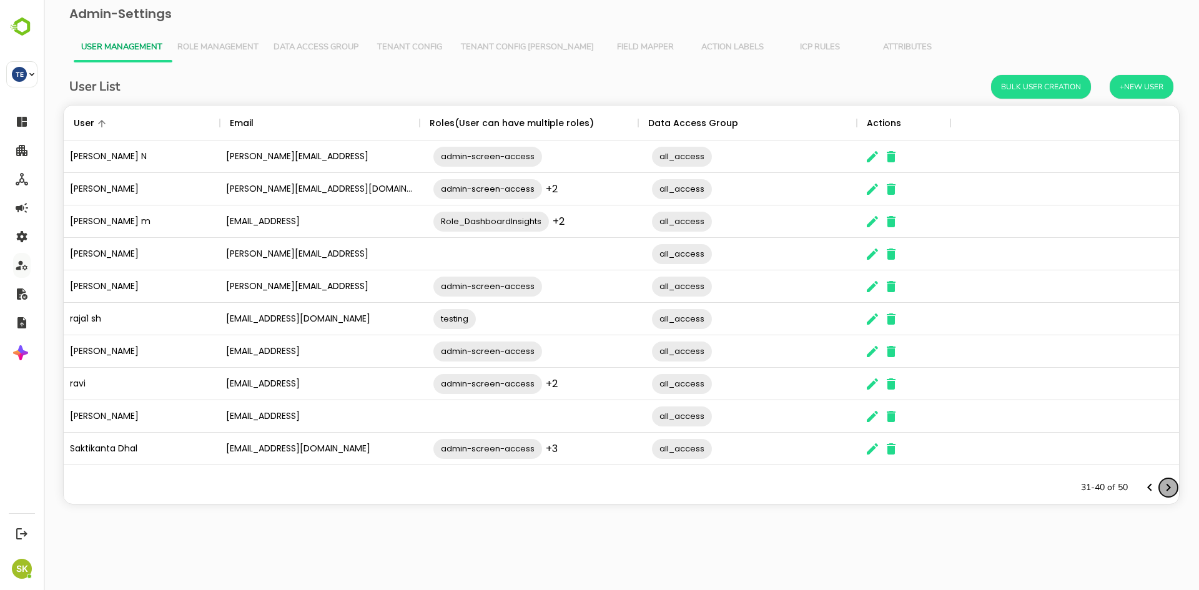
click at [1169, 488] on icon "Next page" at bounding box center [1168, 487] width 4 height 7
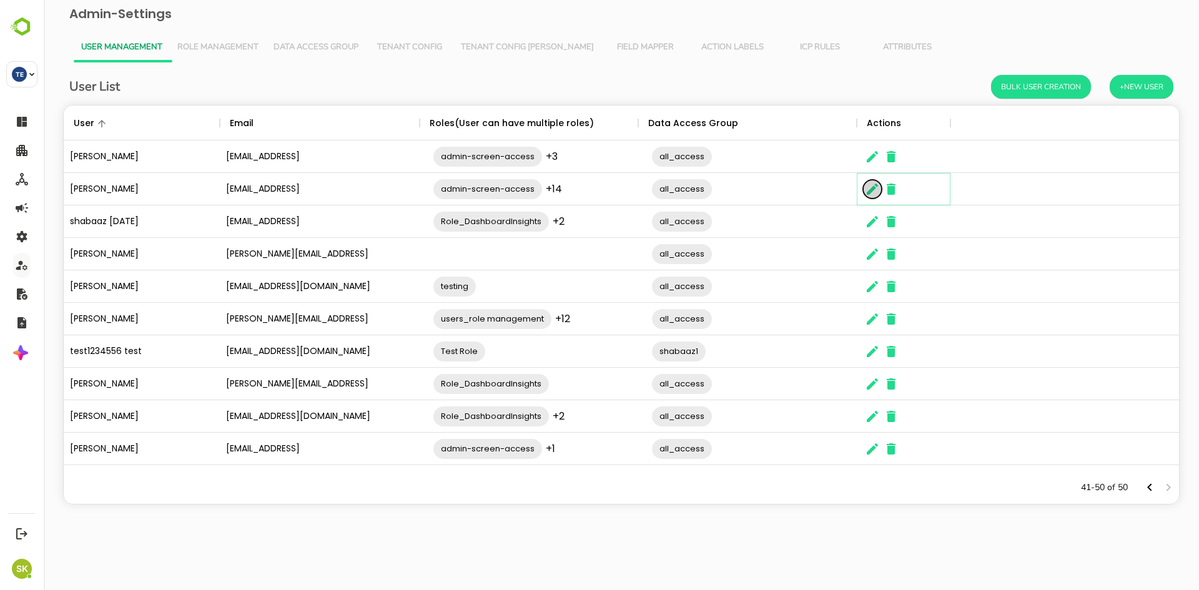
click at [870, 184] on icon "The User Data" at bounding box center [872, 189] width 15 height 15
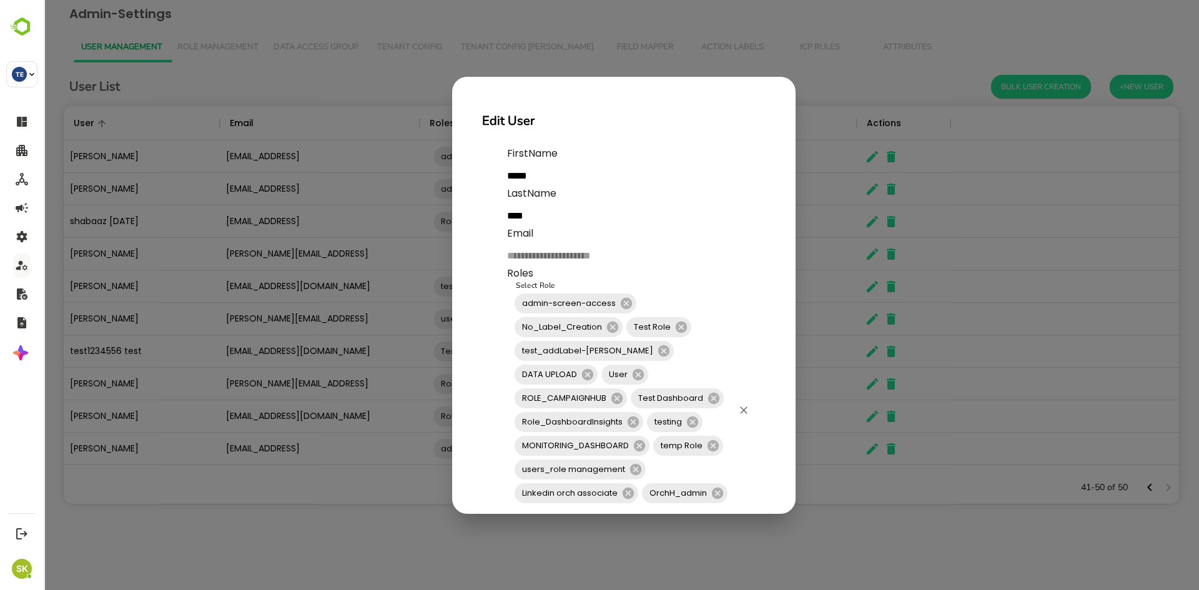
scroll to position [146, 0]
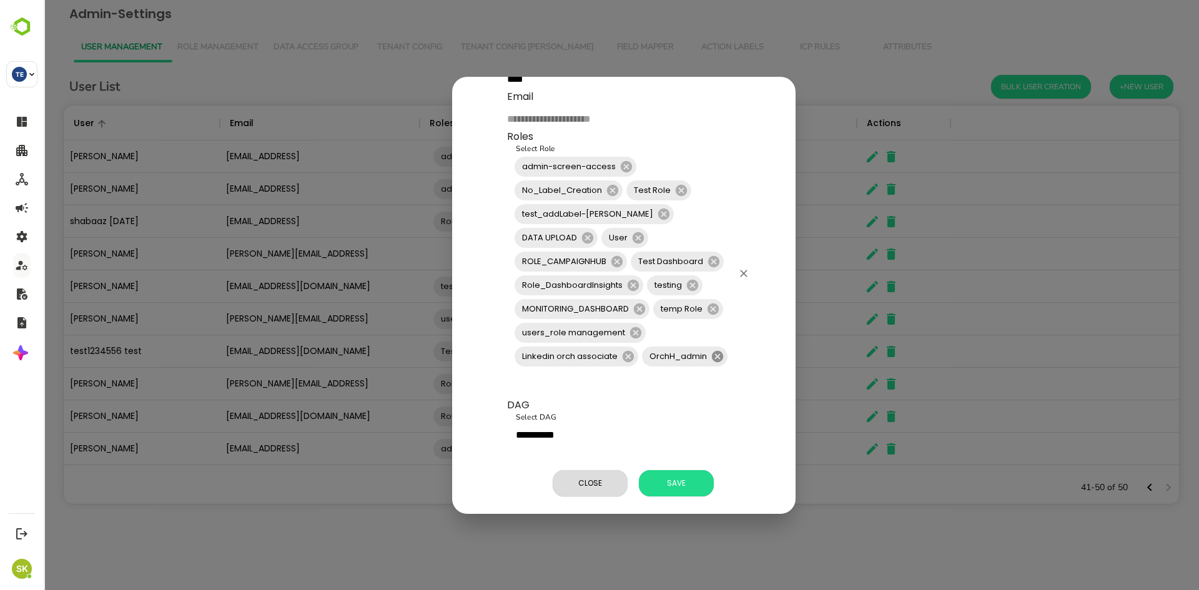
click at [718, 351] on icon at bounding box center [717, 355] width 11 height 11
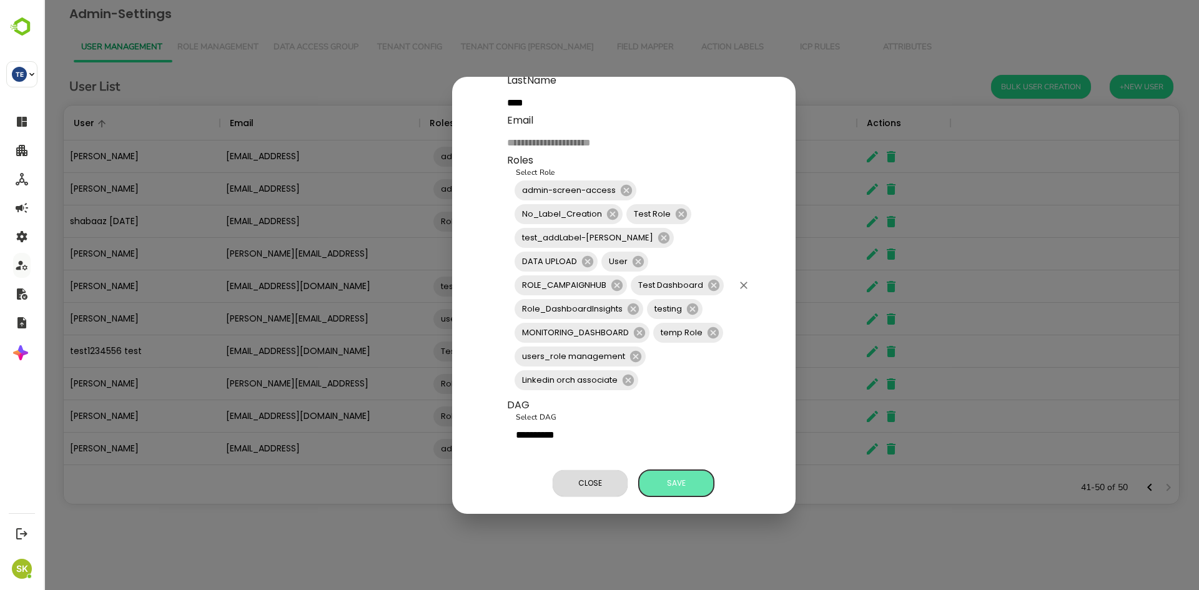
click at [685, 475] on span "Save" at bounding box center [676, 483] width 62 height 16
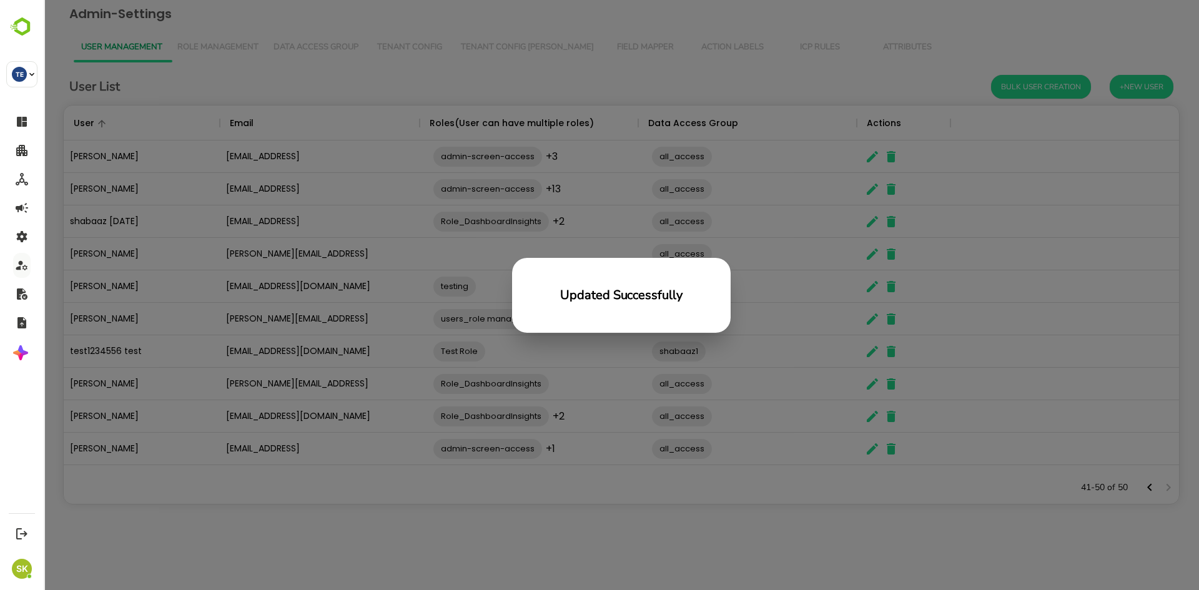
click at [482, 171] on div "Updated Successfully" at bounding box center [621, 295] width 1155 height 590
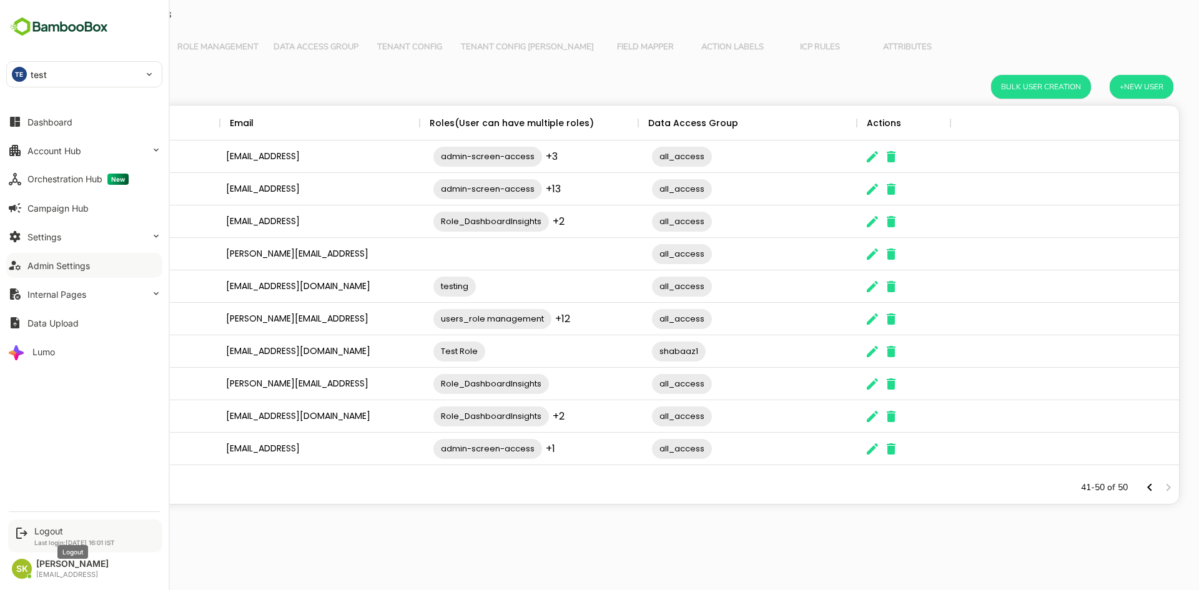
click at [44, 529] on div "Logout" at bounding box center [74, 531] width 81 height 11
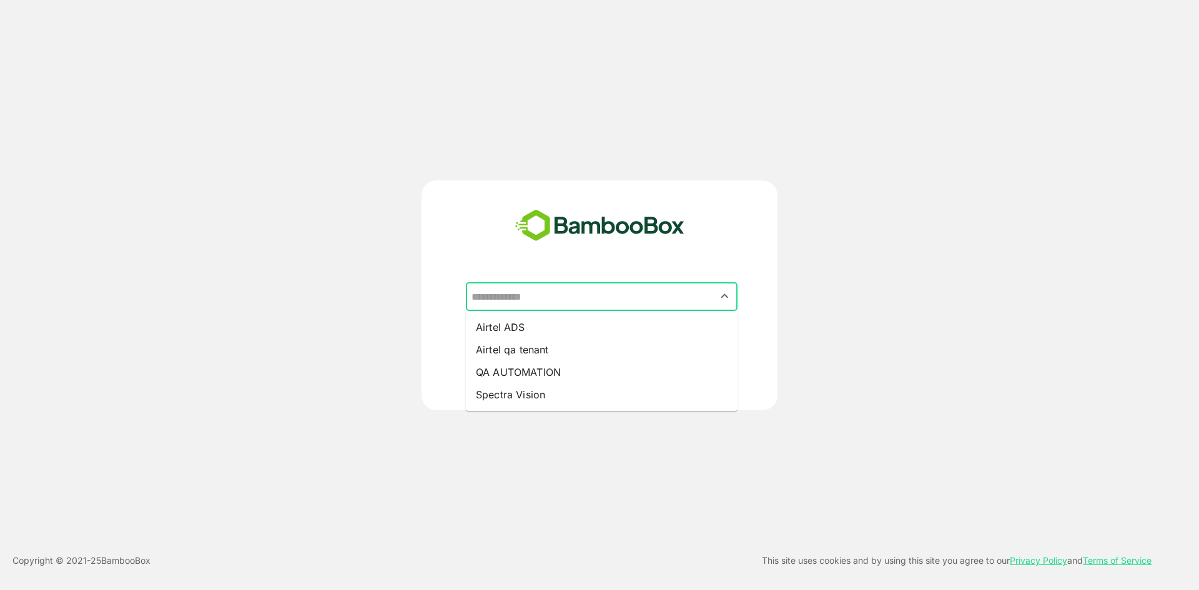
click at [540, 293] on input "text" at bounding box center [601, 297] width 267 height 24
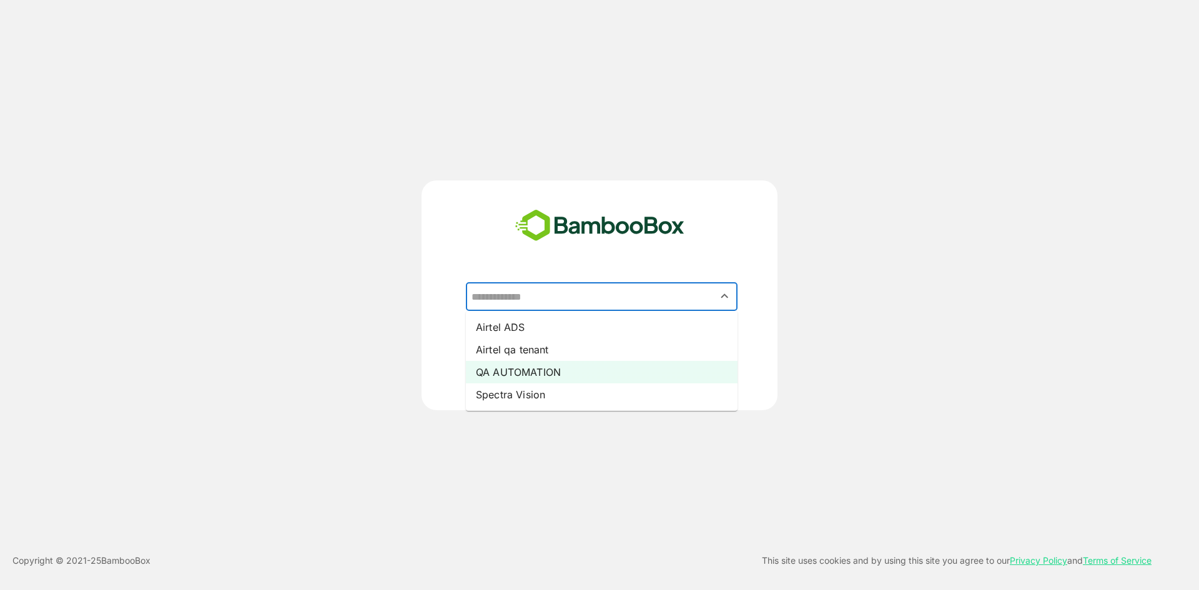
click at [579, 368] on li "QA AUTOMATION" at bounding box center [602, 372] width 272 height 22
type input "**********"
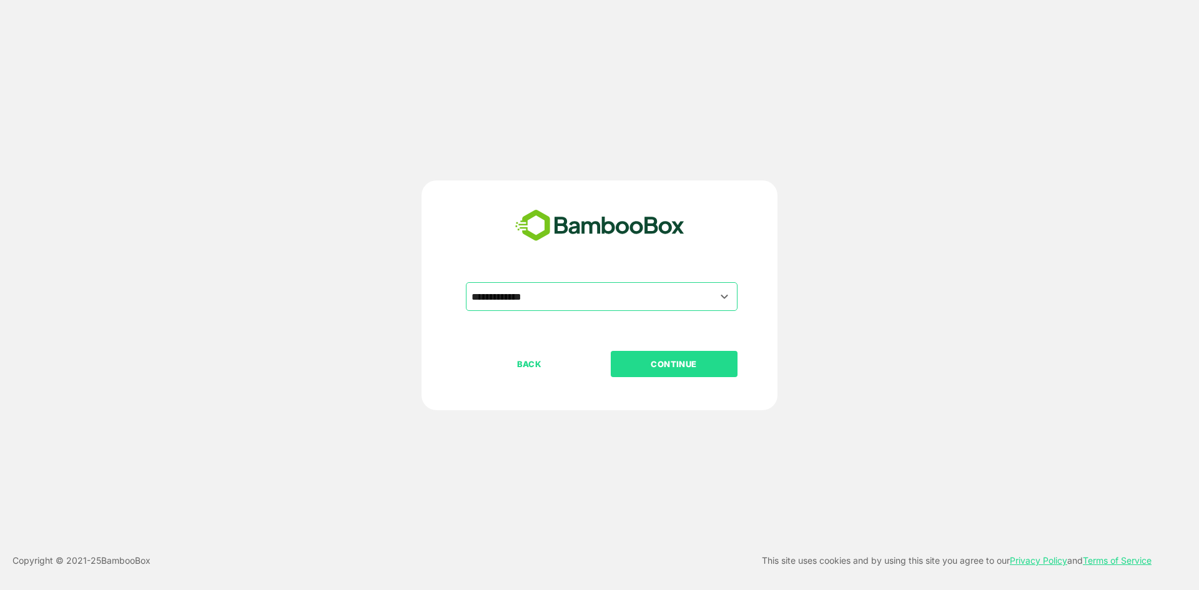
click at [685, 371] on p "CONTINUE" at bounding box center [673, 364] width 125 height 14
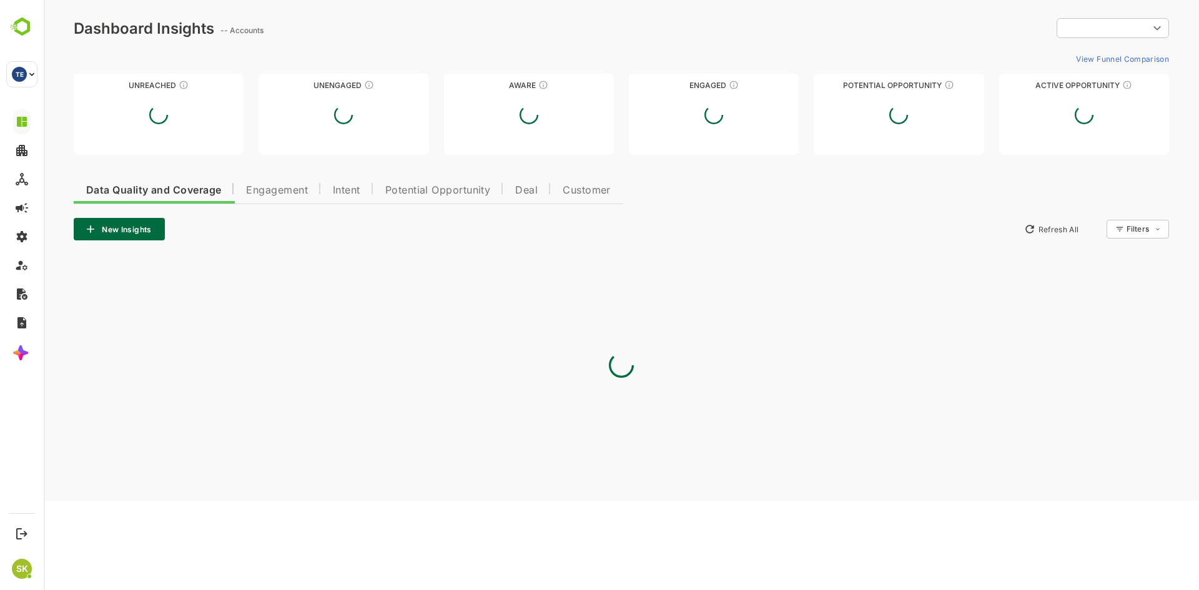
type input "**********"
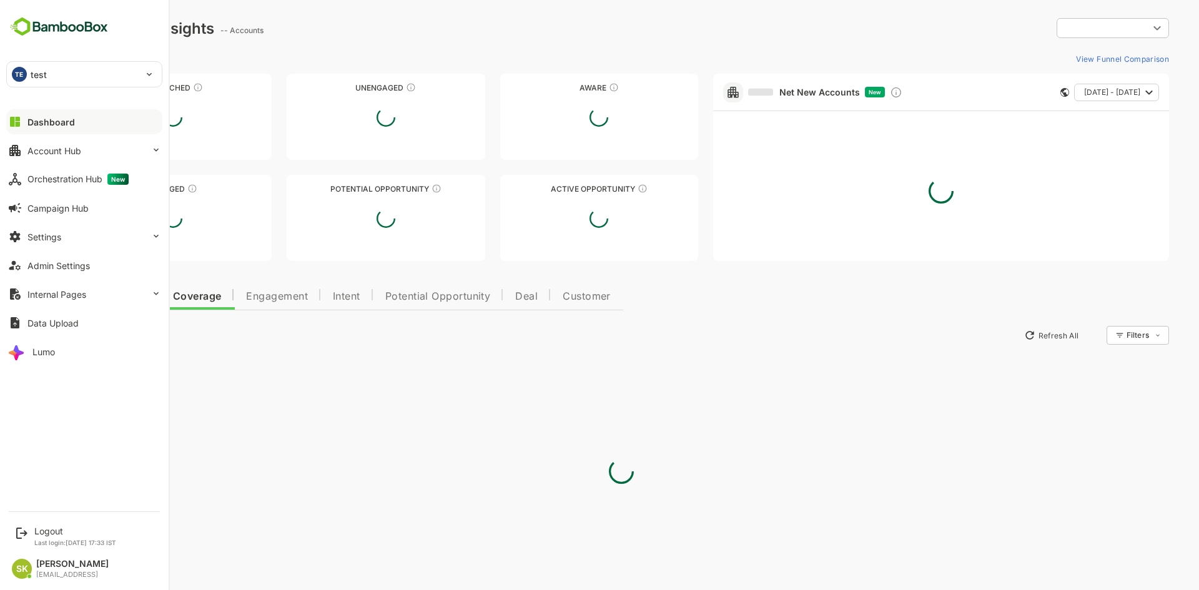
type input "**********"
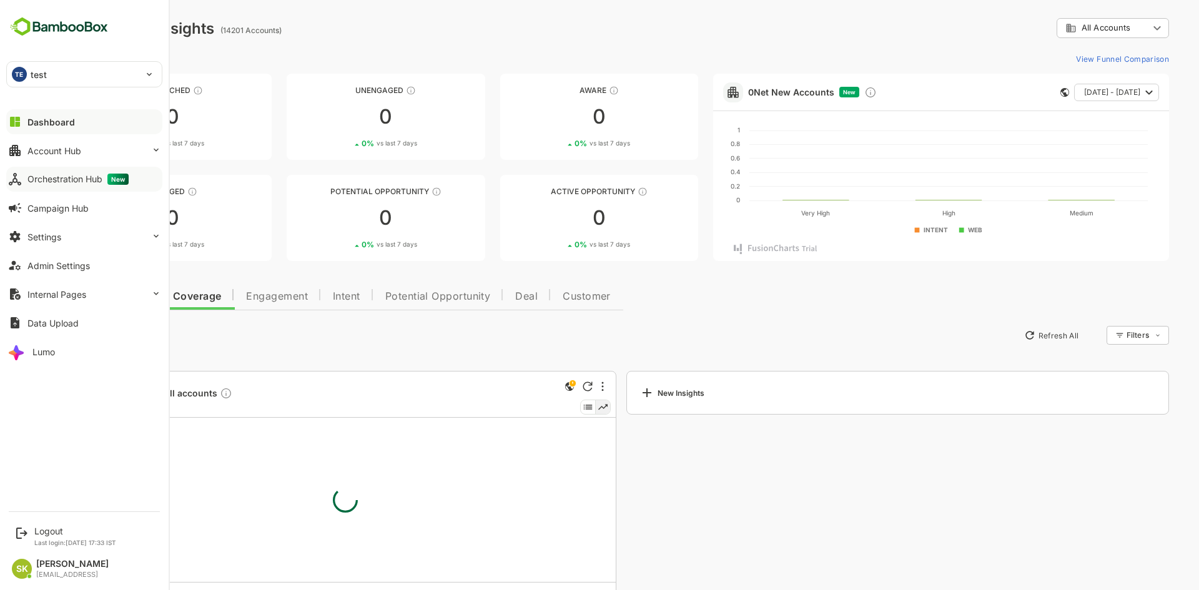
click at [64, 173] on button "Orchestration Hub New" at bounding box center [84, 179] width 156 height 25
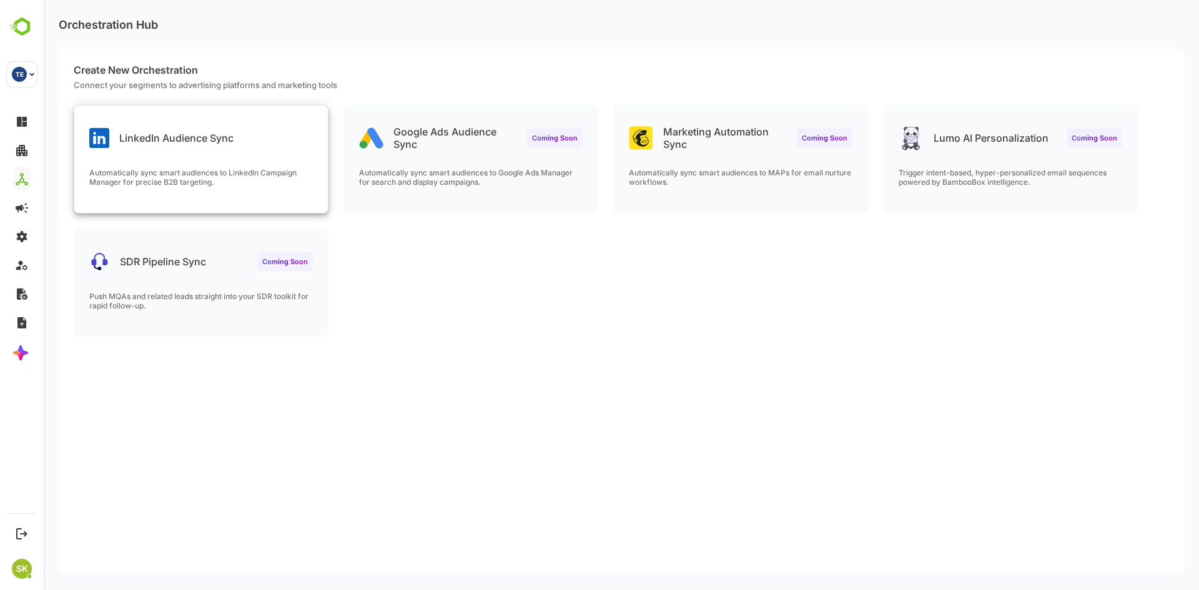
click at [184, 115] on div "LinkedIn Audience Sync" at bounding box center [200, 127] width 253 height 45
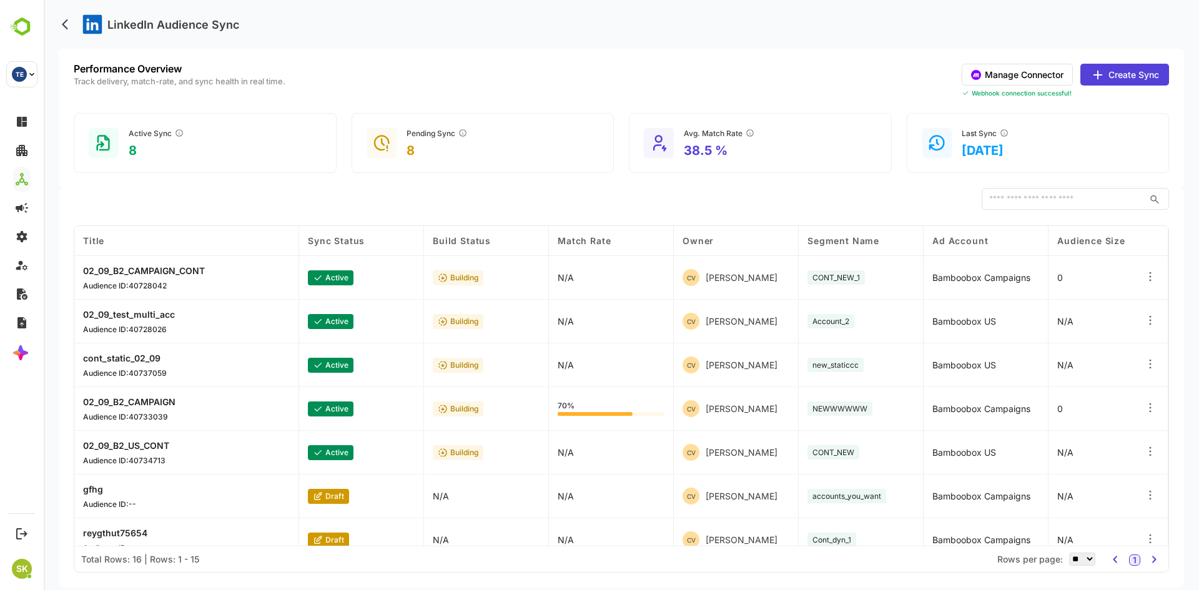
click at [993, 74] on button "Manage Connector" at bounding box center [1016, 75] width 111 height 22
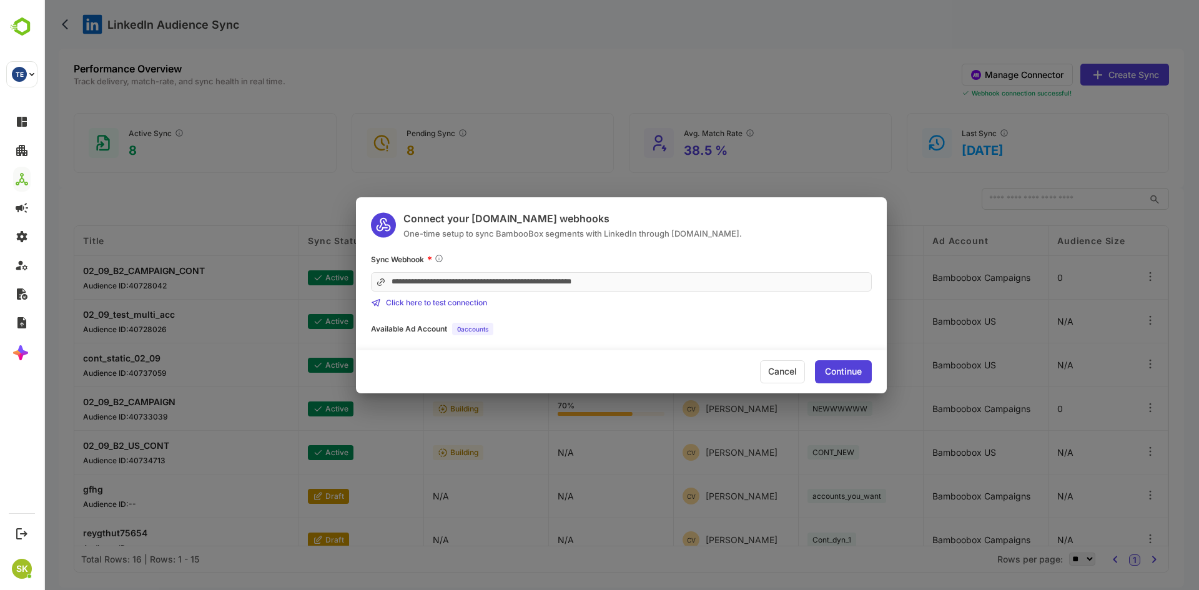
click at [642, 73] on div "**********" at bounding box center [621, 295] width 1155 height 590
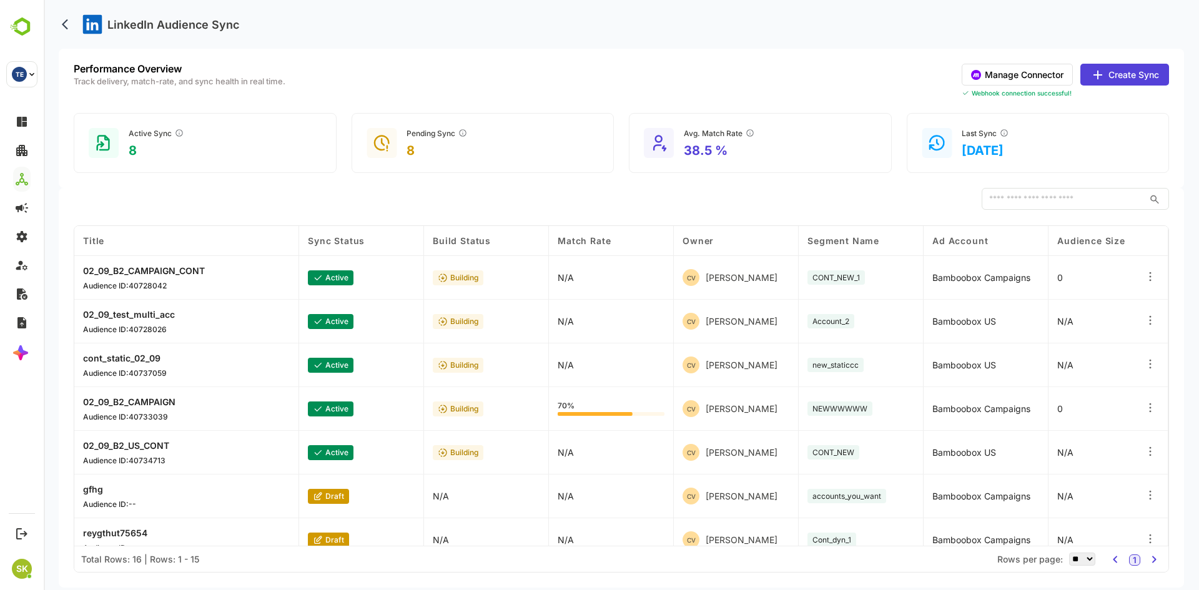
click at [1009, 70] on button "Manage Connector" at bounding box center [1016, 75] width 111 height 22
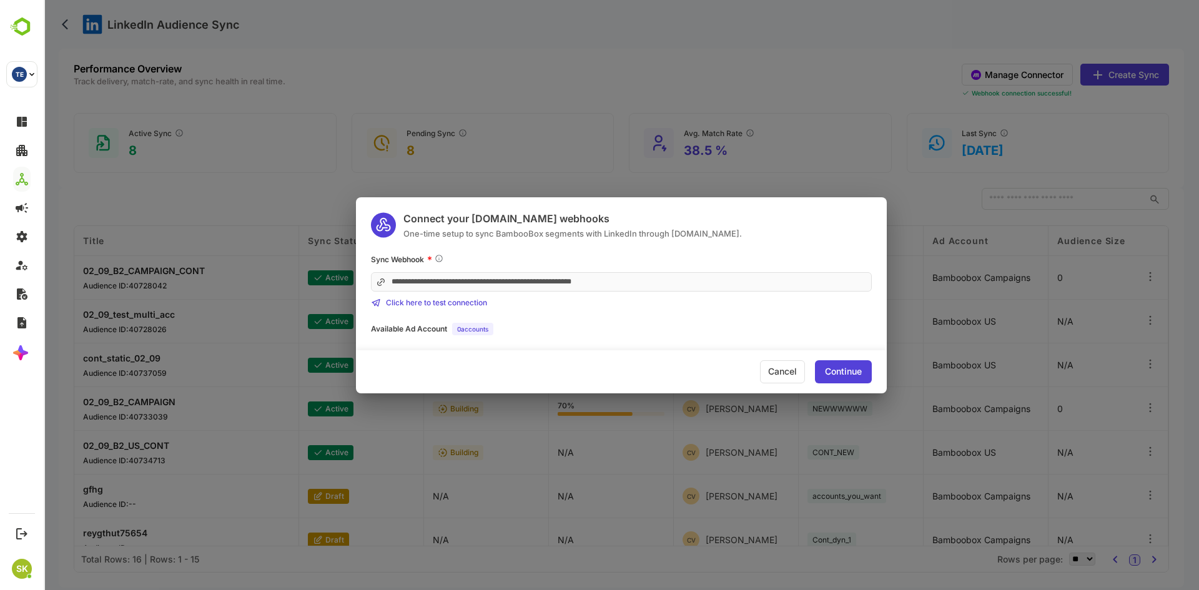
click at [1013, 66] on div "**********" at bounding box center [621, 295] width 1155 height 590
